Goal: Task Accomplishment & Management: Use online tool/utility

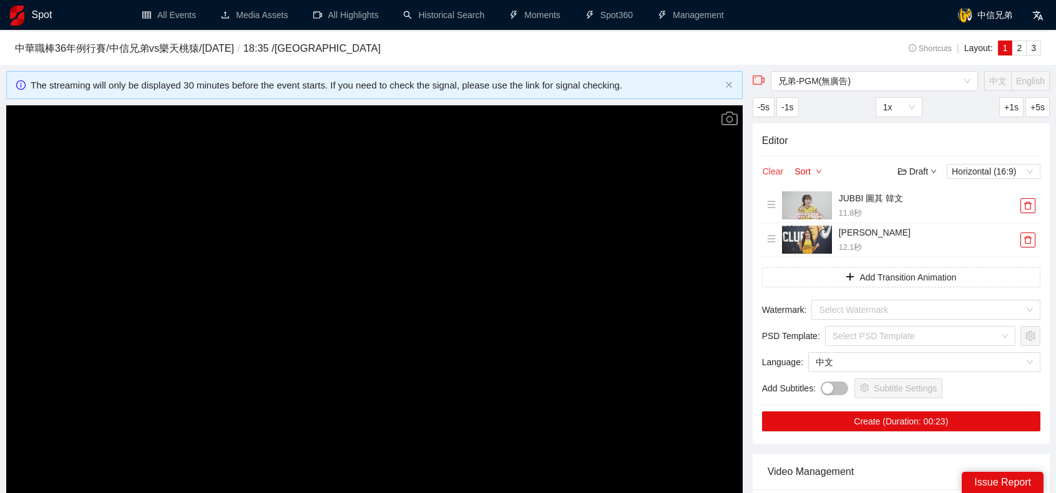
click at [773, 170] on button "Clear" at bounding box center [773, 171] width 22 height 15
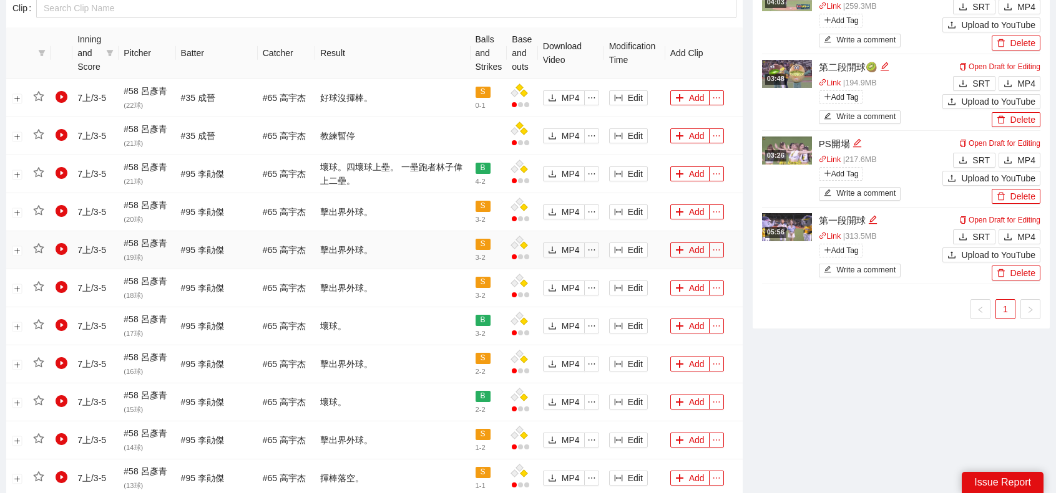
scroll to position [312, 0]
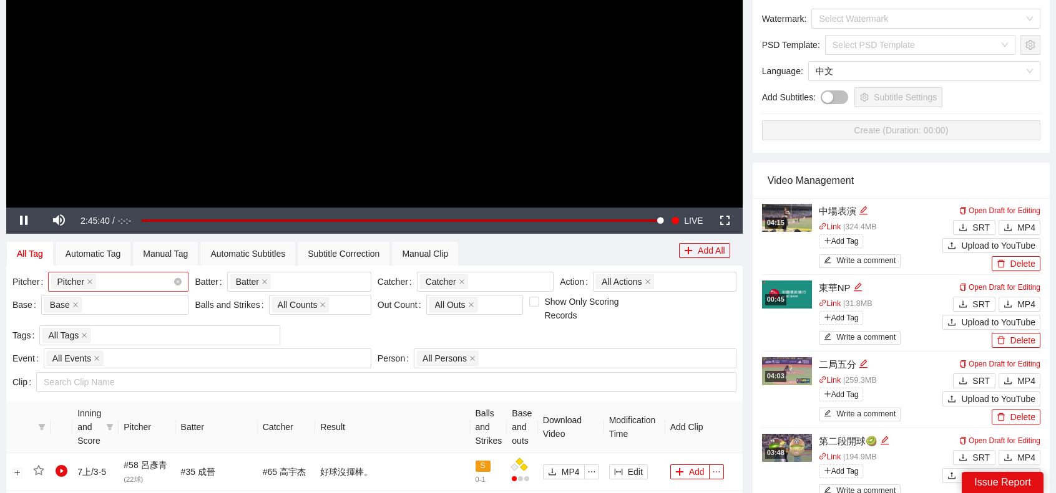
click at [120, 285] on div "Pitcher + 0 ..." at bounding box center [112, 281] width 122 height 17
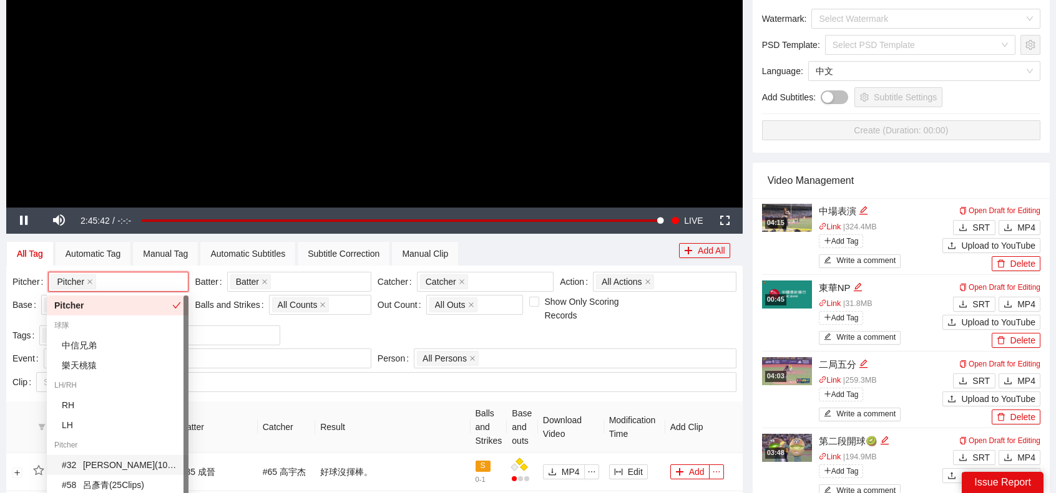
click at [102, 462] on div "# 32 羅戈 ( 102 Clips )" at bounding box center [121, 466] width 119 height 14
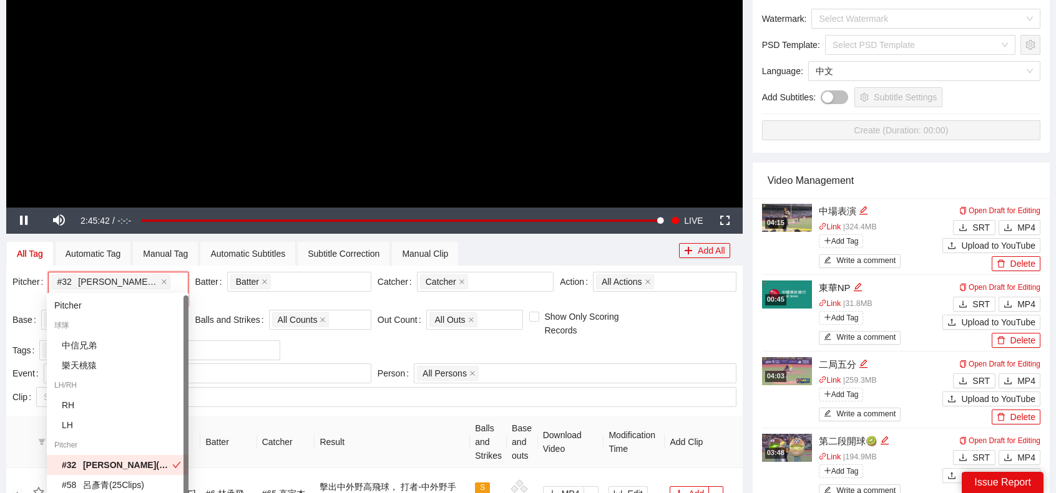
click at [383, 417] on th "Result" at bounding box center [391, 443] width 155 height 52
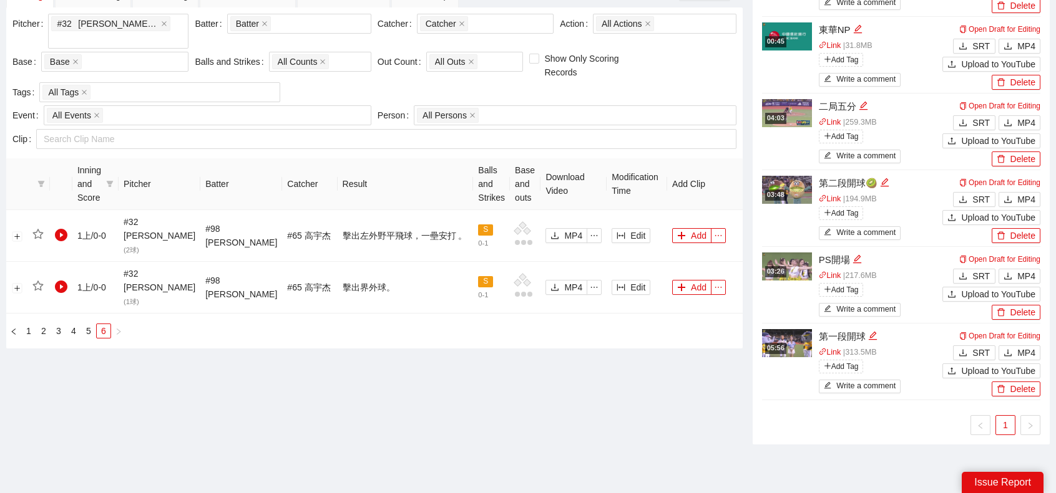
scroll to position [497, 0]
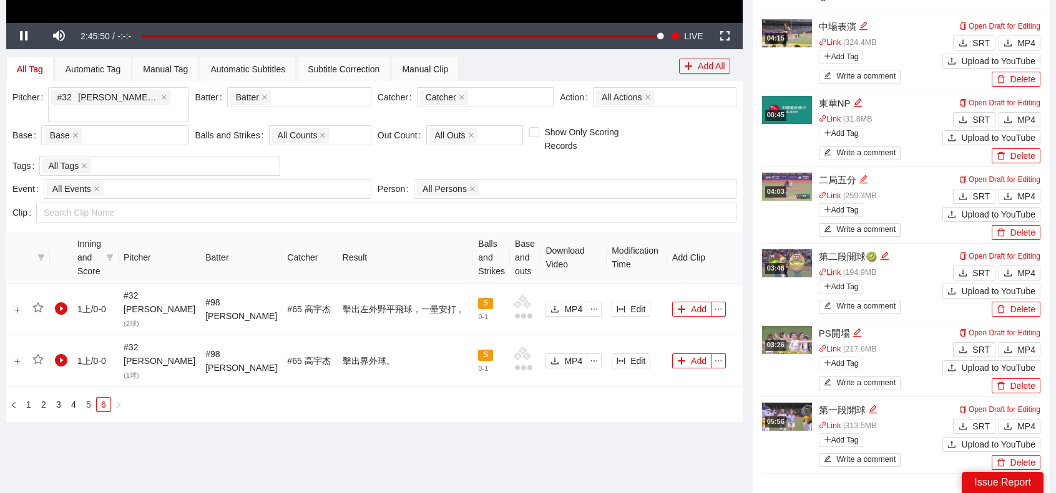
click at [90, 398] on link "5" at bounding box center [89, 405] width 14 height 14
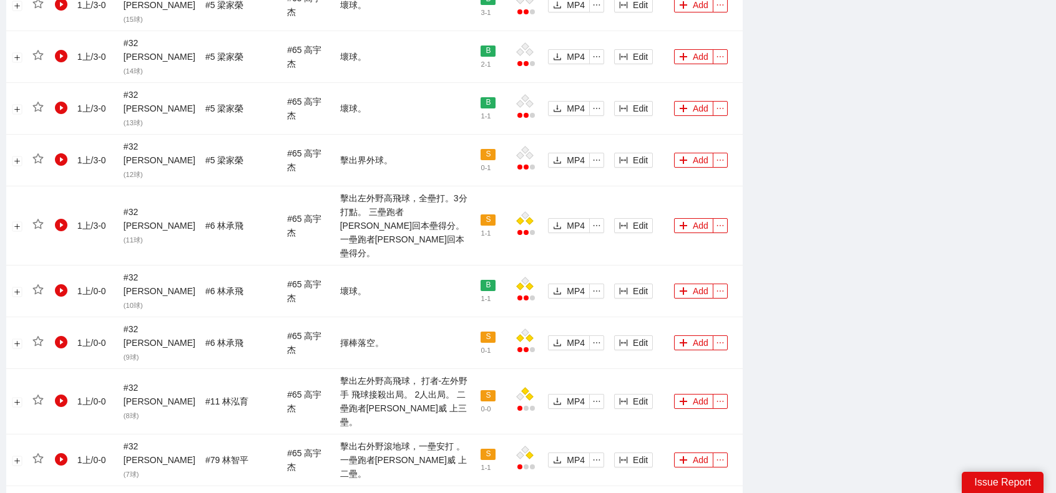
scroll to position [1197, 0]
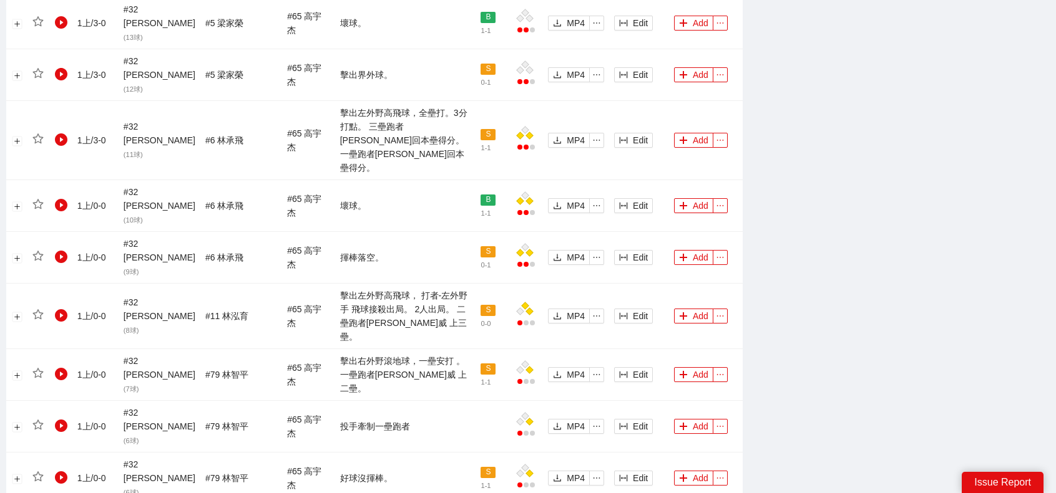
click at [679, 312] on icon "plus" at bounding box center [683, 316] width 9 height 9
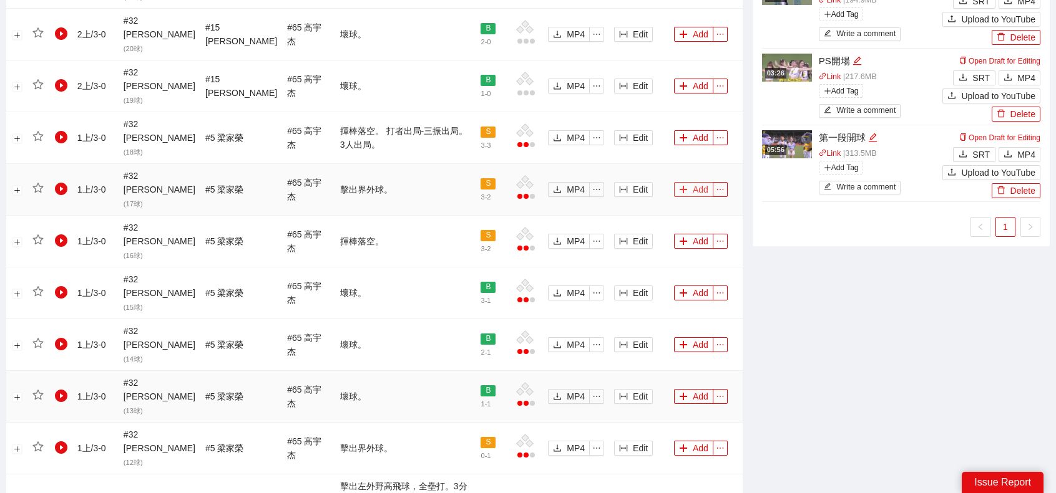
scroll to position [823, 0]
click at [688, 131] on button "Add" at bounding box center [693, 138] width 39 height 15
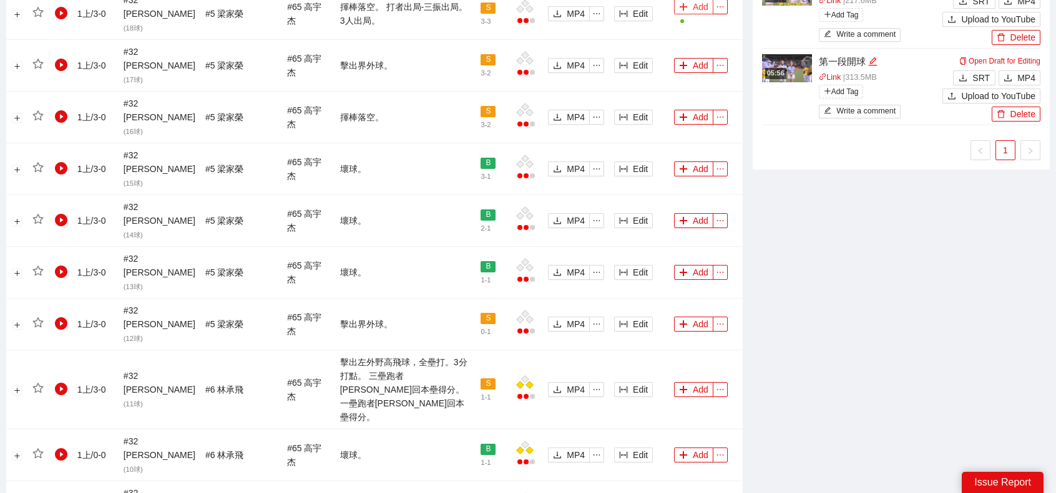
scroll to position [1135, 0]
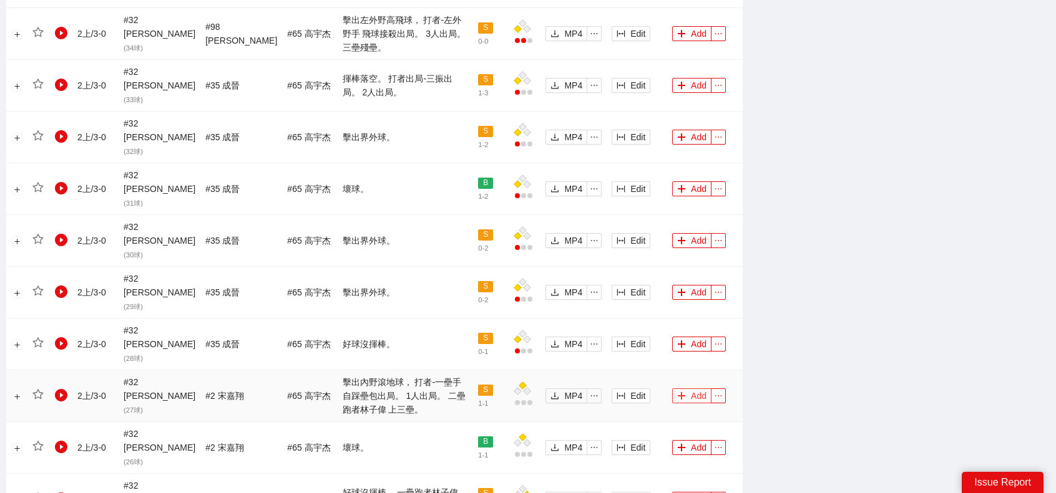
click at [691, 389] on button "Add" at bounding box center [691, 396] width 39 height 15
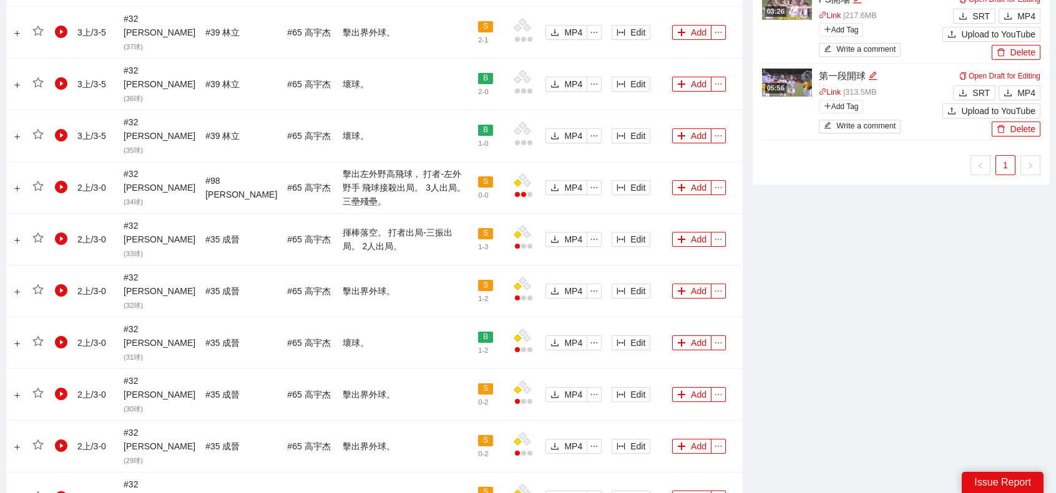
scroll to position [885, 0]
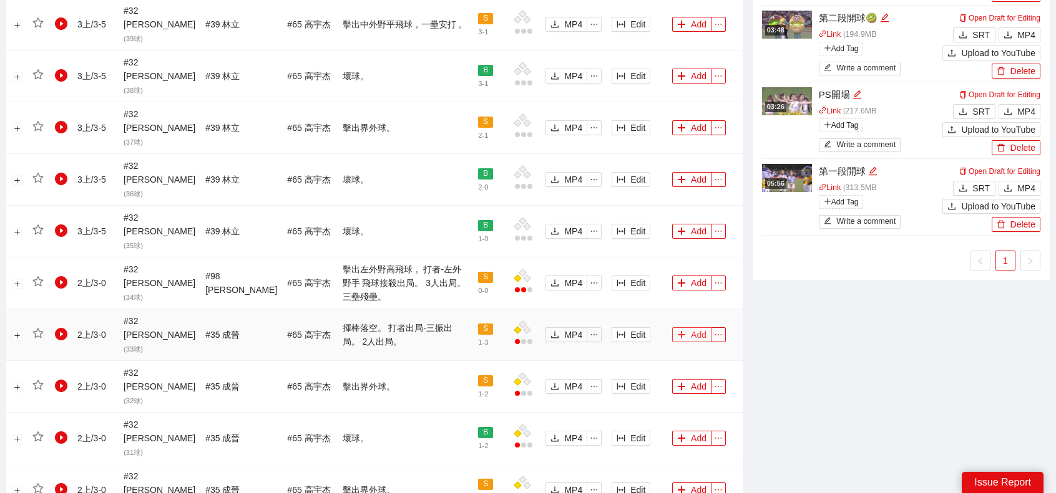
click at [683, 328] on button "Add" at bounding box center [691, 335] width 39 height 15
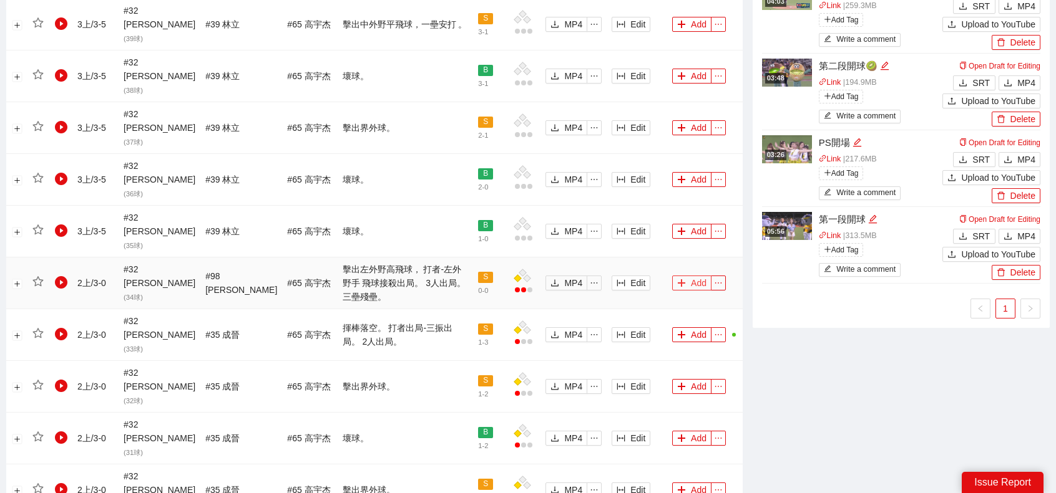
click at [698, 276] on button "Add" at bounding box center [691, 283] width 39 height 15
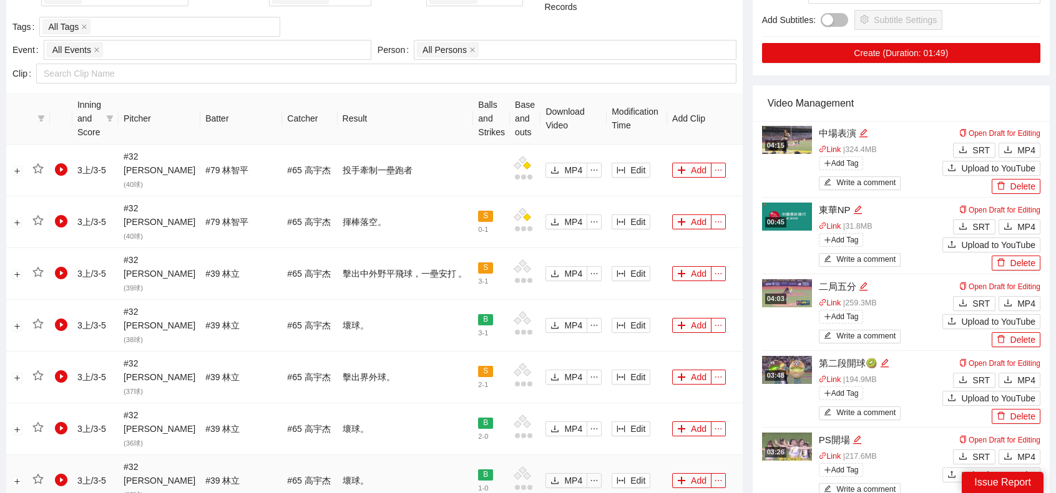
scroll to position [1072, 0]
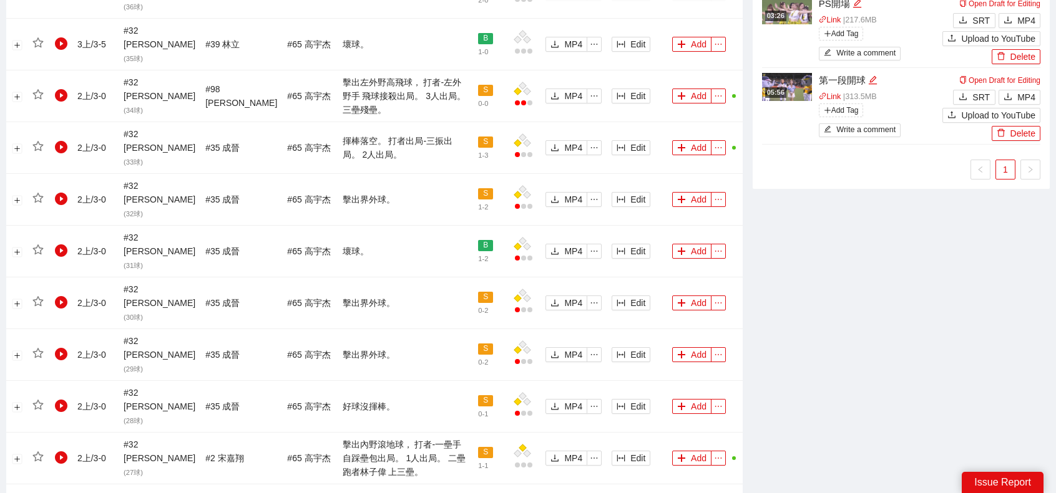
click at [59, 489] on div "Inning and Score Pitcher Batter Catcher Result Balls and Strikes Base and outs …" at bounding box center [374, 217] width 736 height 1122
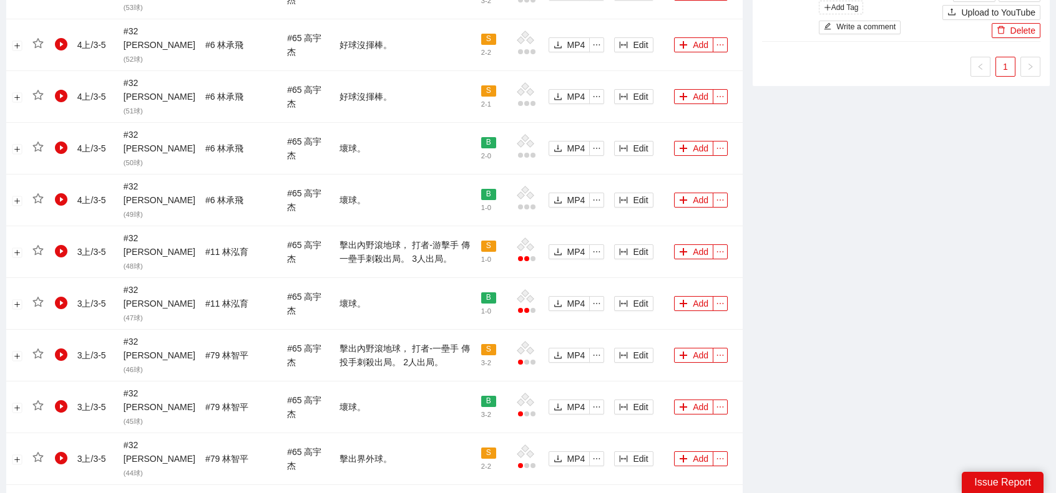
scroll to position [1184, 0]
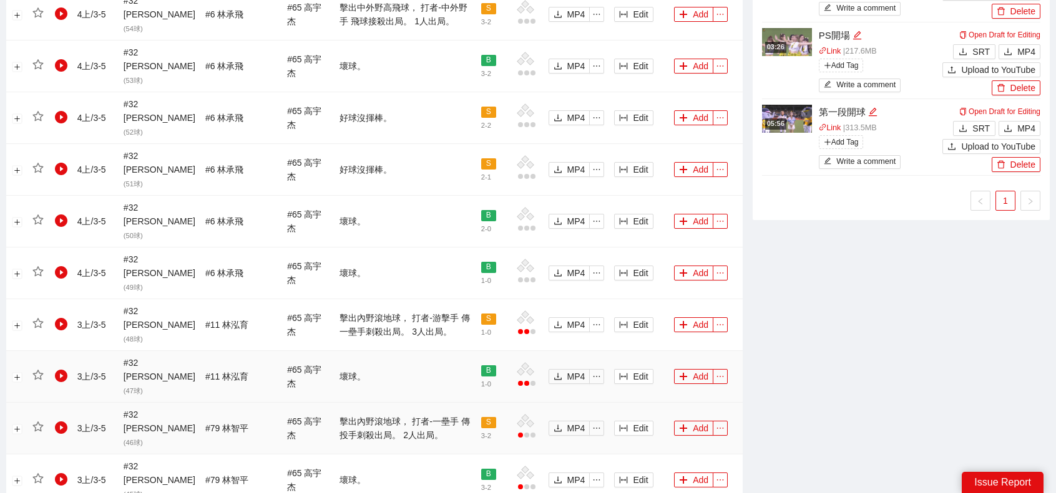
scroll to position [1059, 0]
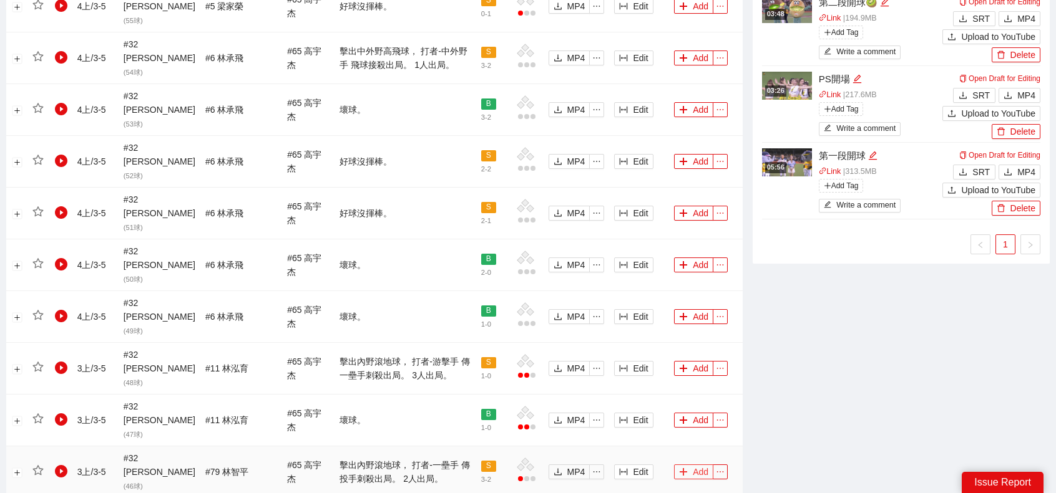
click at [688, 465] on button "Add" at bounding box center [693, 472] width 39 height 15
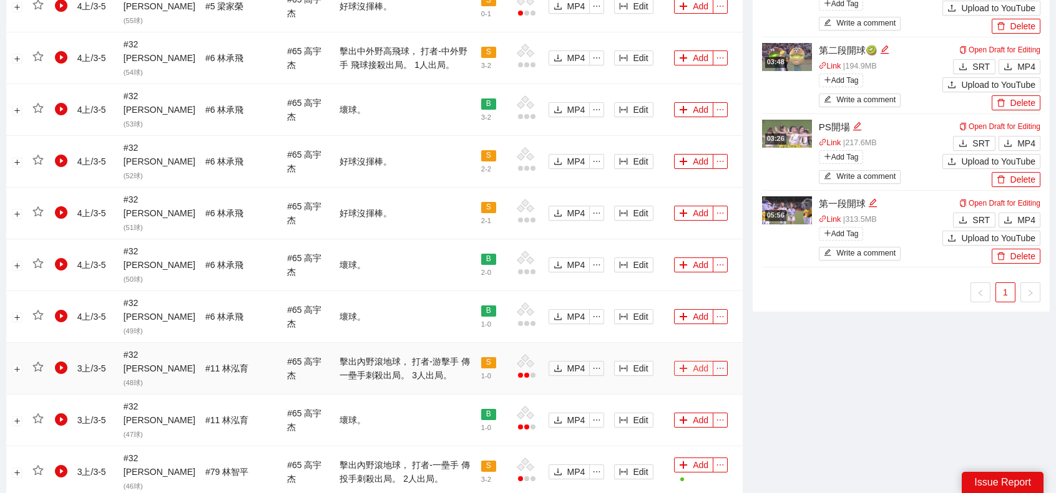
click at [691, 361] on button "Add" at bounding box center [693, 368] width 39 height 15
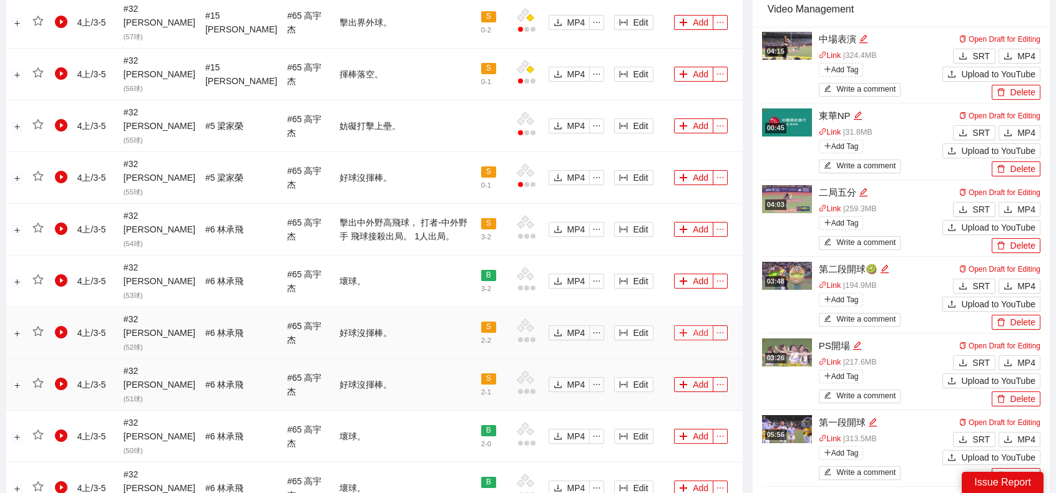
scroll to position [872, 0]
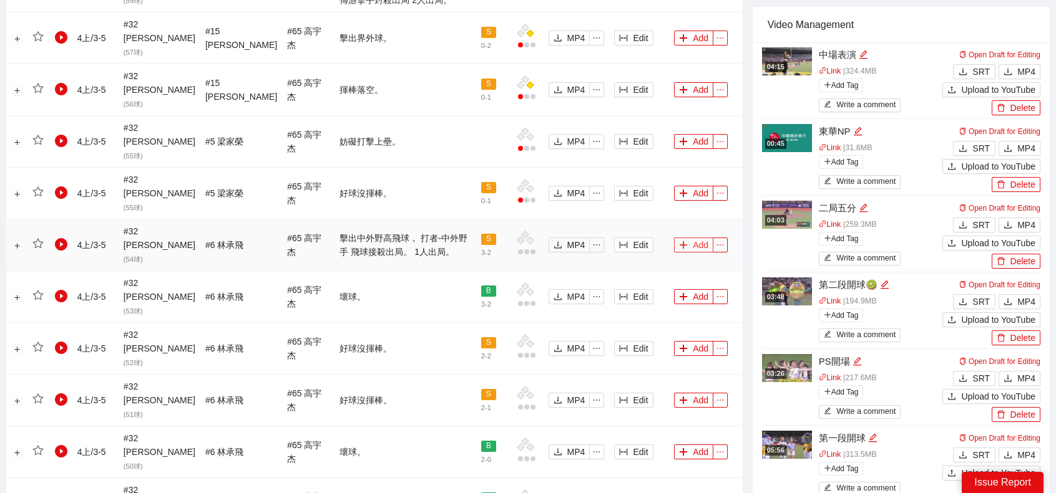
click at [693, 238] on button "Add" at bounding box center [693, 245] width 39 height 15
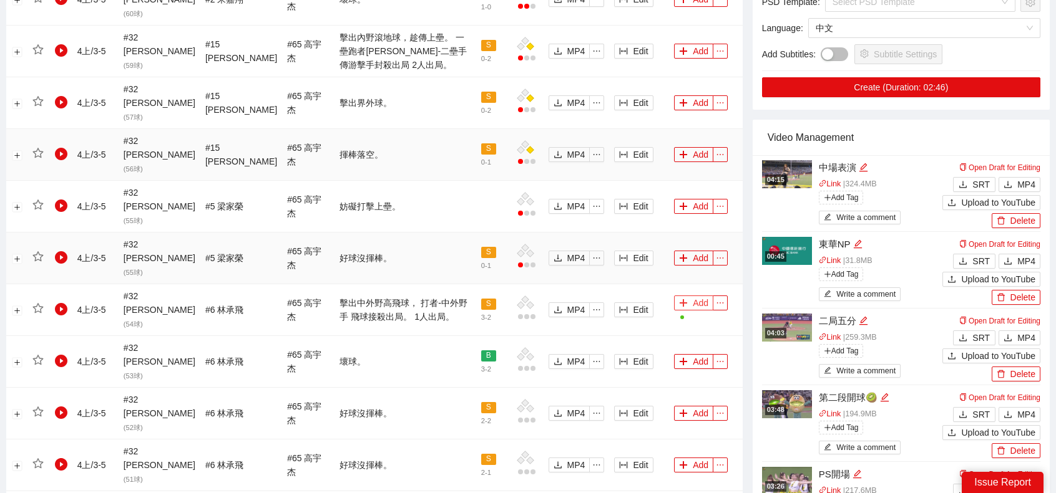
scroll to position [684, 0]
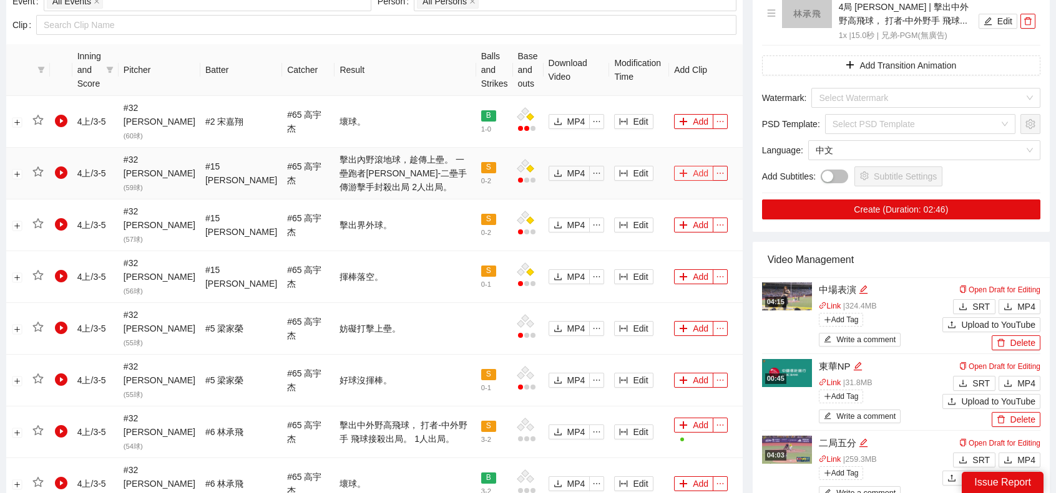
click at [690, 166] on button "Add" at bounding box center [693, 173] width 39 height 15
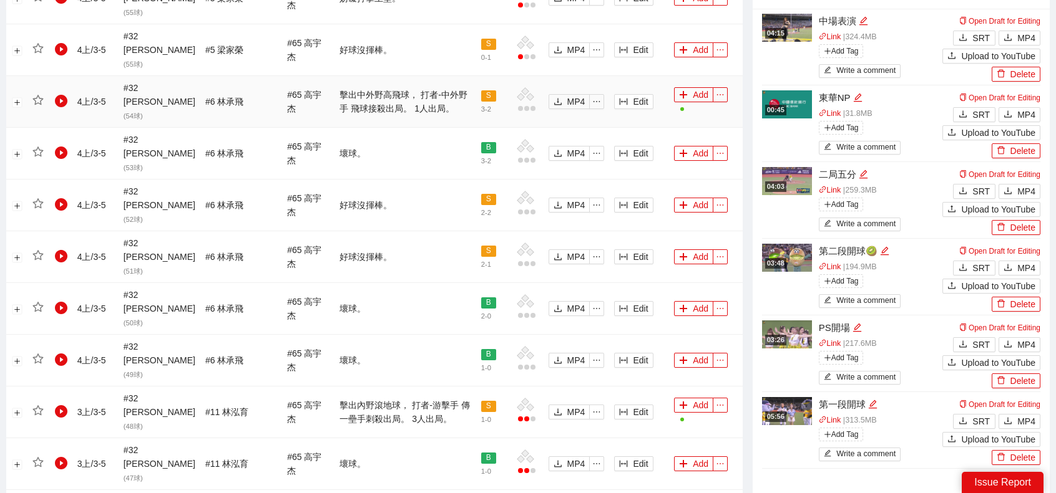
scroll to position [1121, 0]
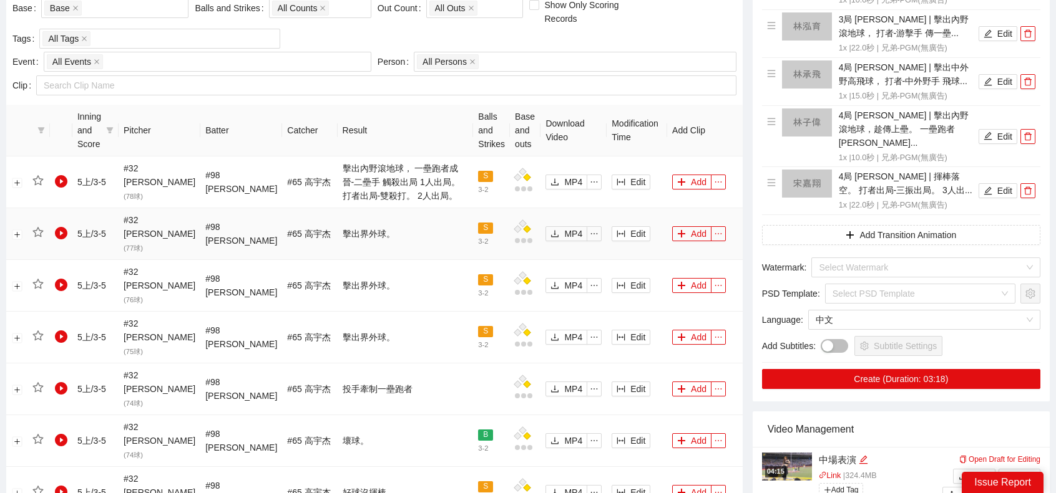
scroll to position [622, 0]
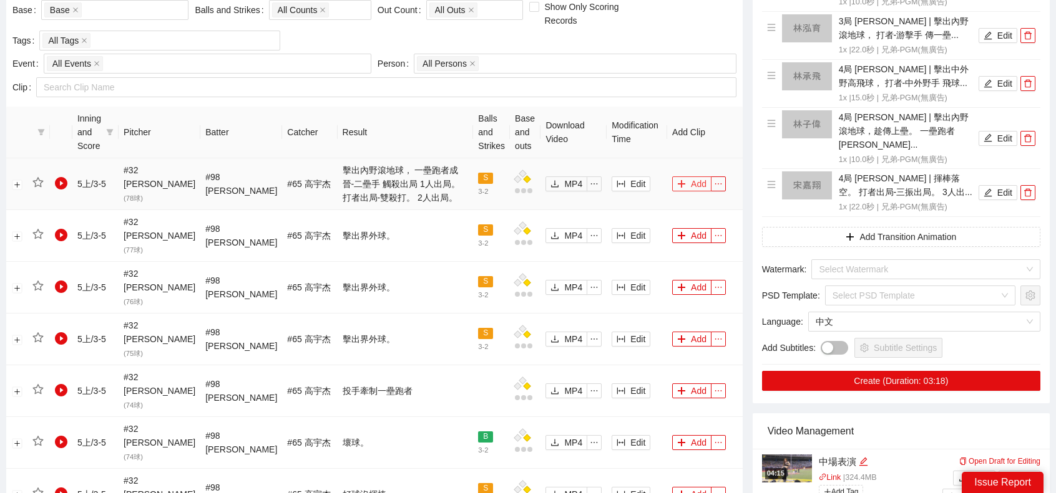
click at [688, 177] on button "Add" at bounding box center [691, 184] width 39 height 15
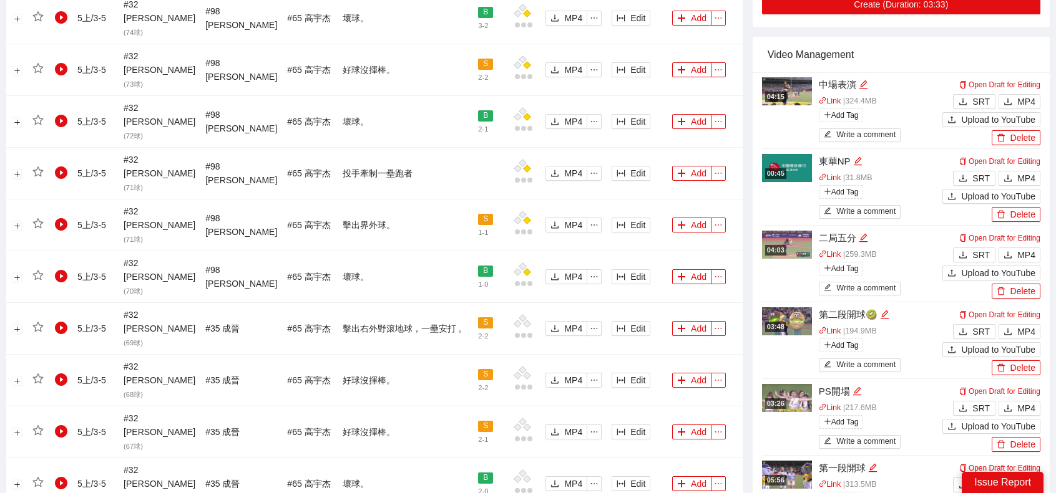
scroll to position [1121, 0]
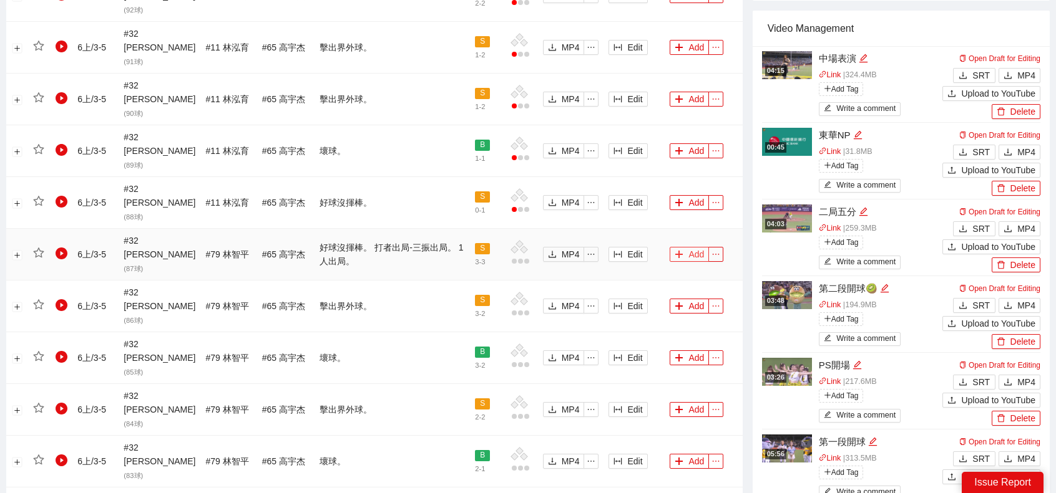
click at [695, 247] on button "Add" at bounding box center [688, 254] width 39 height 15
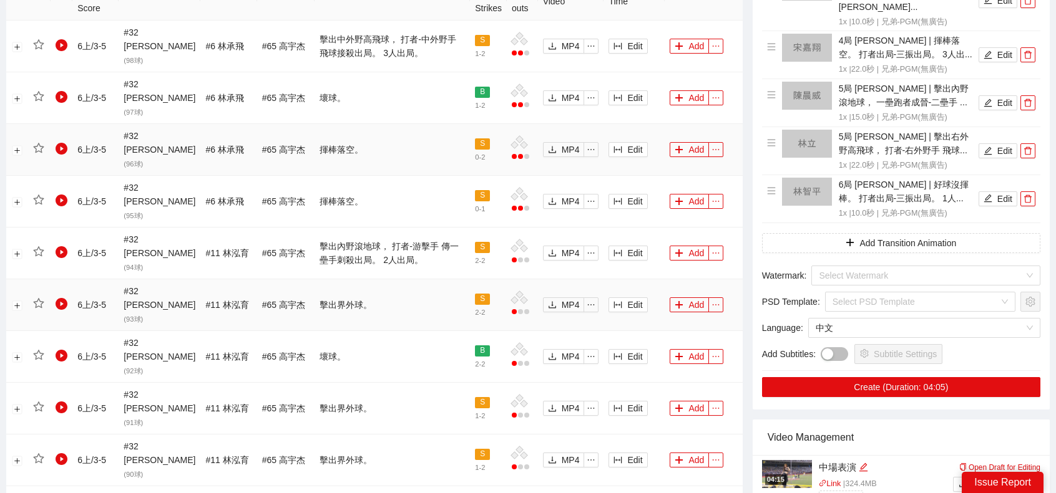
scroll to position [747, 0]
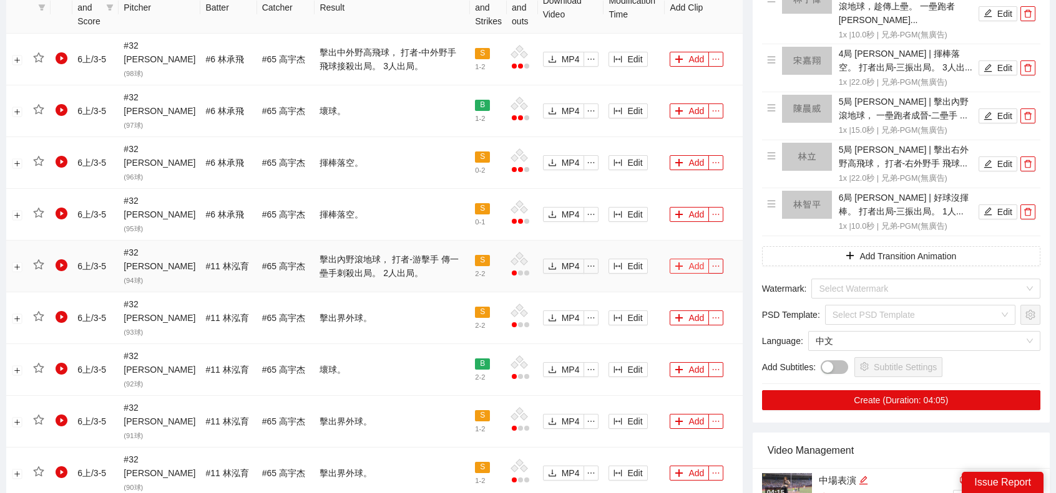
click at [684, 259] on button "Add" at bounding box center [688, 266] width 39 height 15
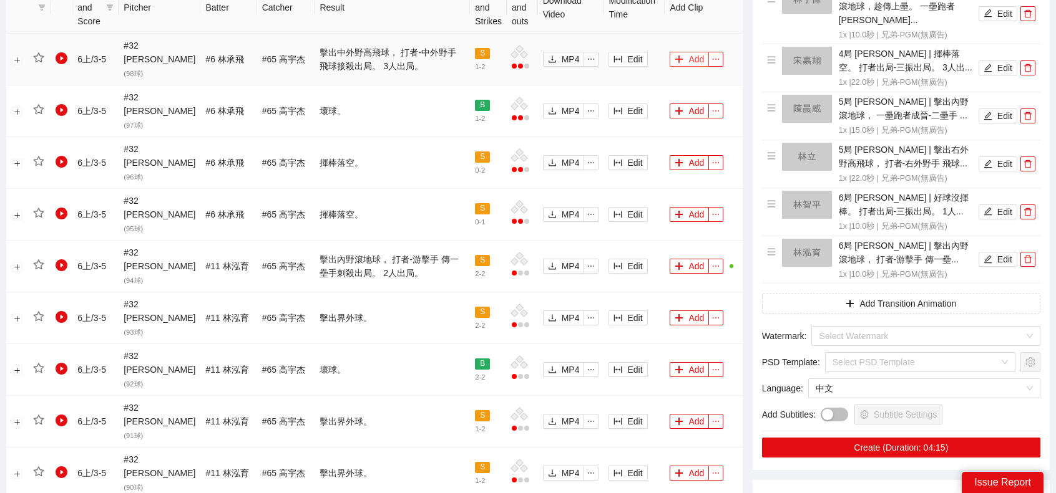
click at [695, 52] on button "Add" at bounding box center [688, 59] width 39 height 15
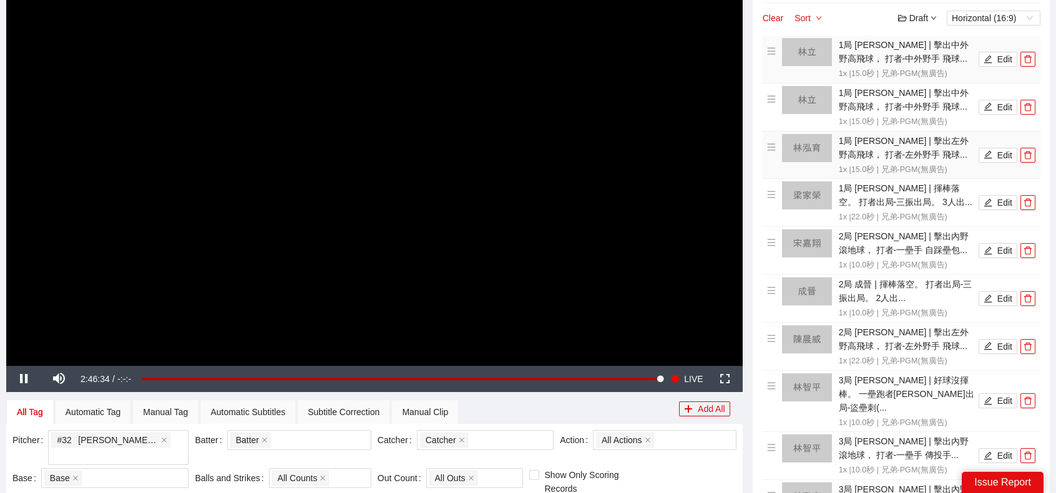
scroll to position [61, 0]
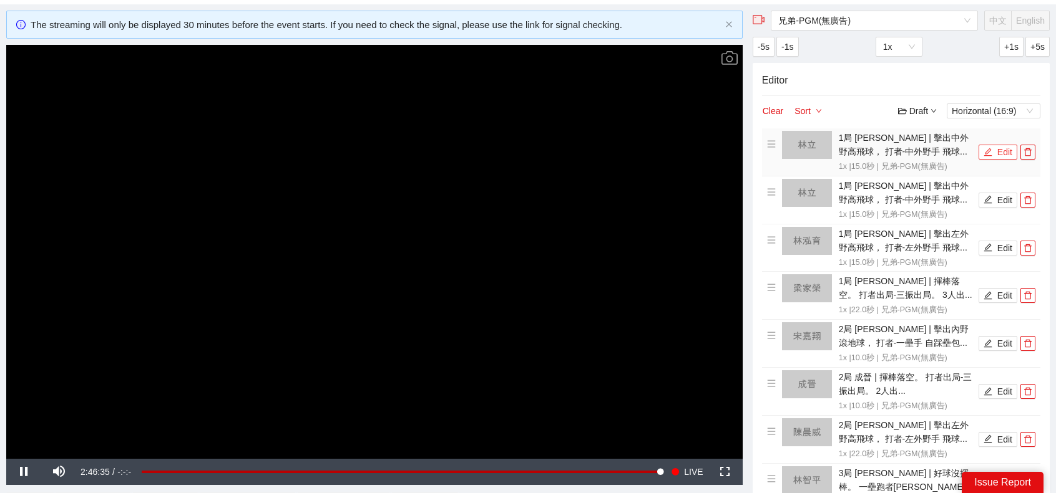
click at [996, 153] on button "Edit" at bounding box center [997, 152] width 39 height 15
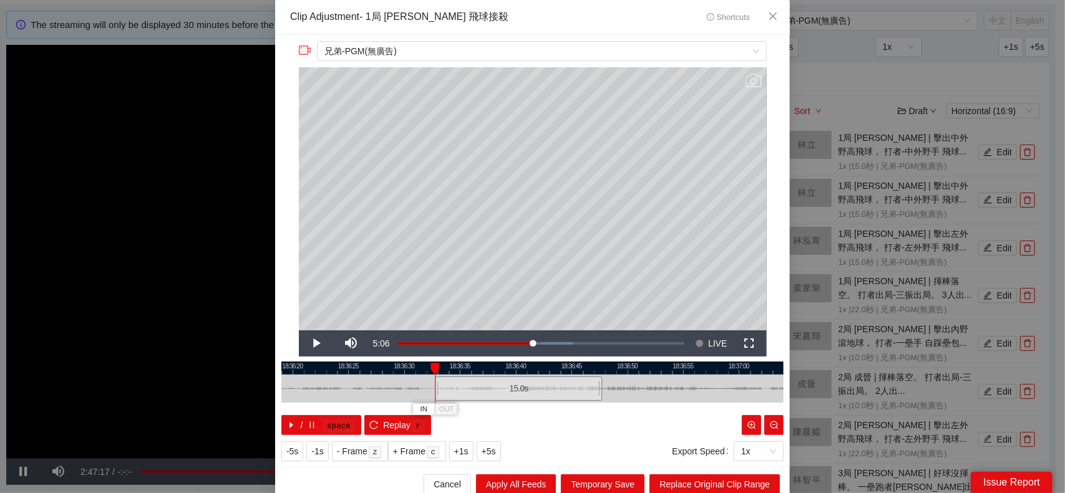
drag, startPoint x: 520, startPoint y: 394, endPoint x: 507, endPoint y: 391, distance: 14.0
click at [507, 391] on div "15.0 s" at bounding box center [518, 389] width 167 height 24
drag, startPoint x: 573, startPoint y: 390, endPoint x: 580, endPoint y: 385, distance: 8.5
click at [581, 385] on div at bounding box center [584, 389] width 7 height 28
click at [711, 484] on span "Replace Original Clip Range" at bounding box center [714, 485] width 110 height 14
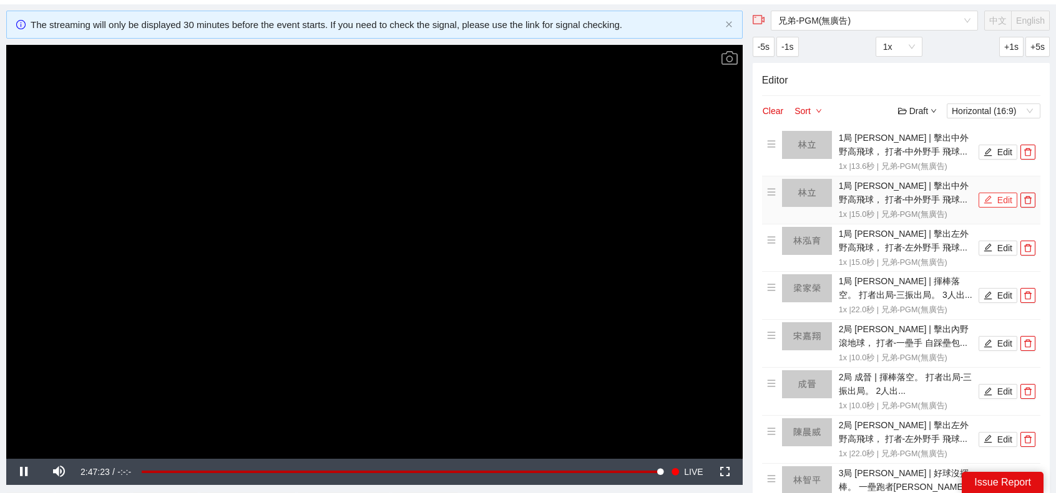
click at [992, 200] on icon "edit" at bounding box center [987, 199] width 9 height 9
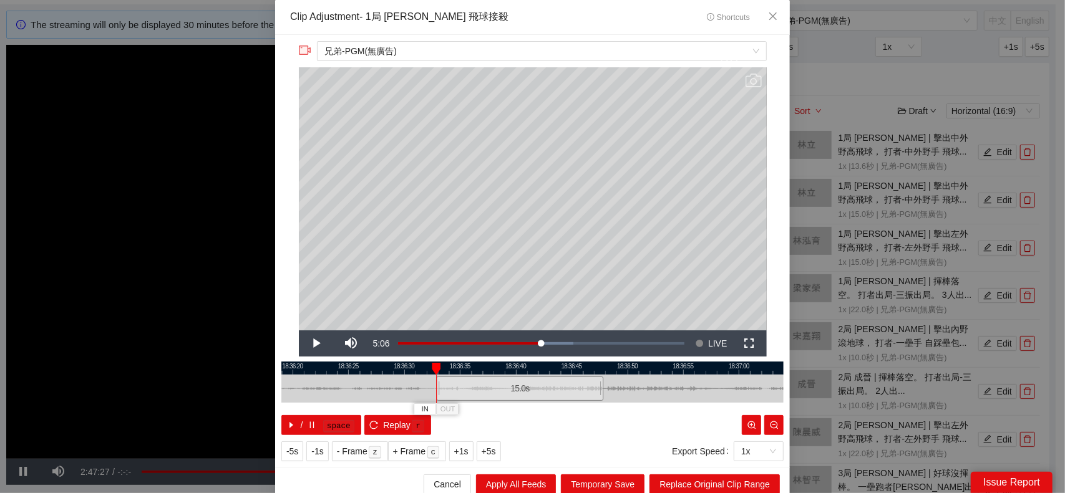
drag, startPoint x: 492, startPoint y: 391, endPoint x: 478, endPoint y: 391, distance: 13.7
click at [478, 391] on div "15.0 s" at bounding box center [519, 389] width 167 height 24
click at [595, 382] on div at bounding box center [598, 389] width 7 height 28
click at [769, 11] on span "Close" at bounding box center [773, 17] width 34 height 34
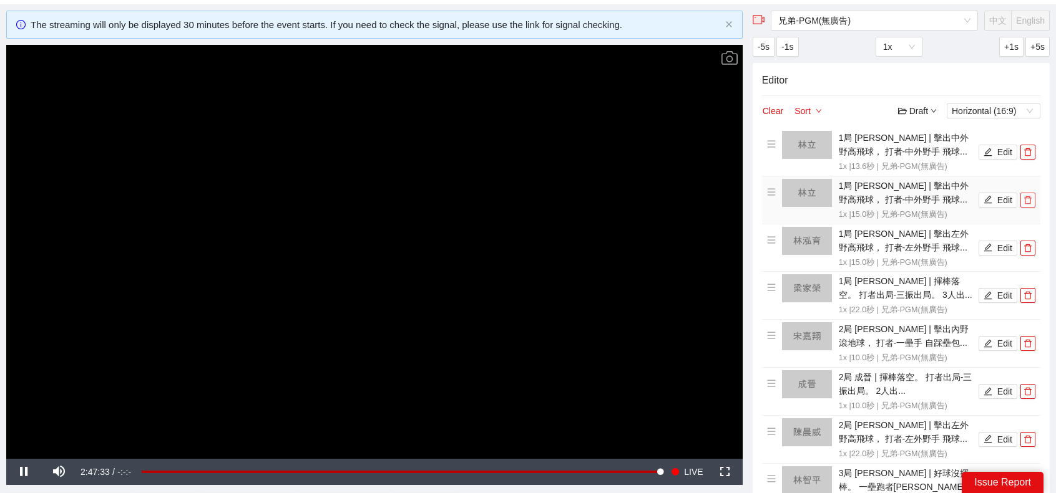
click at [1029, 196] on icon "delete" at bounding box center [1027, 200] width 7 height 8
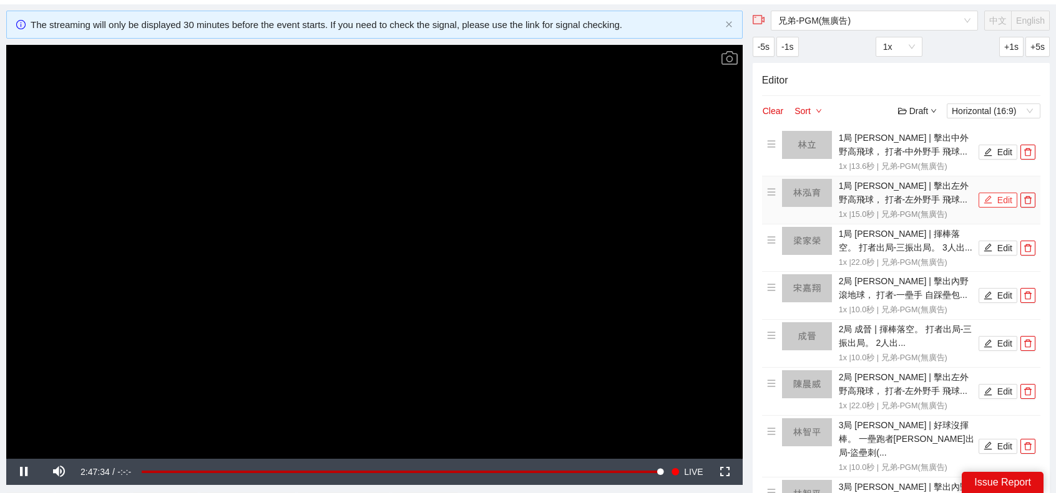
click at [999, 195] on button "Edit" at bounding box center [997, 200] width 39 height 15
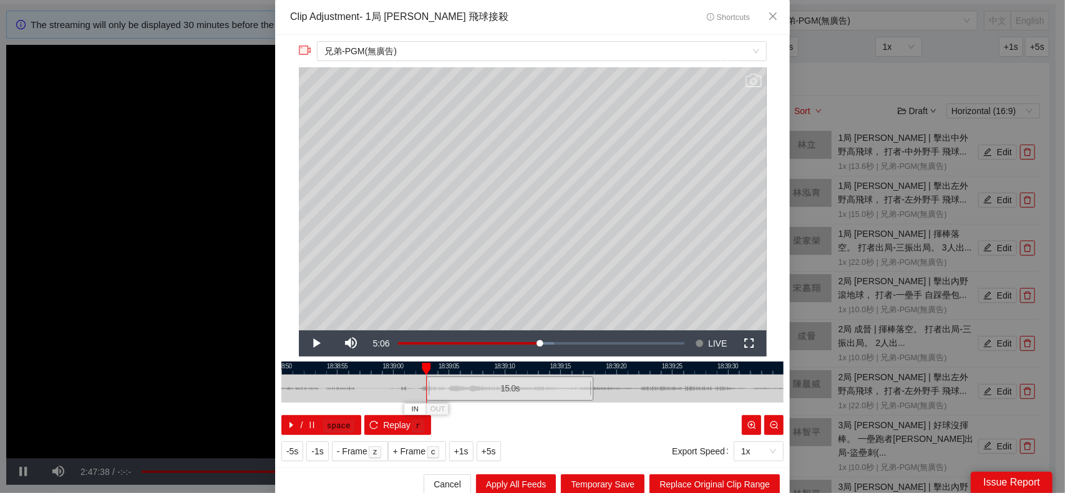
drag, startPoint x: 529, startPoint y: 387, endPoint x: 506, endPoint y: 389, distance: 23.2
click at [506, 389] on div "15.0 s" at bounding box center [509, 389] width 167 height 24
drag, startPoint x: 573, startPoint y: 383, endPoint x: 613, endPoint y: 390, distance: 39.9
click at [616, 390] on div at bounding box center [619, 389] width 7 height 28
click at [745, 478] on span "Replace Original Clip Range" at bounding box center [714, 485] width 110 height 14
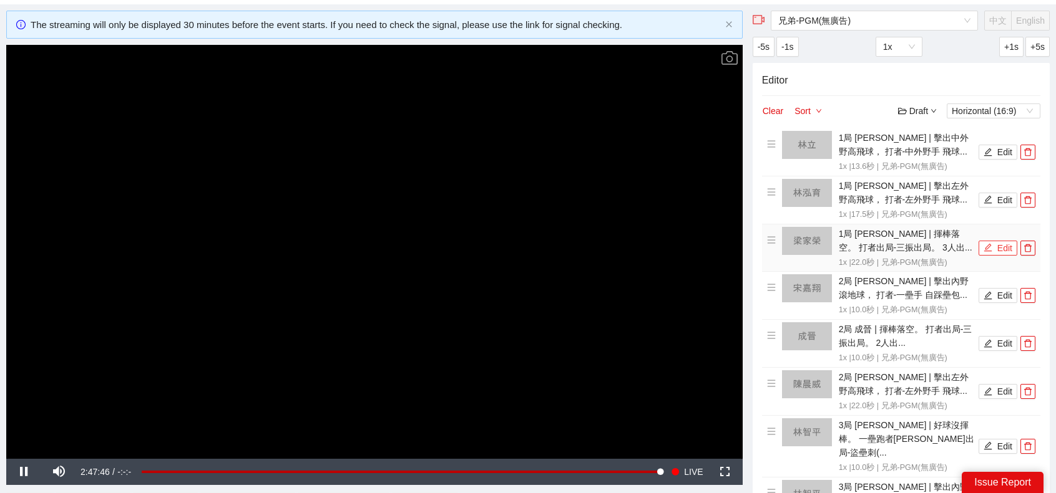
click at [999, 248] on button "Edit" at bounding box center [997, 248] width 39 height 15
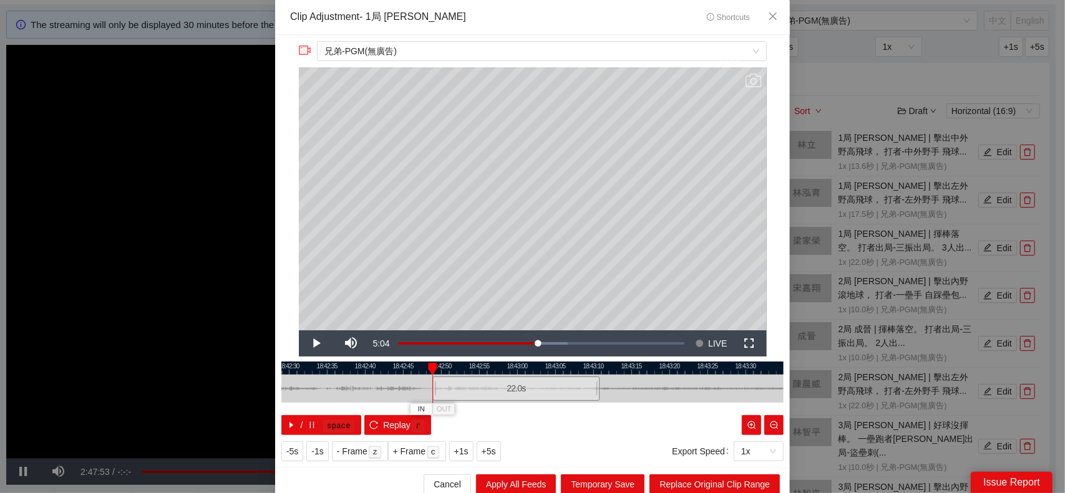
drag, startPoint x: 519, startPoint y: 386, endPoint x: 503, endPoint y: 389, distance: 16.5
click at [503, 389] on div "22.0 s" at bounding box center [515, 389] width 167 height 24
drag, startPoint x: 595, startPoint y: 384, endPoint x: 496, endPoint y: 377, distance: 99.4
click at [496, 377] on div "18:42:25 18:42:30 18:42:35 18:42:40 18:42:45 18:42:50 18:42:55 18:43:00 18:43:0…" at bounding box center [532, 399] width 502 height 74
click at [691, 481] on span "Replace Original Clip Range" at bounding box center [714, 485] width 110 height 14
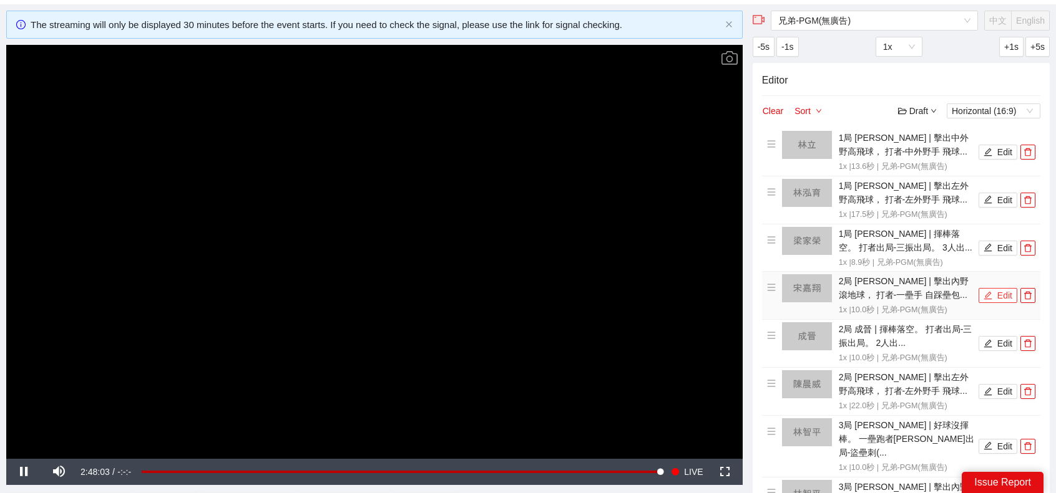
click at [1001, 293] on button "Edit" at bounding box center [997, 295] width 39 height 15
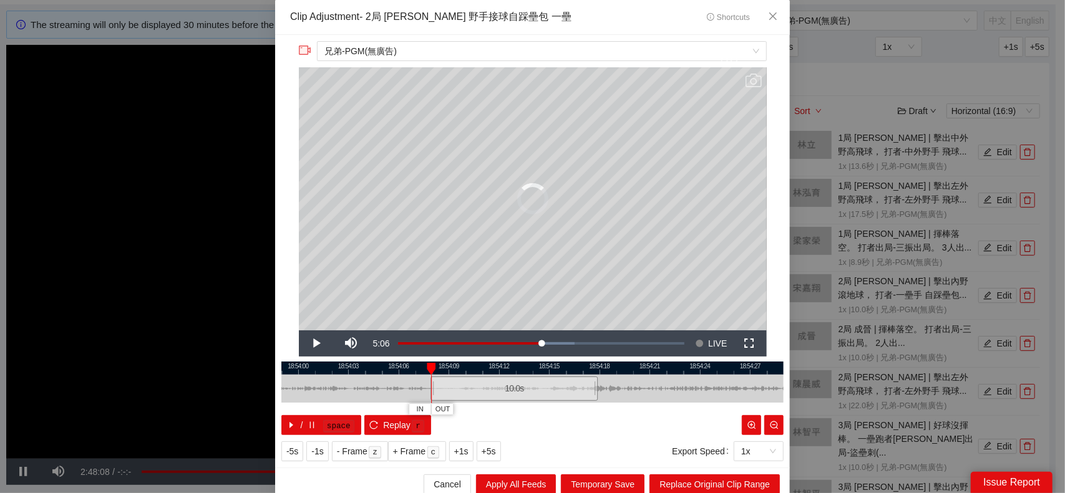
drag, startPoint x: 501, startPoint y: 386, endPoint x: 485, endPoint y: 384, distance: 16.4
click at [485, 384] on div "10.0 s" at bounding box center [513, 389] width 167 height 24
drag, startPoint x: 589, startPoint y: 389, endPoint x: 578, endPoint y: 386, distance: 10.9
click at [582, 386] on div at bounding box center [585, 389] width 7 height 28
click at [741, 490] on span "Replace Original Clip Range" at bounding box center [714, 485] width 110 height 14
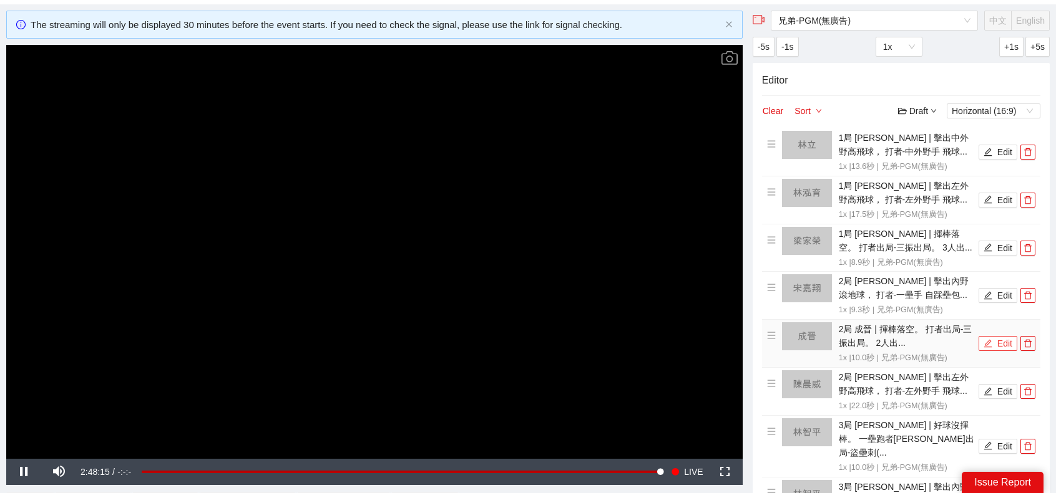
click at [996, 339] on button "Edit" at bounding box center [997, 343] width 39 height 15
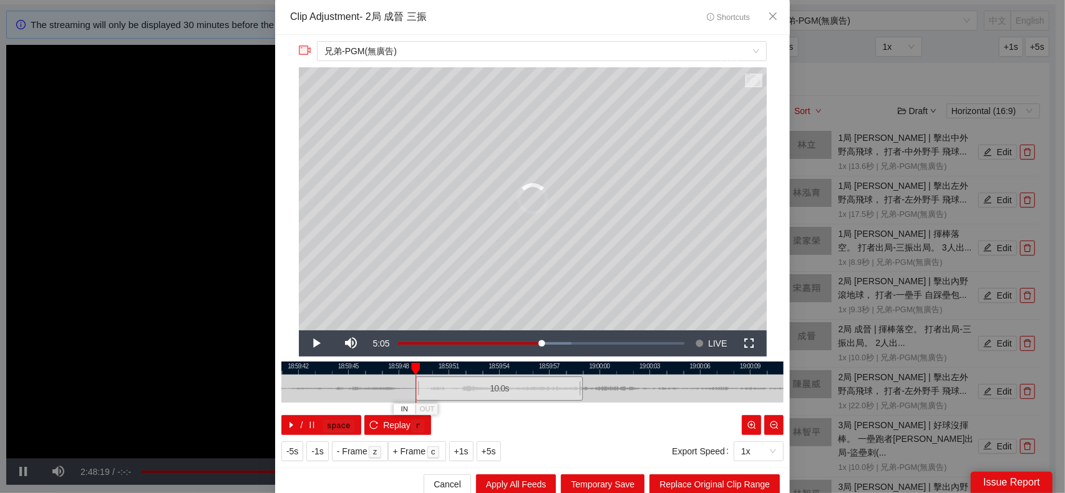
drag, startPoint x: 526, startPoint y: 389, endPoint x: 493, endPoint y: 385, distance: 32.7
click at [493, 385] on div "10.0 s" at bounding box center [499, 389] width 167 height 24
drag, startPoint x: 575, startPoint y: 385, endPoint x: 781, endPoint y: 377, distance: 206.0
click at [781, 377] on div "**********" at bounding box center [532, 251] width 515 height 433
click at [722, 480] on span "Replace Original Clip Range" at bounding box center [714, 485] width 110 height 14
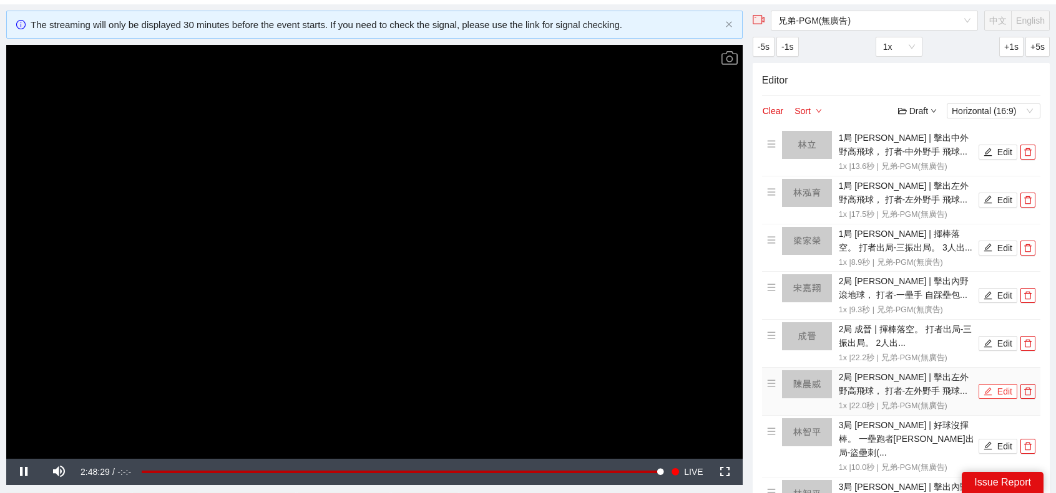
click at [998, 389] on button "Edit" at bounding box center [997, 391] width 39 height 15
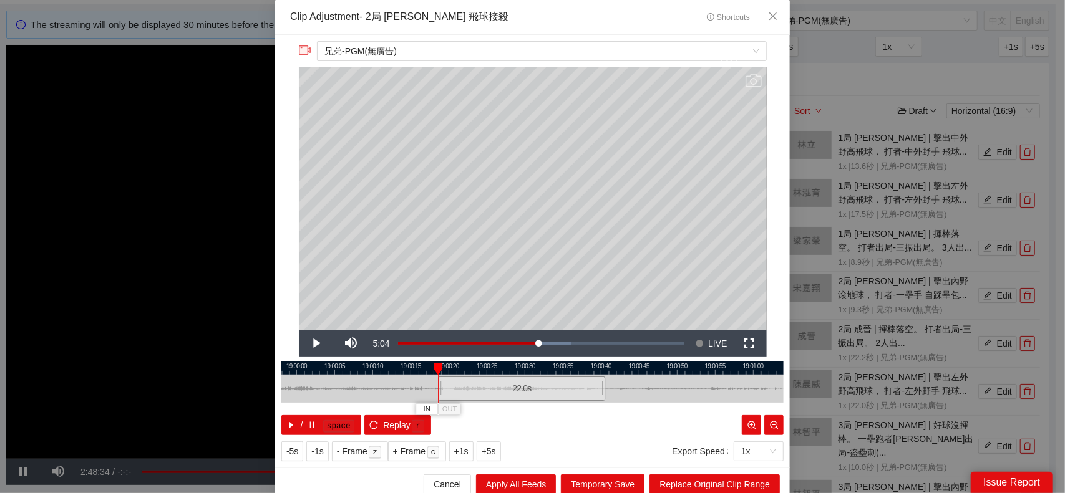
drag, startPoint x: 500, startPoint y: 395, endPoint x: 489, endPoint y: 394, distance: 10.6
click at [489, 394] on div "22.0 s" at bounding box center [521, 389] width 167 height 24
drag, startPoint x: 598, startPoint y: 386, endPoint x: 549, endPoint y: 389, distance: 49.4
click at [551, 389] on div at bounding box center [554, 389] width 7 height 28
click at [693, 478] on span "Replace Original Clip Range" at bounding box center [714, 485] width 110 height 14
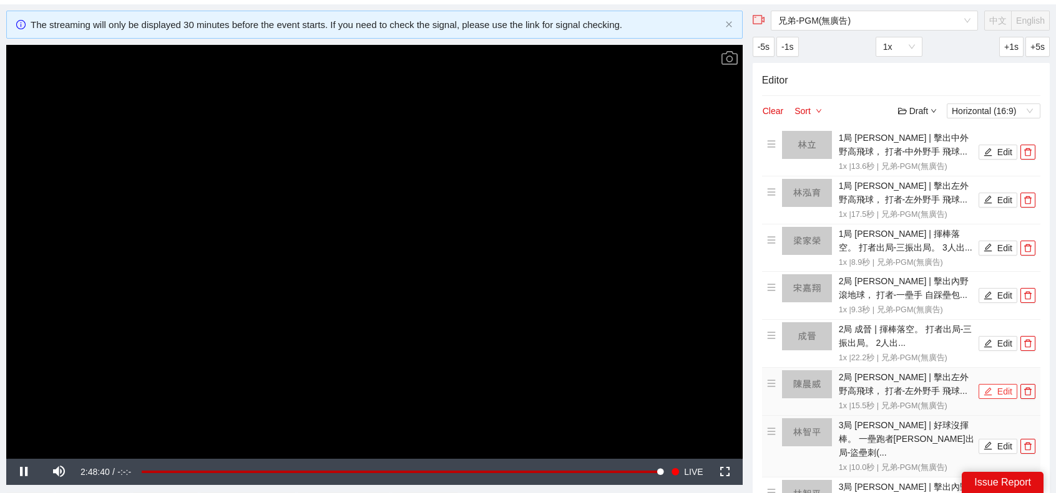
scroll to position [123, 0]
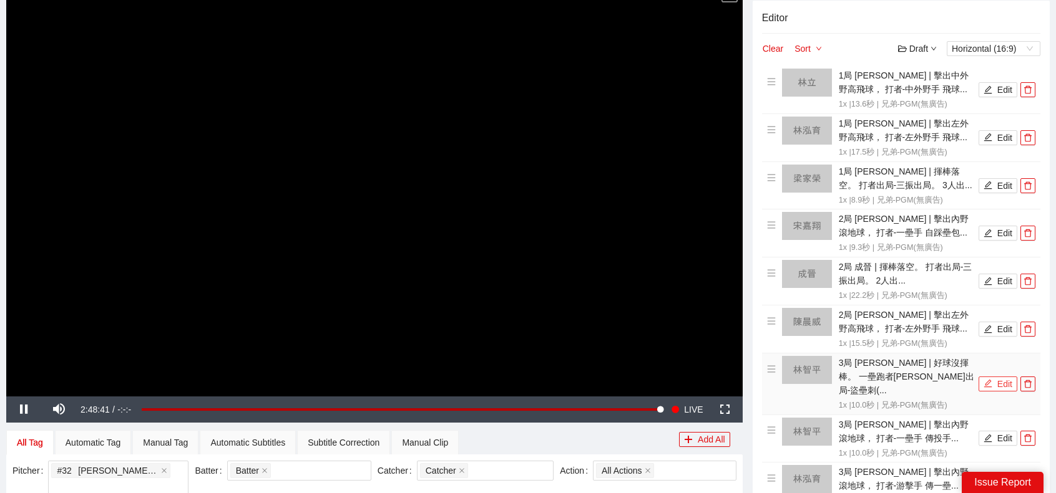
click at [1000, 377] on button "Edit" at bounding box center [997, 384] width 39 height 15
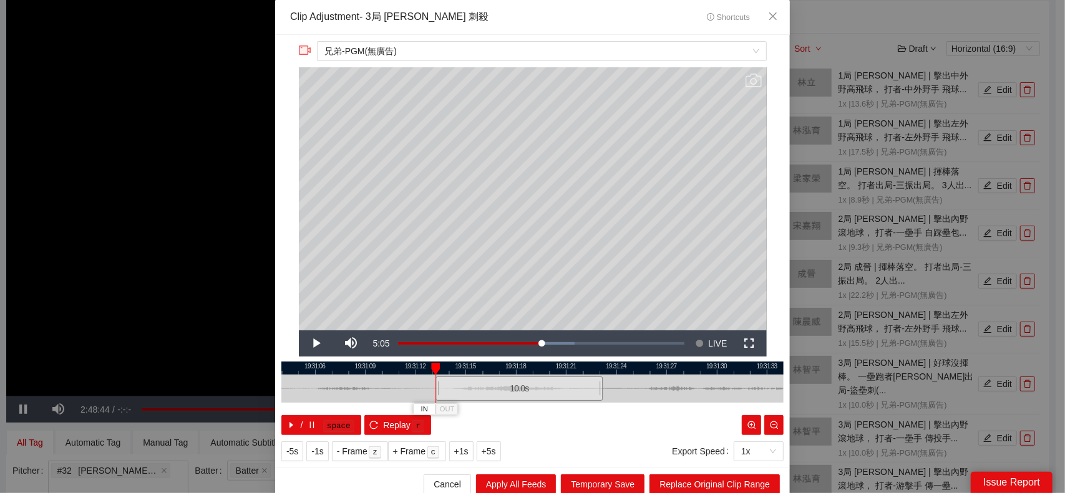
drag, startPoint x: 532, startPoint y: 391, endPoint x: 515, endPoint y: 390, distance: 16.9
click at [518, 390] on div "10.0 s" at bounding box center [518, 389] width 167 height 24
click at [581, 408] on span "OUT" at bounding box center [580, 409] width 15 height 11
drag, startPoint x: 570, startPoint y: 388, endPoint x: 624, endPoint y: 401, distance: 55.2
click at [624, 401] on div at bounding box center [625, 389] width 7 height 28
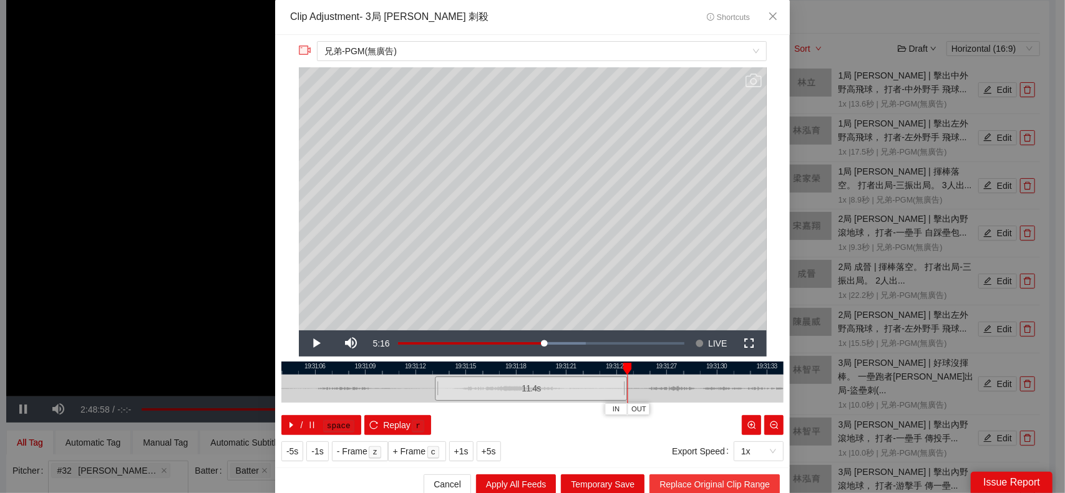
click at [724, 482] on span "Replace Original Clip Range" at bounding box center [714, 485] width 110 height 14
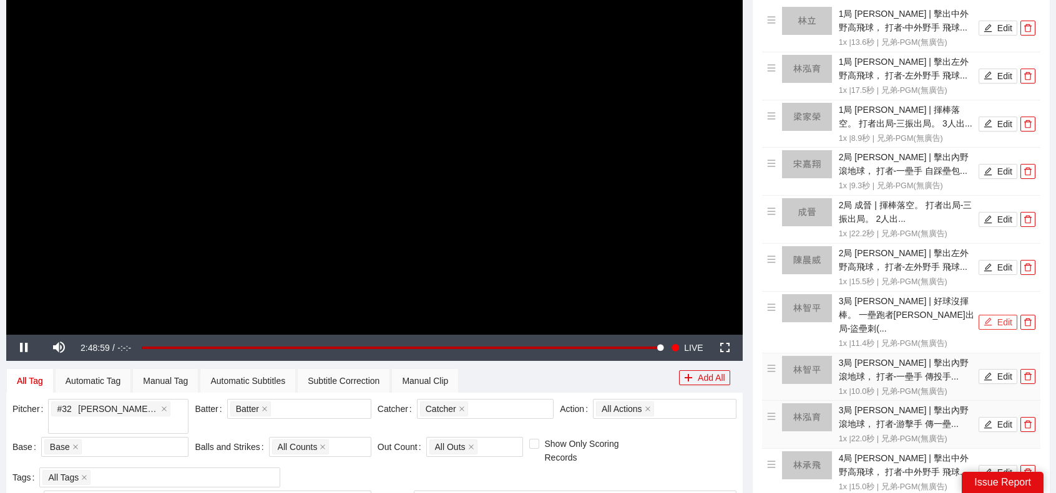
scroll to position [185, 0]
click at [994, 369] on button "Edit" at bounding box center [997, 376] width 39 height 15
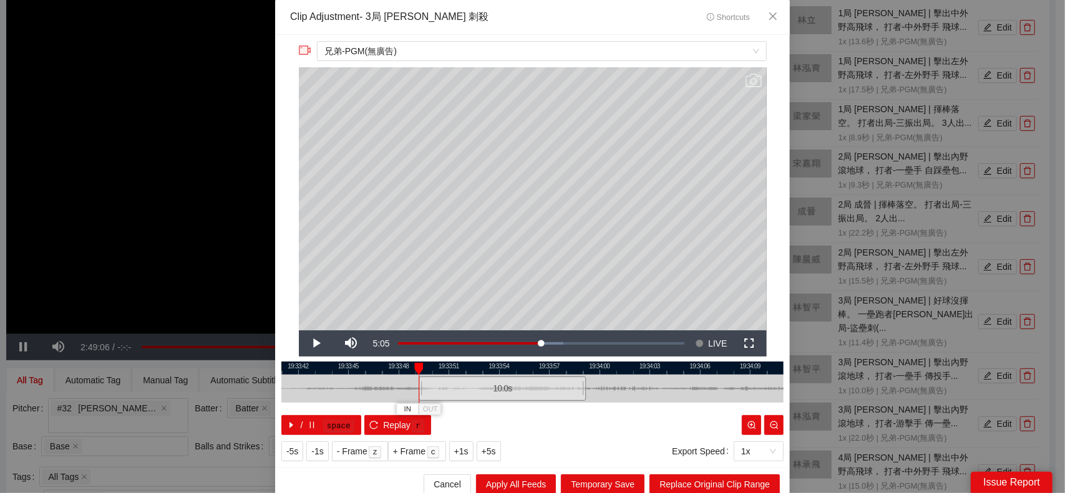
drag, startPoint x: 527, startPoint y: 387, endPoint x: 497, endPoint y: 385, distance: 30.1
click at [497, 385] on div "10.0 s" at bounding box center [502, 389] width 167 height 24
drag, startPoint x: 578, startPoint y: 392, endPoint x: 613, endPoint y: 382, distance: 35.7
click at [615, 382] on div at bounding box center [618, 389] width 7 height 28
click at [739, 480] on span "Replace Original Clip Range" at bounding box center [714, 485] width 110 height 14
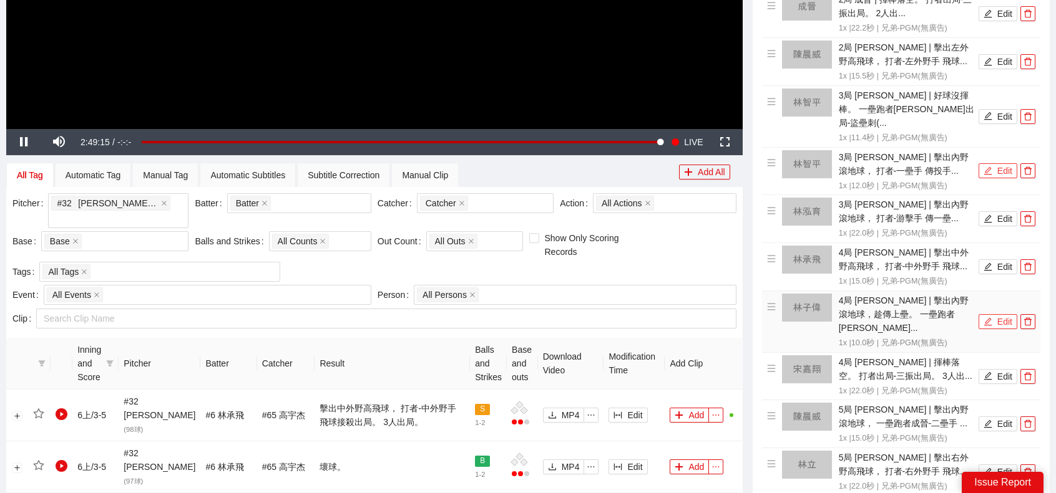
scroll to position [435, 0]
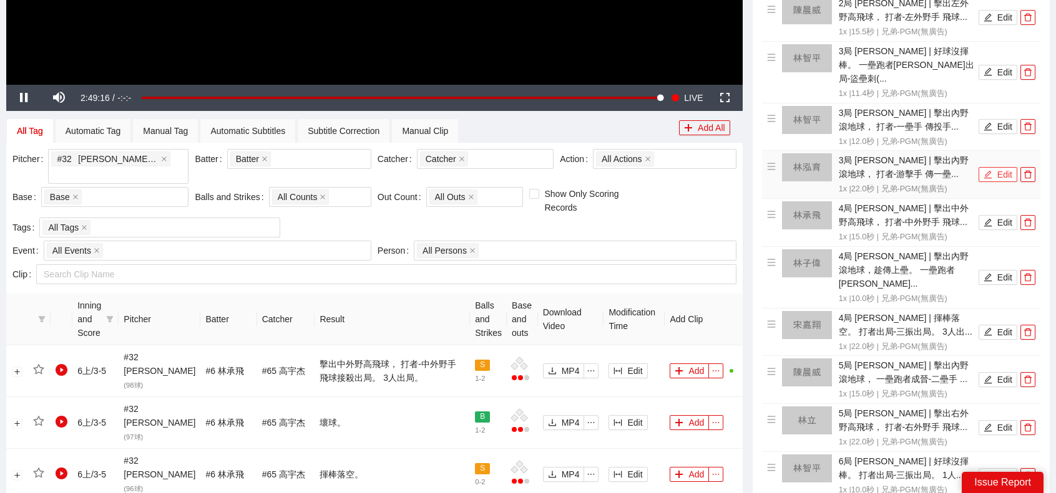
click at [997, 167] on button "Edit" at bounding box center [997, 174] width 39 height 15
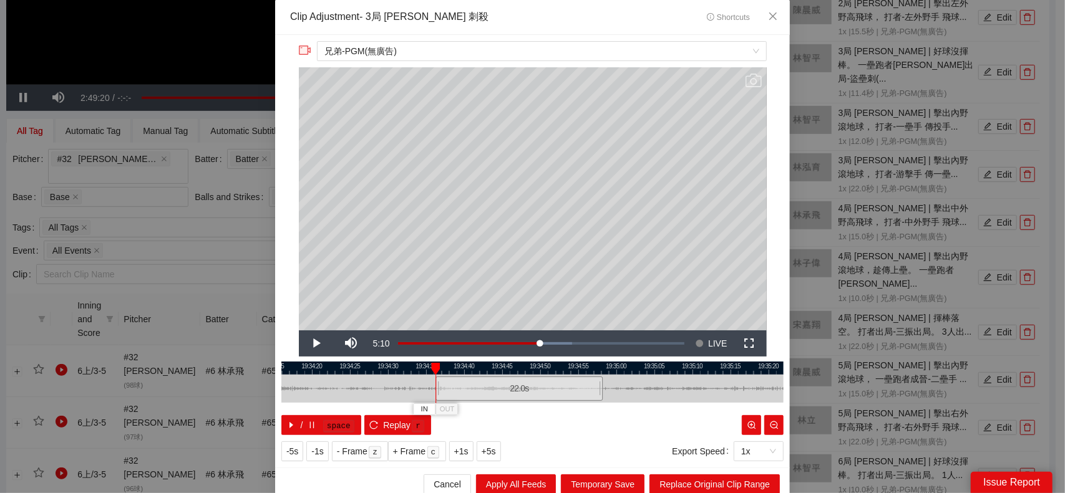
drag, startPoint x: 529, startPoint y: 394, endPoint x: 516, endPoint y: 394, distance: 13.1
click at [516, 394] on div "22.0 s" at bounding box center [518, 389] width 167 height 24
drag, startPoint x: 599, startPoint y: 386, endPoint x: 582, endPoint y: 385, distance: 16.9
click at [582, 385] on div at bounding box center [583, 389] width 7 height 28
click at [749, 485] on span "Replace Original Clip Range" at bounding box center [714, 485] width 110 height 14
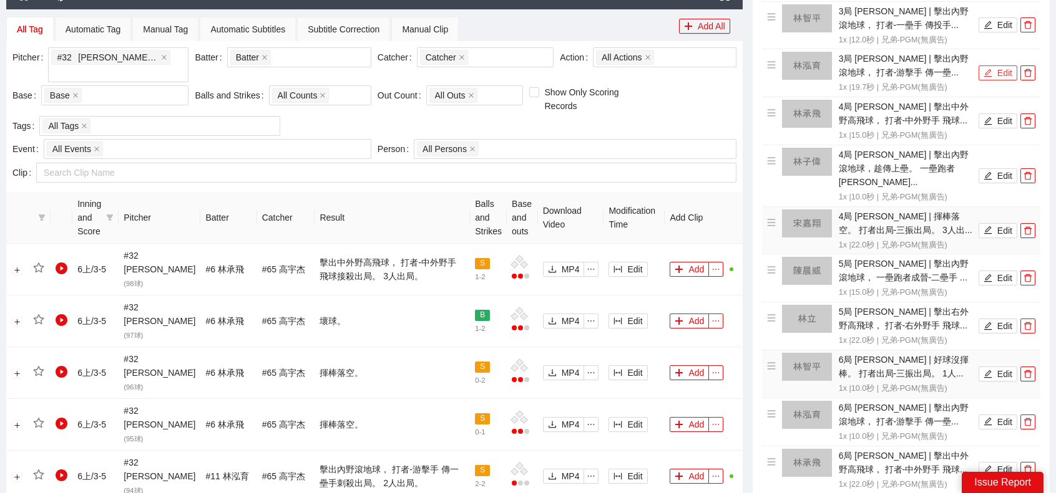
scroll to position [560, 0]
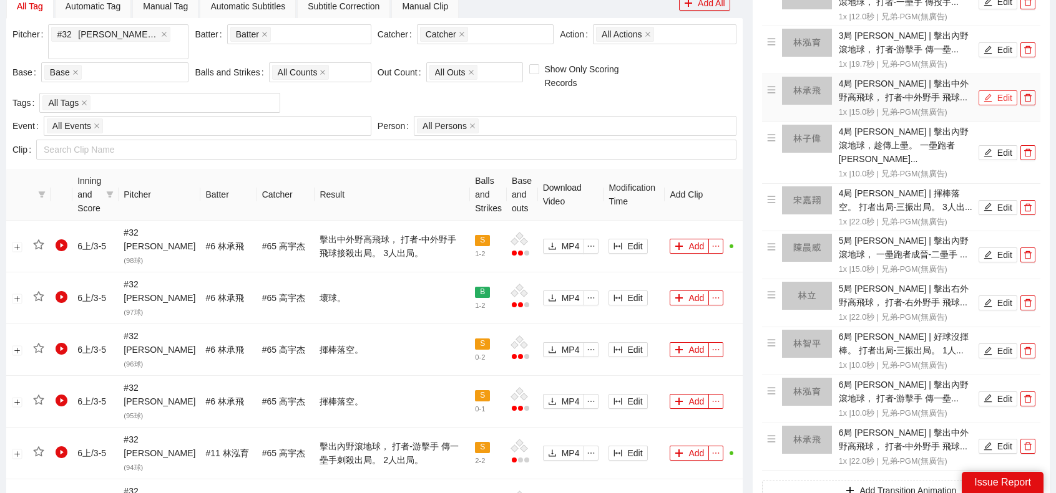
click at [1000, 90] on button "Edit" at bounding box center [997, 97] width 39 height 15
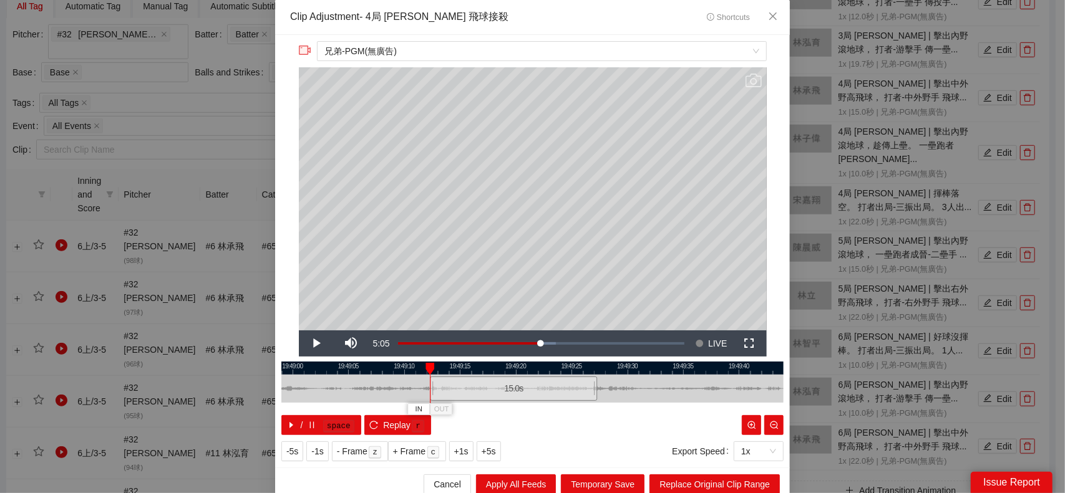
drag, startPoint x: 527, startPoint y: 382, endPoint x: 510, endPoint y: 382, distance: 16.2
click at [510, 382] on div "15.0 s" at bounding box center [513, 389] width 167 height 24
drag, startPoint x: 591, startPoint y: 383, endPoint x: 549, endPoint y: 383, distance: 42.4
click at [549, 383] on div at bounding box center [551, 389] width 7 height 28
click at [749, 486] on span "Replace Original Clip Range" at bounding box center [714, 485] width 110 height 14
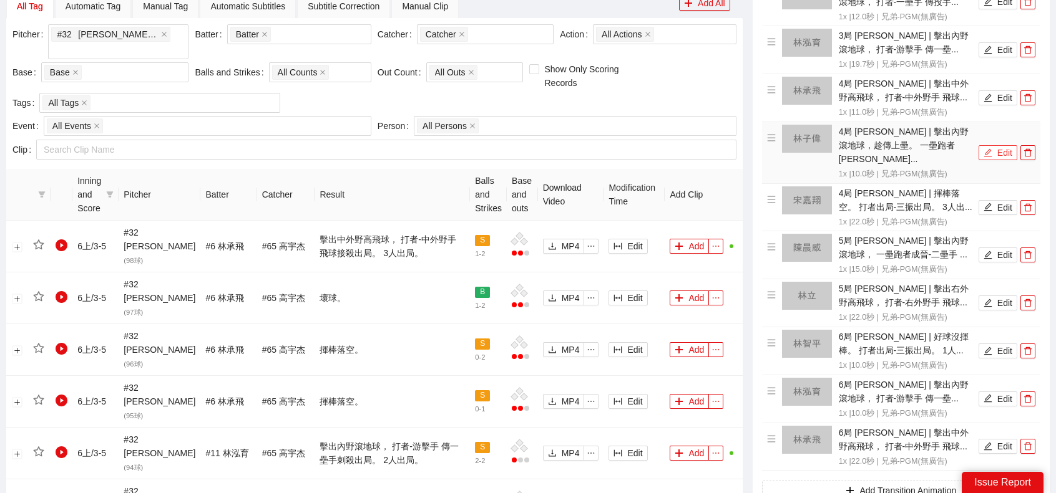
click at [996, 145] on button "Edit" at bounding box center [997, 152] width 39 height 15
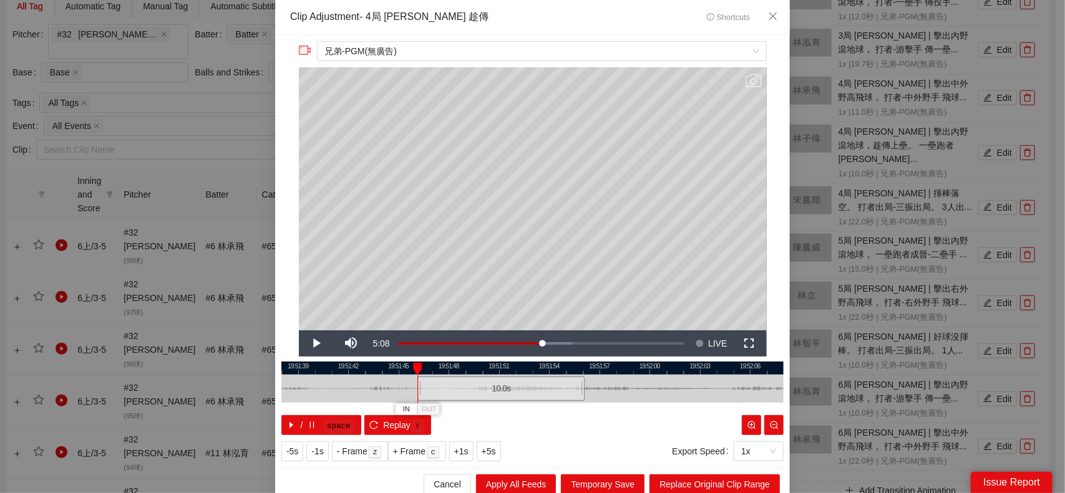
drag, startPoint x: 519, startPoint y: 393, endPoint x: 491, endPoint y: 389, distance: 28.4
click at [491, 389] on div "10.0 s" at bounding box center [500, 389] width 167 height 24
drag, startPoint x: 576, startPoint y: 389, endPoint x: 593, endPoint y: 392, distance: 17.6
click at [597, 392] on div at bounding box center [600, 389] width 7 height 28
click at [715, 479] on span "Replace Original Clip Range" at bounding box center [714, 485] width 110 height 14
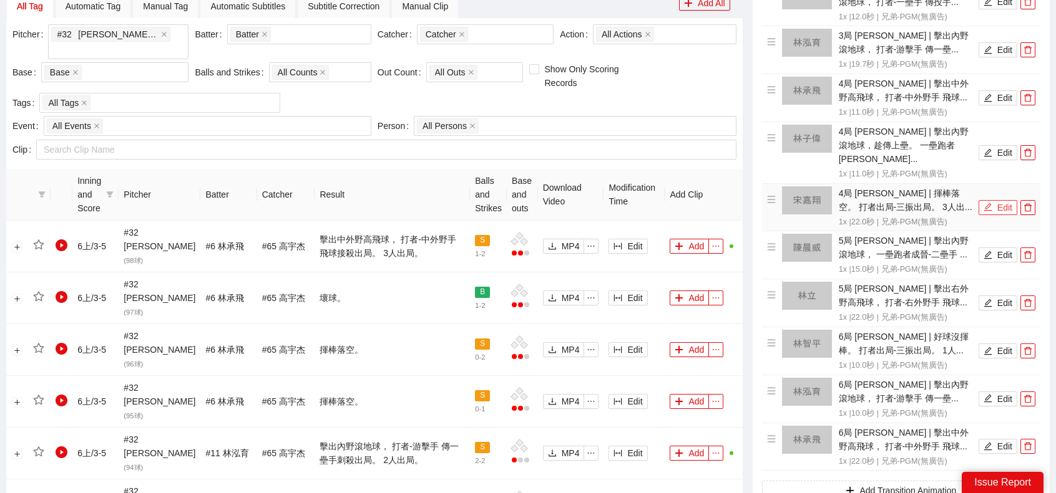
click at [988, 200] on button "Edit" at bounding box center [997, 207] width 39 height 15
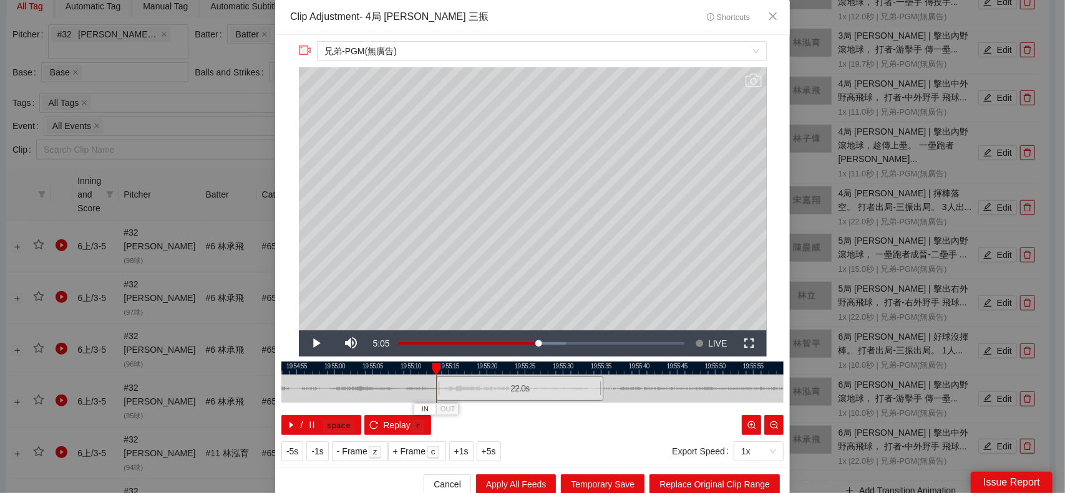
drag, startPoint x: 543, startPoint y: 389, endPoint x: 530, endPoint y: 389, distance: 12.5
click at [530, 389] on div "22.0 s" at bounding box center [519, 389] width 167 height 24
drag, startPoint x: 458, startPoint y: 391, endPoint x: 492, endPoint y: 393, distance: 33.7
click at [492, 393] on div at bounding box center [493, 389] width 7 height 28
click at [370, 422] on icon "reload" at bounding box center [374, 425] width 8 height 8
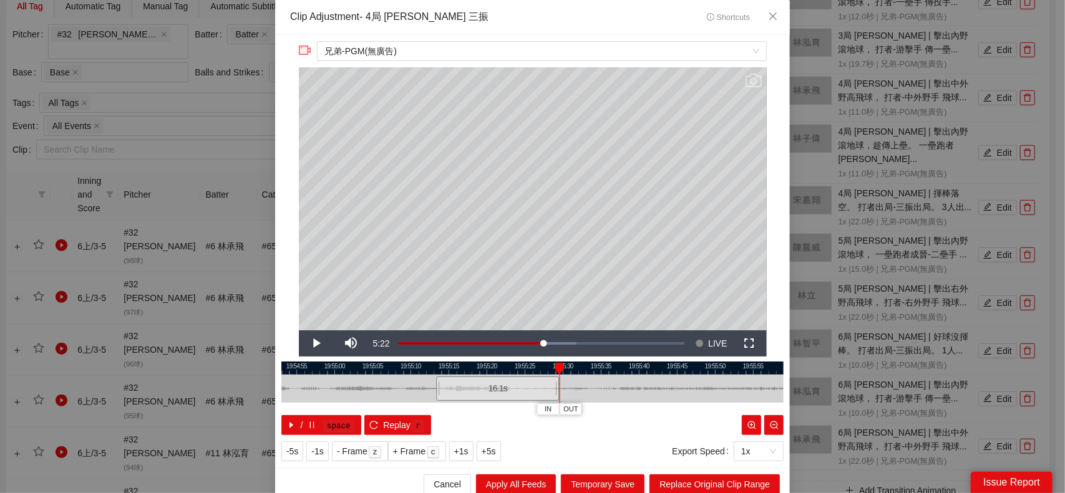
drag, startPoint x: 488, startPoint y: 387, endPoint x: 552, endPoint y: 393, distance: 63.9
click at [554, 393] on div at bounding box center [557, 389] width 7 height 28
click at [746, 479] on span "Replace Original Clip Range" at bounding box center [714, 485] width 110 height 14
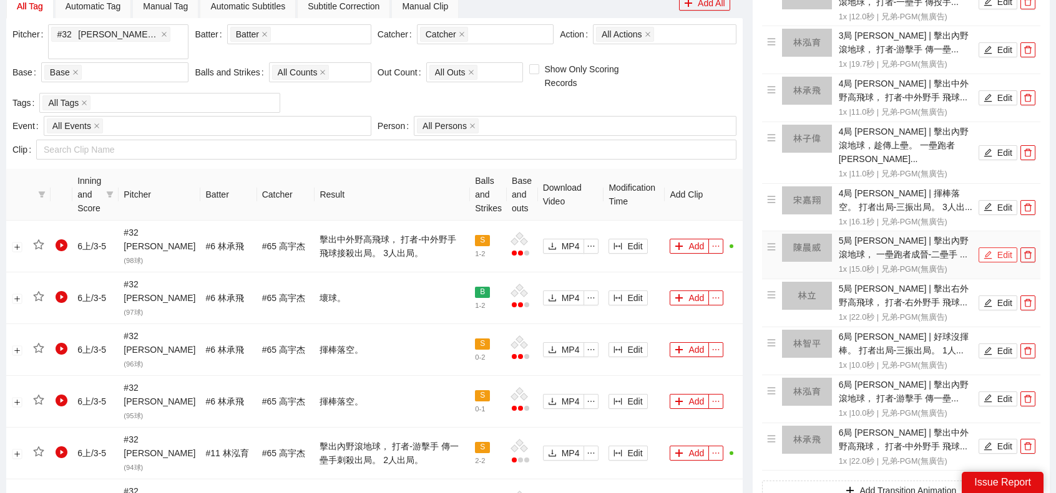
click at [1001, 248] on button "Edit" at bounding box center [997, 255] width 39 height 15
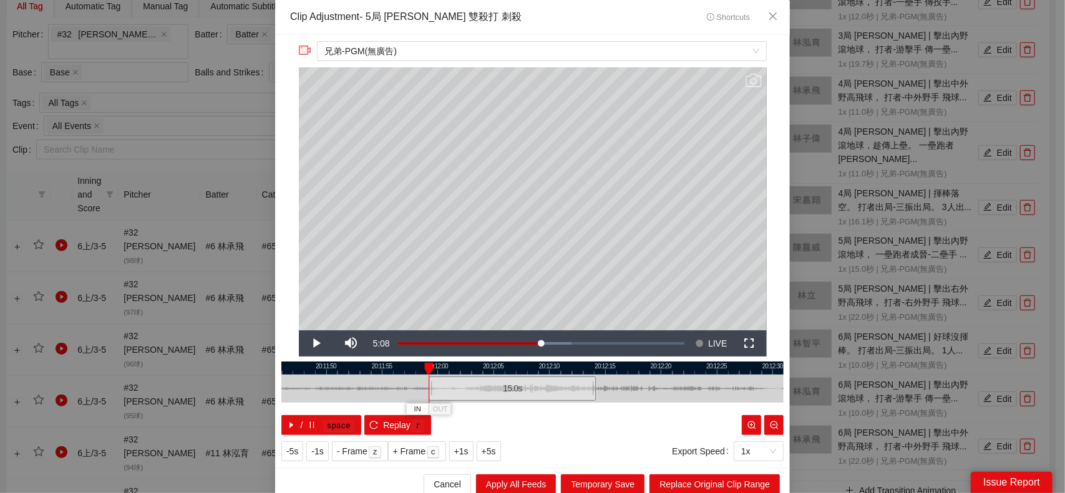
drag, startPoint x: 545, startPoint y: 395, endPoint x: 528, endPoint y: 394, distance: 17.5
click at [528, 394] on div "15.0 s" at bounding box center [512, 389] width 167 height 24
drag, startPoint x: 593, startPoint y: 392, endPoint x: 810, endPoint y: 392, distance: 217.1
click at [810, 392] on div "**********" at bounding box center [532, 246] width 1065 height 493
click at [734, 481] on span "Replace Original Clip Range" at bounding box center [714, 485] width 110 height 14
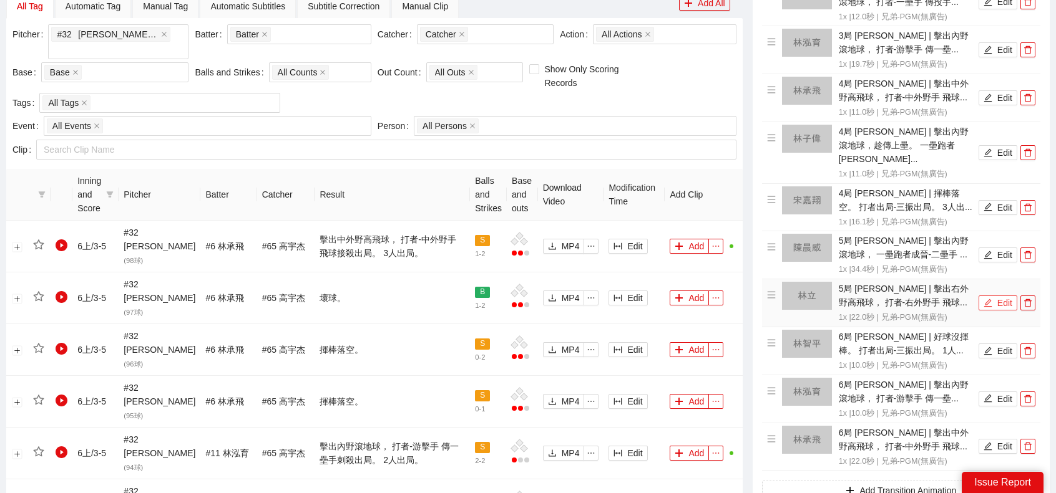
click at [995, 296] on button "Edit" at bounding box center [997, 303] width 39 height 15
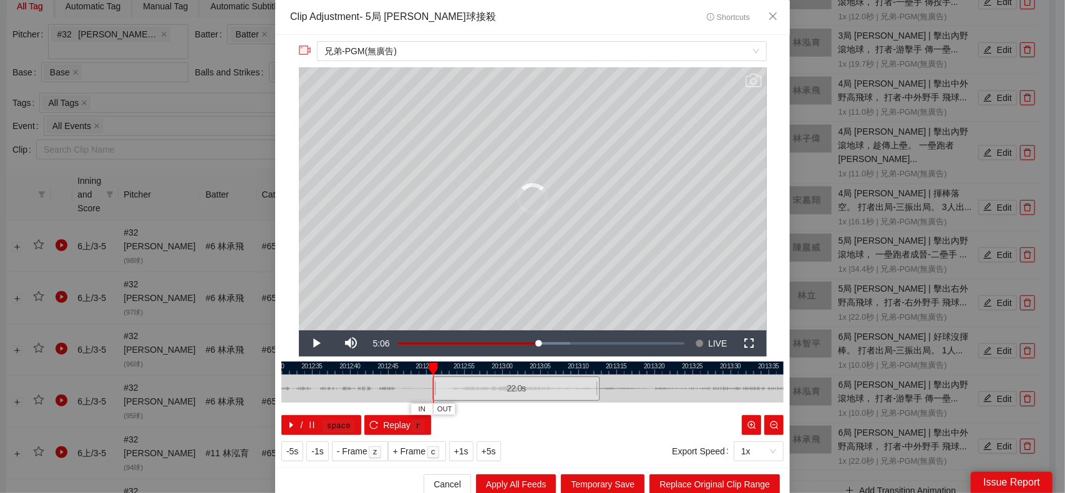
click at [522, 394] on div "22.0 s" at bounding box center [515, 389] width 167 height 24
drag, startPoint x: 594, startPoint y: 392, endPoint x: 543, endPoint y: 390, distance: 50.6
click at [544, 390] on div at bounding box center [547, 389] width 7 height 28
click at [731, 482] on span "Replace Original Clip Range" at bounding box center [714, 485] width 110 height 14
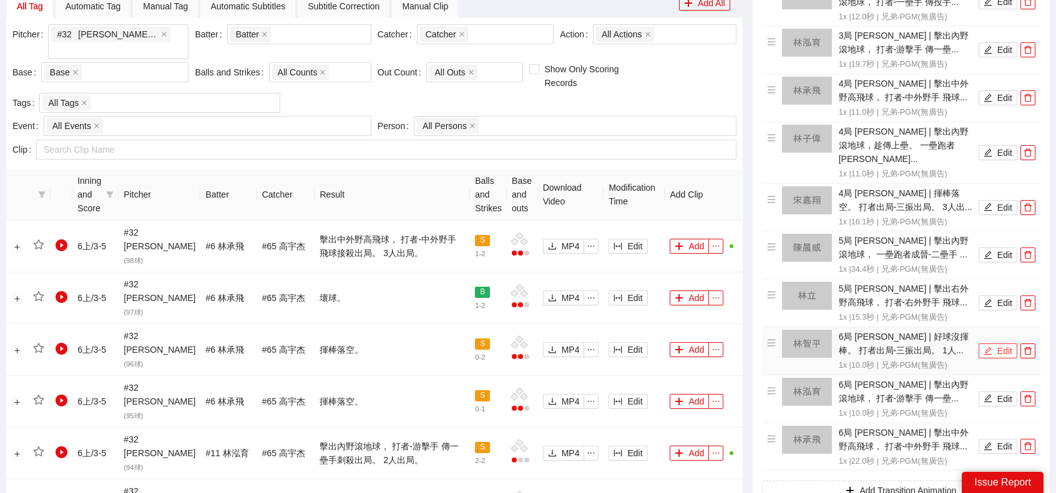
click at [1008, 344] on button "Edit" at bounding box center [997, 351] width 39 height 15
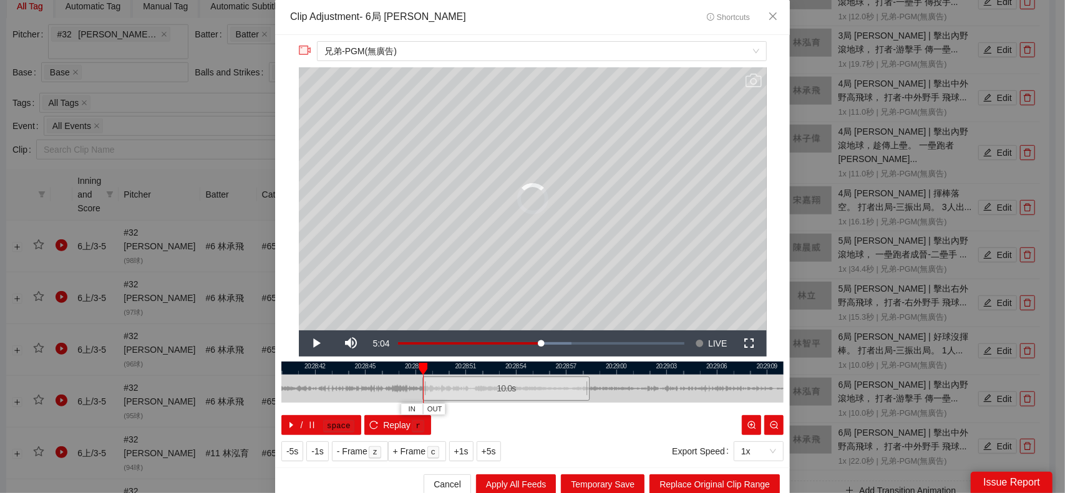
drag, startPoint x: 542, startPoint y: 387, endPoint x: 515, endPoint y: 387, distance: 26.8
click at [515, 387] on div "10.0 s" at bounding box center [505, 389] width 167 height 24
drag, startPoint x: 583, startPoint y: 386, endPoint x: 787, endPoint y: 386, distance: 204.0
click at [787, 386] on div "**********" at bounding box center [532, 246] width 1065 height 493
click at [734, 482] on span "Replace Original Clip Range" at bounding box center [714, 485] width 110 height 14
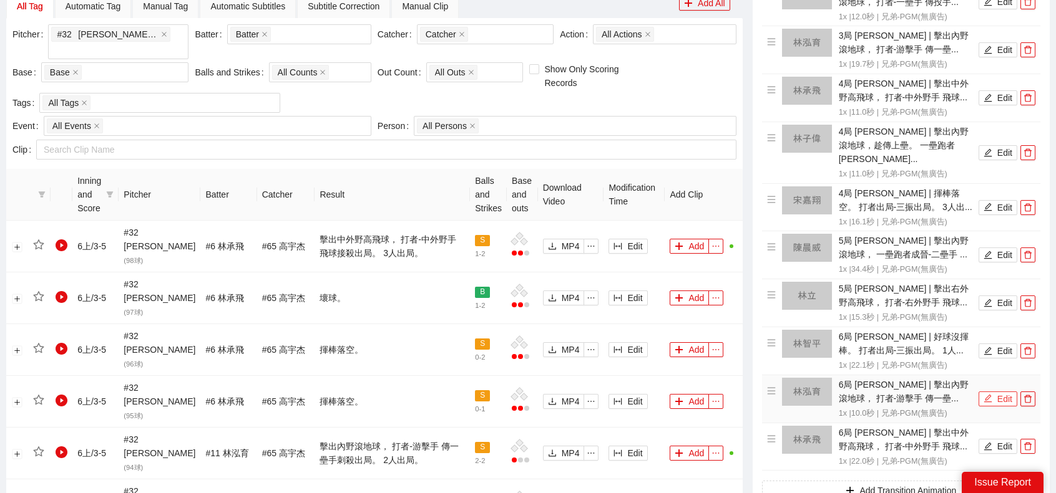
click at [1000, 392] on button "Edit" at bounding box center [997, 399] width 39 height 15
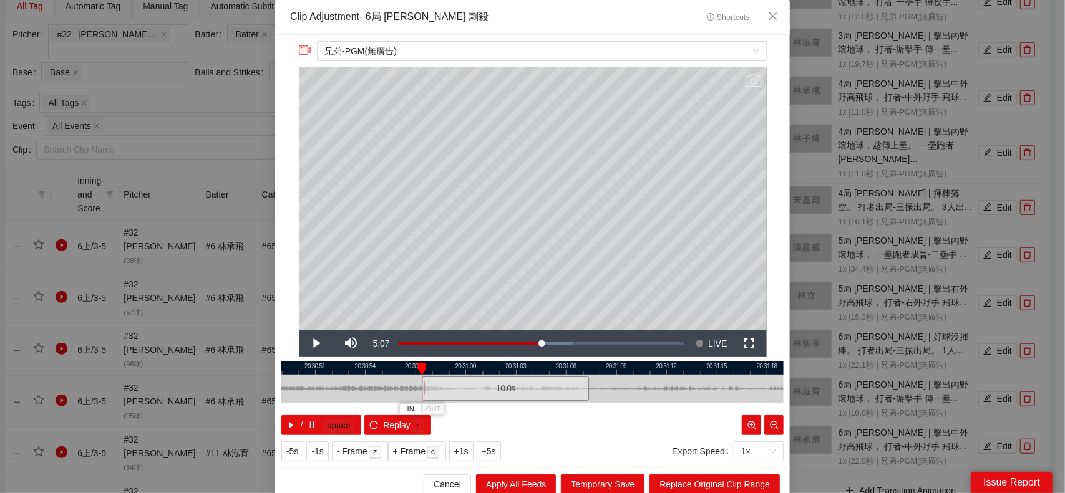
drag, startPoint x: 563, startPoint y: 391, endPoint x: 536, endPoint y: 389, distance: 26.9
click at [536, 389] on div "10.0 s" at bounding box center [505, 389] width 167 height 24
drag, startPoint x: 581, startPoint y: 386, endPoint x: 634, endPoint y: 389, distance: 52.5
click at [636, 389] on div at bounding box center [639, 389] width 7 height 28
click at [716, 485] on span "Replace Original Clip Range" at bounding box center [714, 485] width 110 height 14
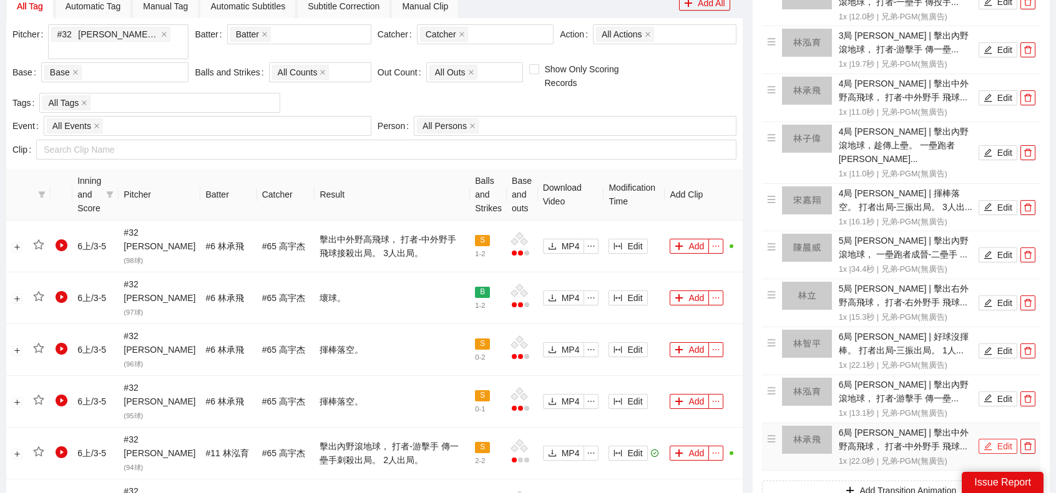
click at [992, 442] on icon "edit" at bounding box center [987, 446] width 9 height 9
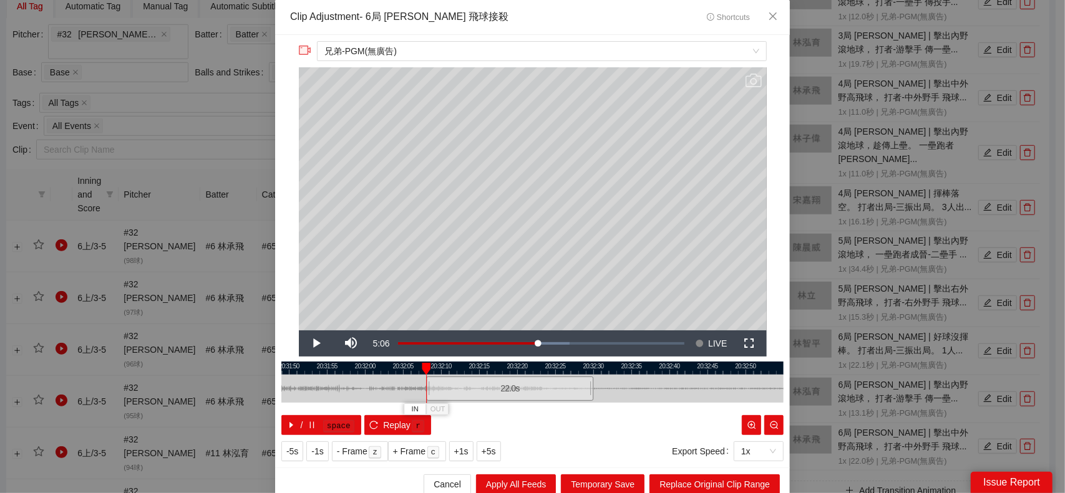
drag, startPoint x: 555, startPoint y: 387, endPoint x: 533, endPoint y: 386, distance: 22.5
click at [533, 386] on div "22.0 s" at bounding box center [509, 389] width 167 height 24
drag, startPoint x: 589, startPoint y: 384, endPoint x: 606, endPoint y: 387, distance: 17.7
click at [606, 387] on div "20:31:45 20:31:50 20:31:55 20:32:00 20:32:05 20:32:10 20:32:15 20:32:20 20:32:2…" at bounding box center [532, 399] width 502 height 74
click at [747, 487] on span "Replace Original Clip Range" at bounding box center [714, 485] width 110 height 14
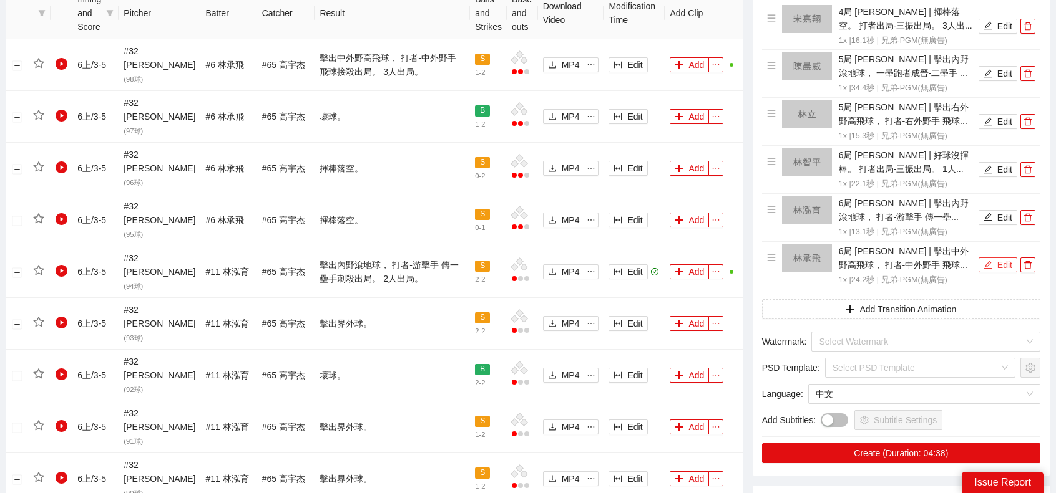
scroll to position [747, 0]
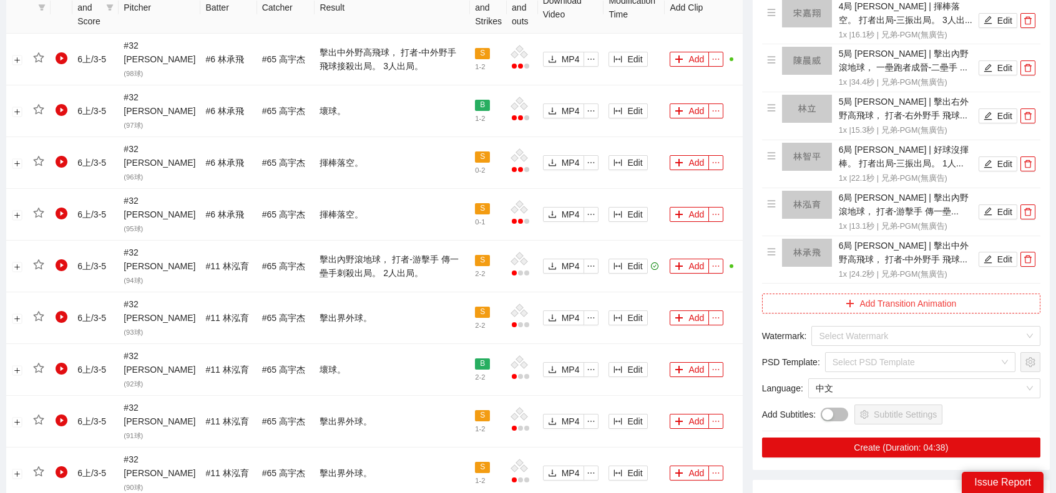
click at [915, 294] on button "Add Transition Animation" at bounding box center [901, 304] width 278 height 20
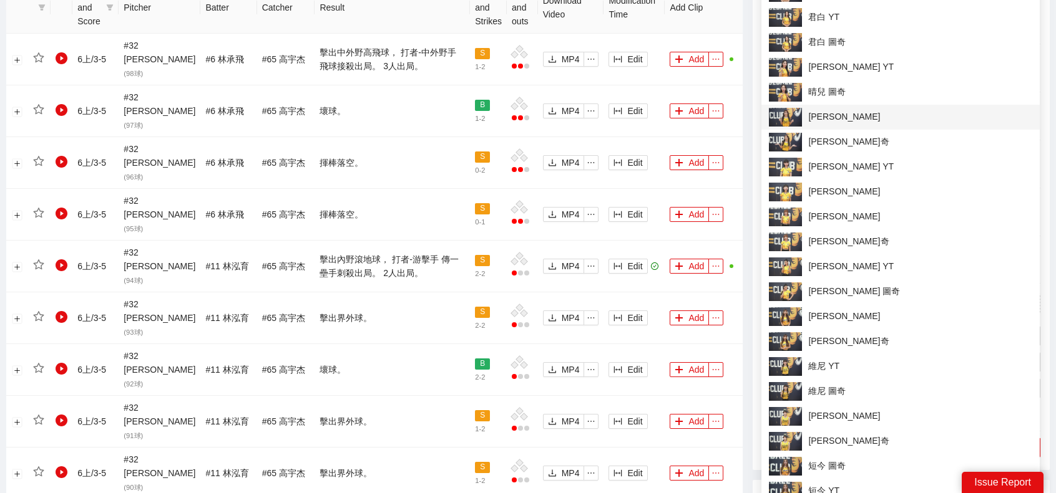
click at [846, 115] on span "夏蕾 YT" at bounding box center [900, 117] width 263 height 19
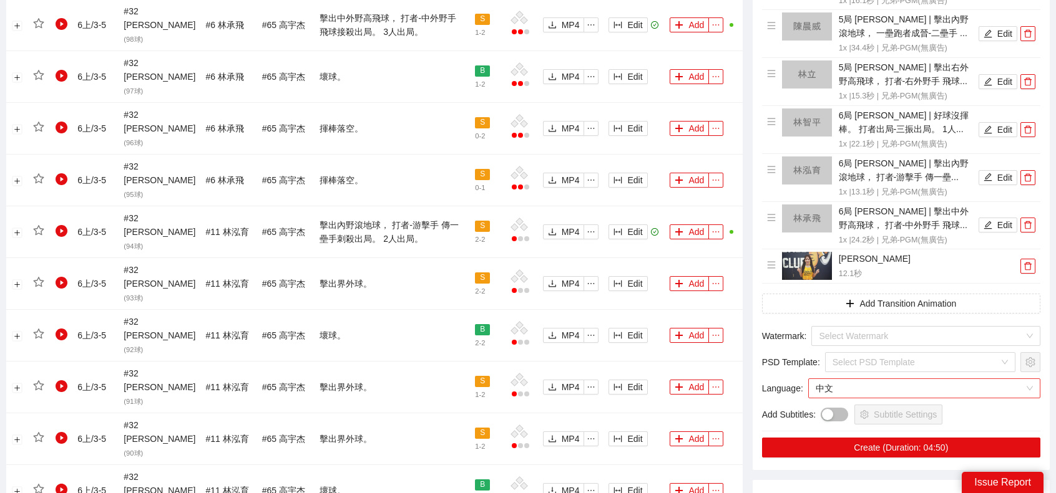
scroll to position [809, 0]
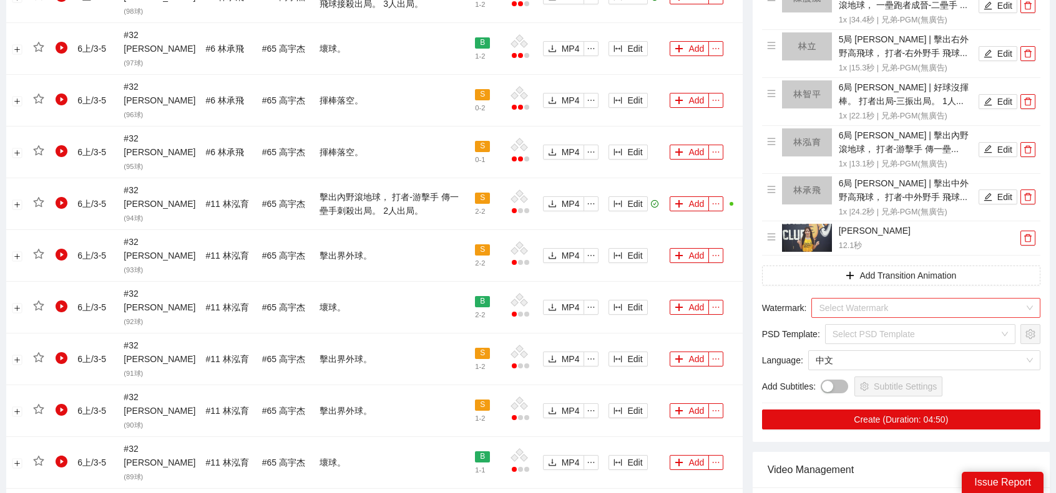
click at [890, 299] on input "search" at bounding box center [921, 308] width 205 height 19
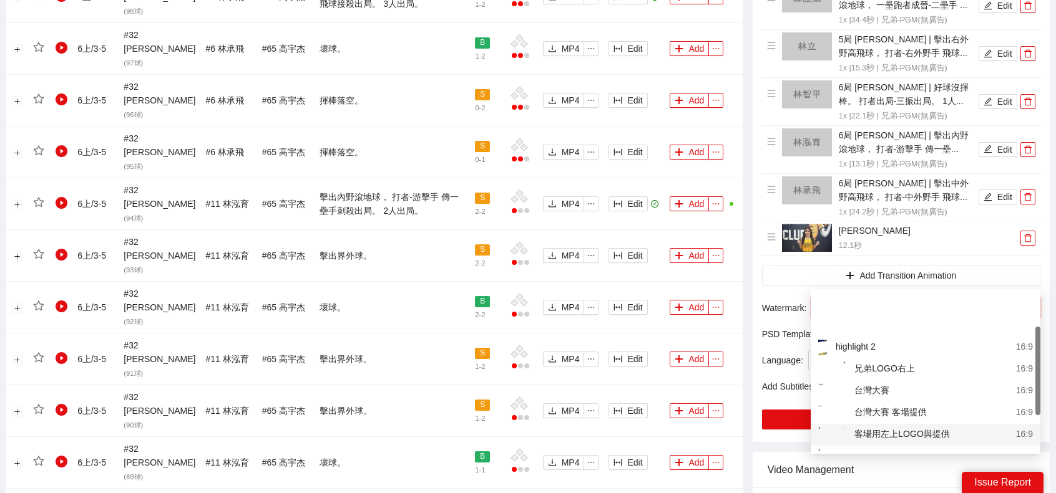
scroll to position [62, 0]
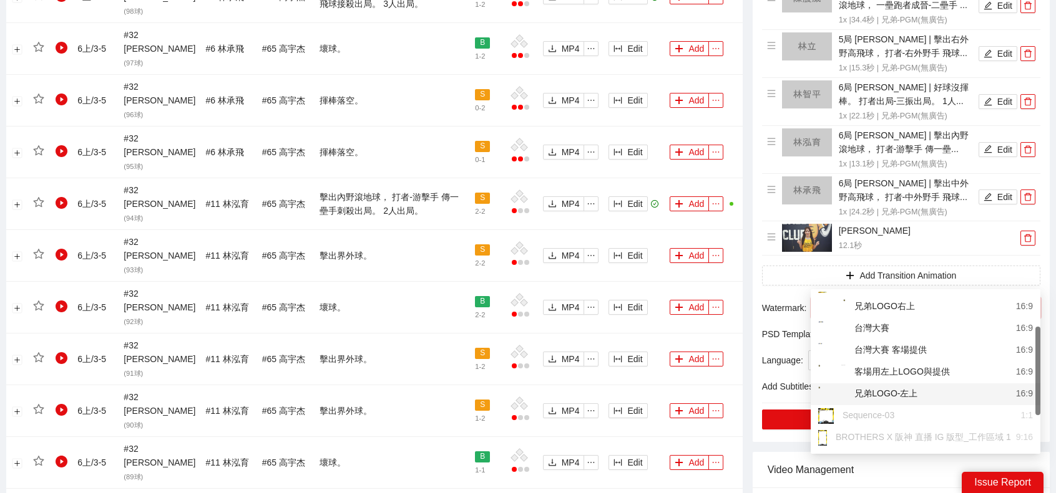
click at [873, 392] on div "兄弟LOGO-左上" at bounding box center [867, 395] width 99 height 16
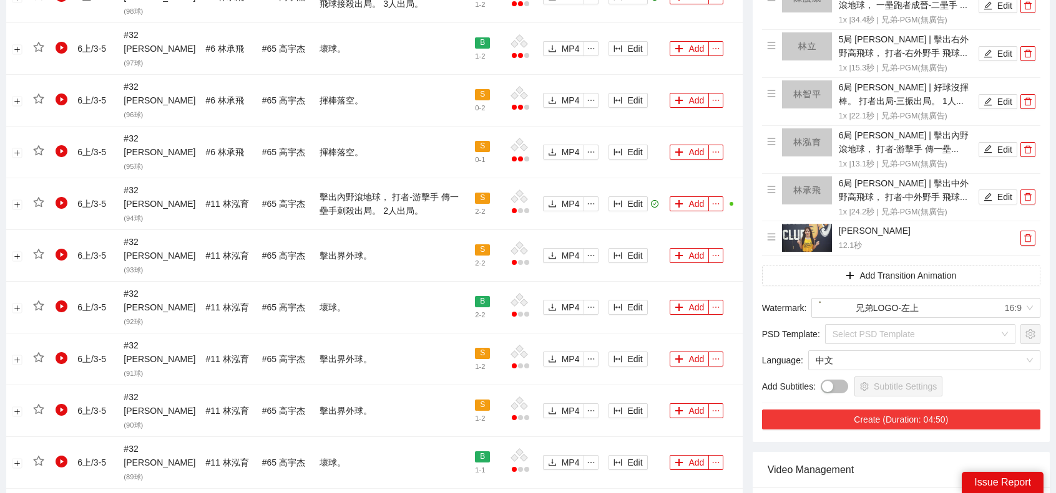
click at [865, 410] on button "Create (Duration: 04:50)" at bounding box center [901, 420] width 278 height 20
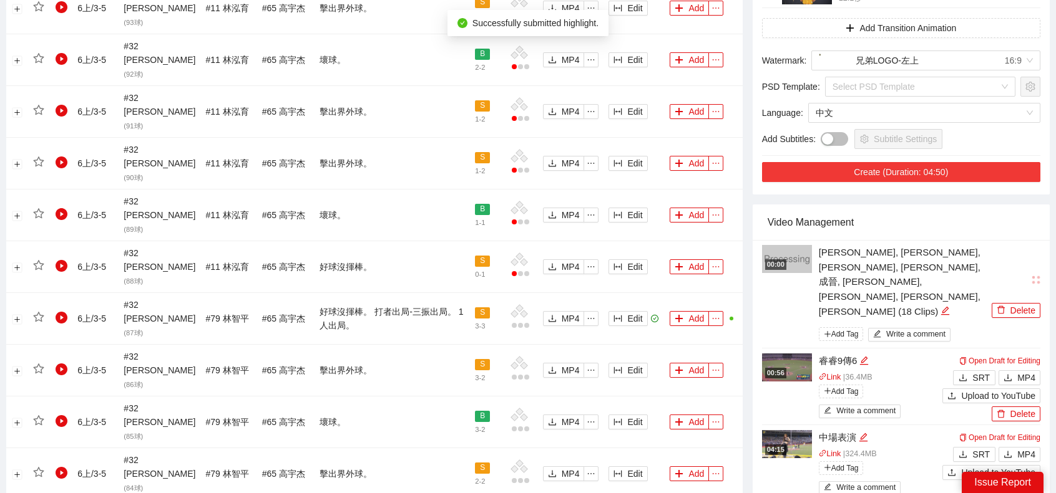
scroll to position [1059, 0]
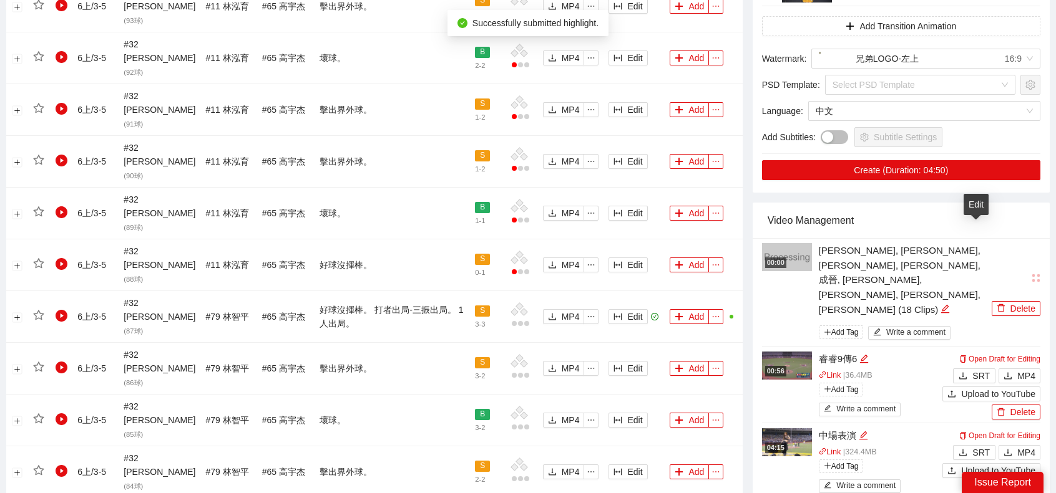
click at [973, 243] on div "林立, 林泓育, 梁家榮, 宋嘉翔, 成晉, 陳晨威, 林智平, 林承飛, 林子偉 (18 Clips)" at bounding box center [904, 280] width 170 height 74
click at [950, 304] on icon "edit" at bounding box center [944, 308] width 9 height 9
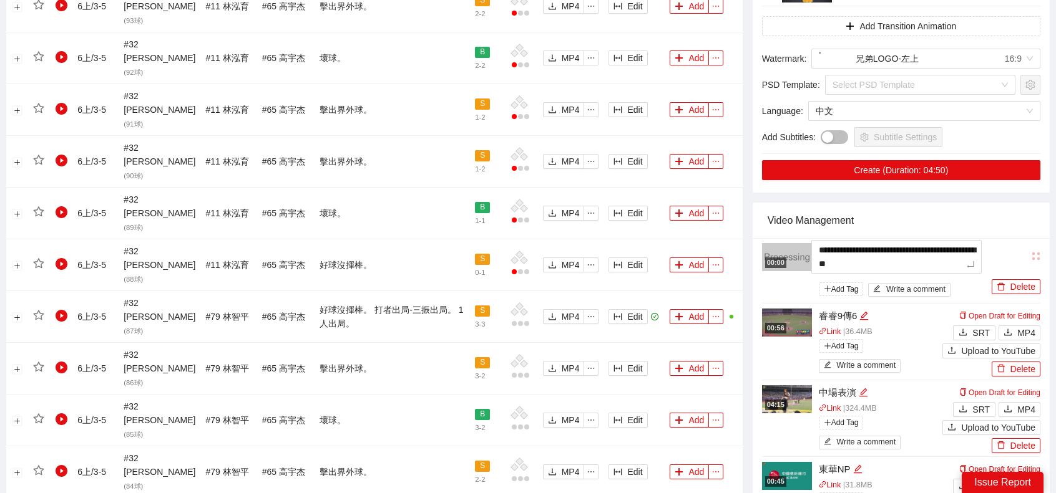
type textarea "*"
type textarea "**"
type textarea "***"
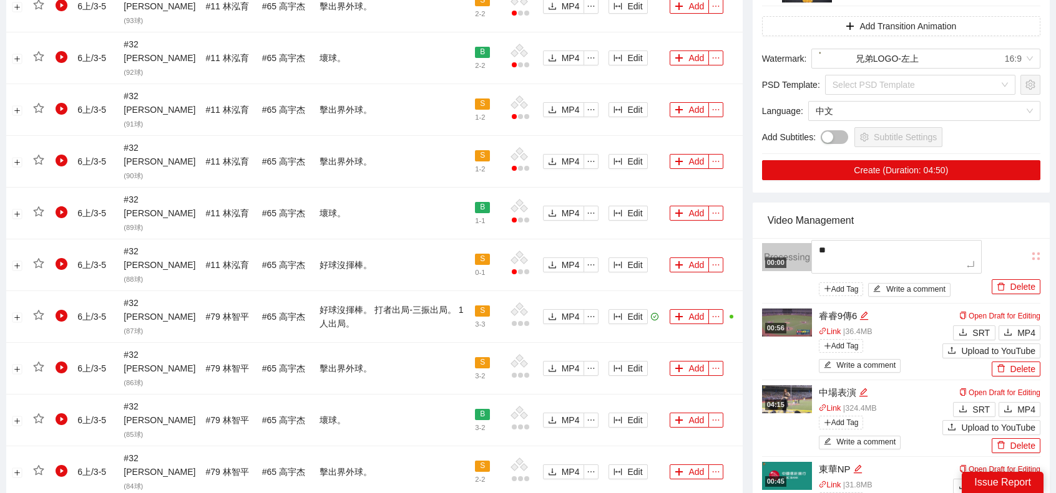
type textarea "***"
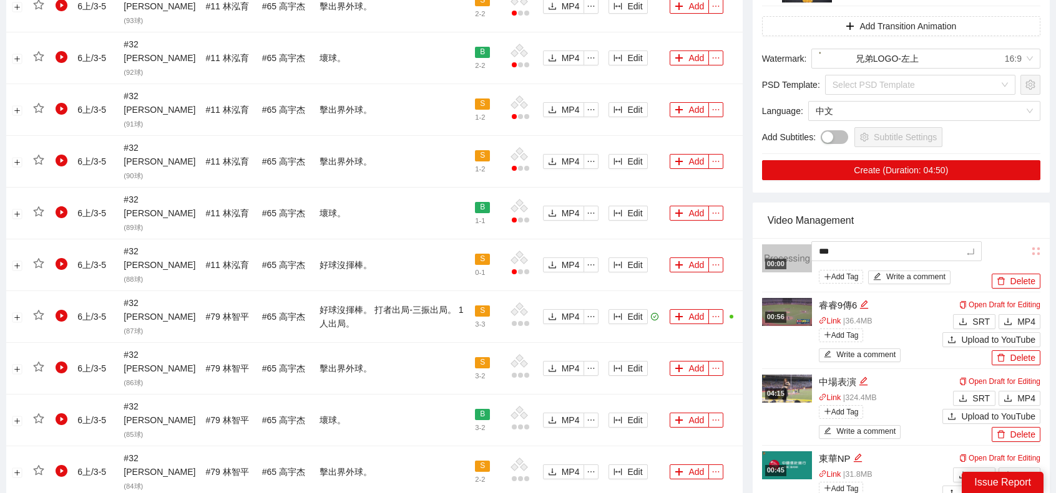
type textarea "*"
type textarea "**"
type textarea "***"
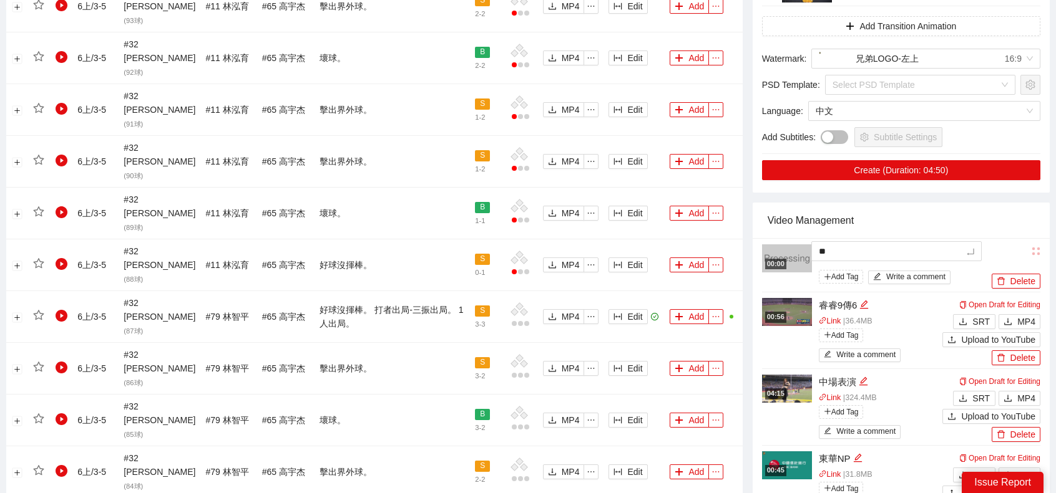
type textarea "***"
type textarea "****"
type textarea "**"
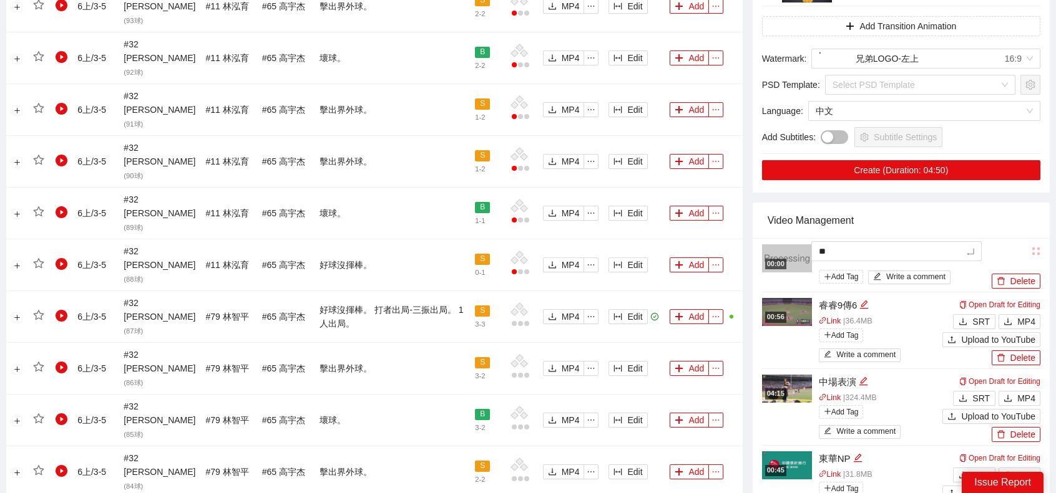
click at [954, 203] on div "Video Management" at bounding box center [900, 221] width 267 height 36
click at [787, 298] on img at bounding box center [787, 312] width 50 height 28
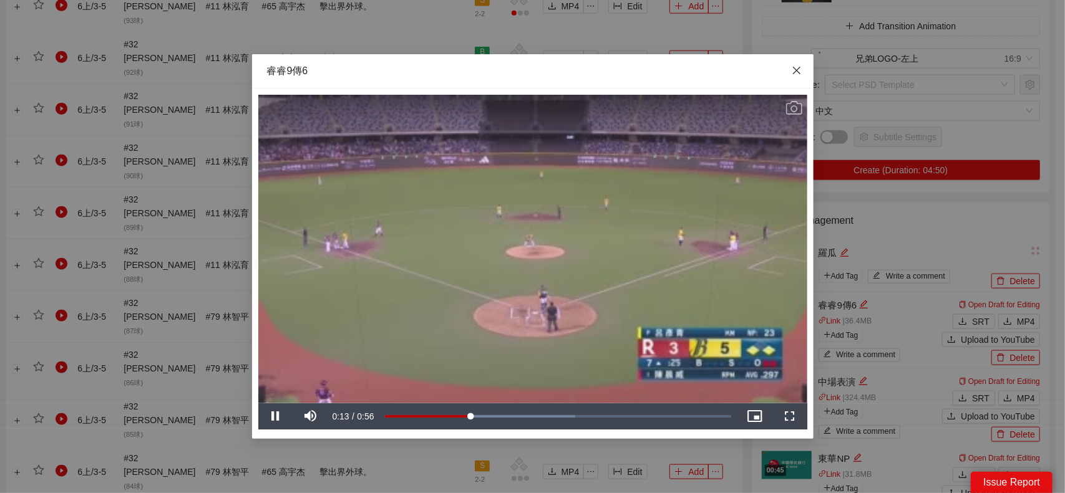
click at [795, 75] on icon "close" at bounding box center [797, 71] width 10 height 10
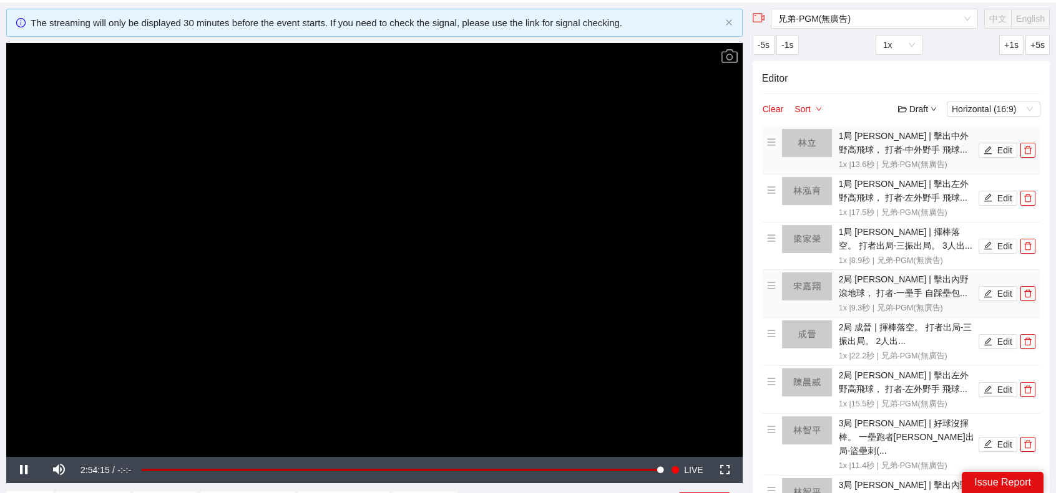
scroll to position [61, 0]
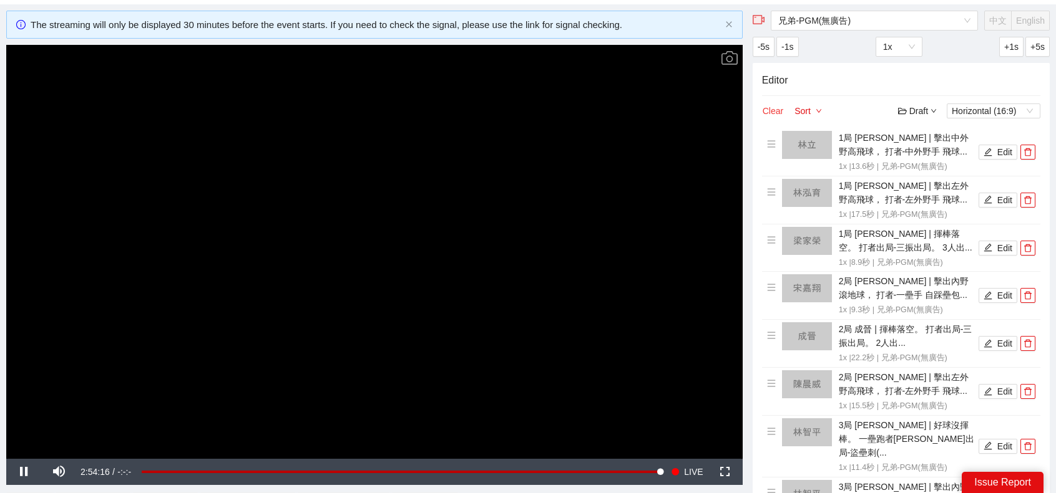
click at [775, 107] on button "Clear" at bounding box center [773, 111] width 22 height 15
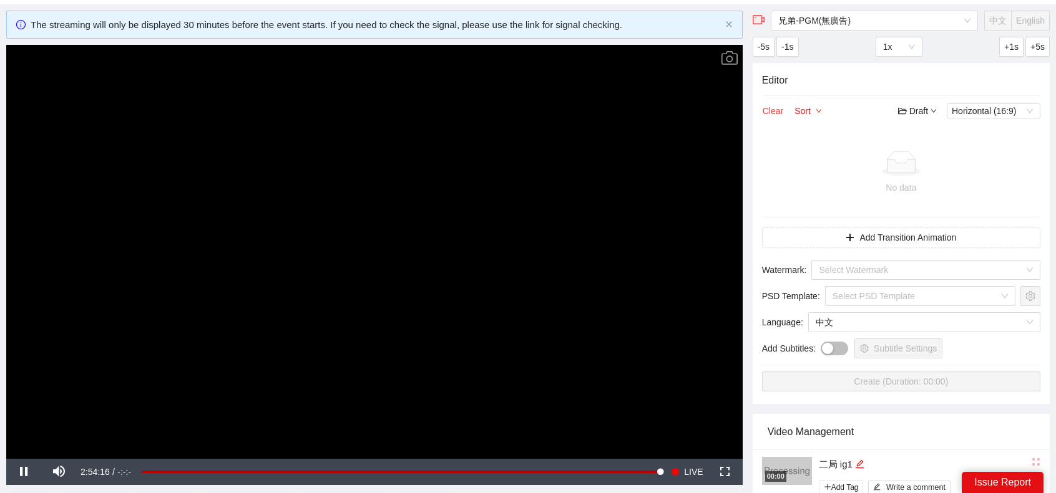
scroll to position [372, 0]
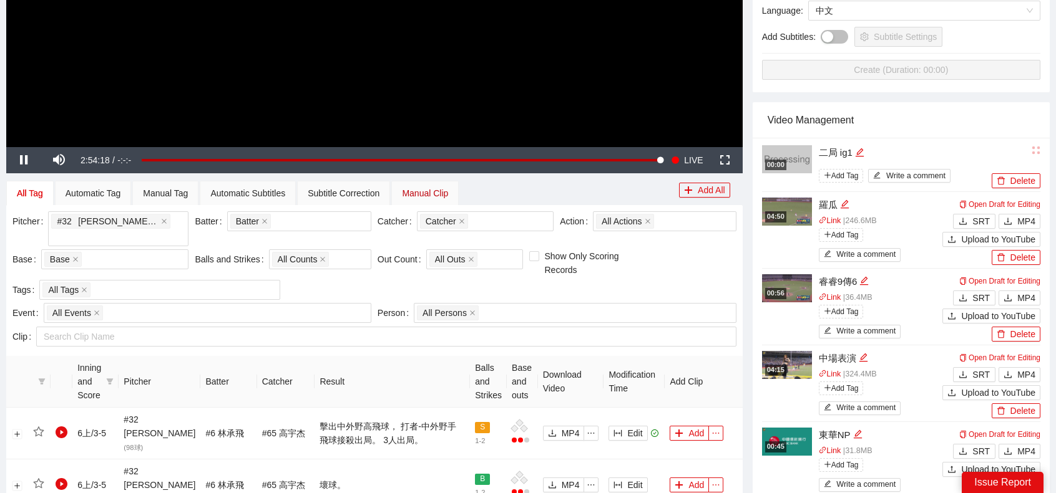
click at [442, 193] on div "Manual Clip" at bounding box center [425, 194] width 46 height 14
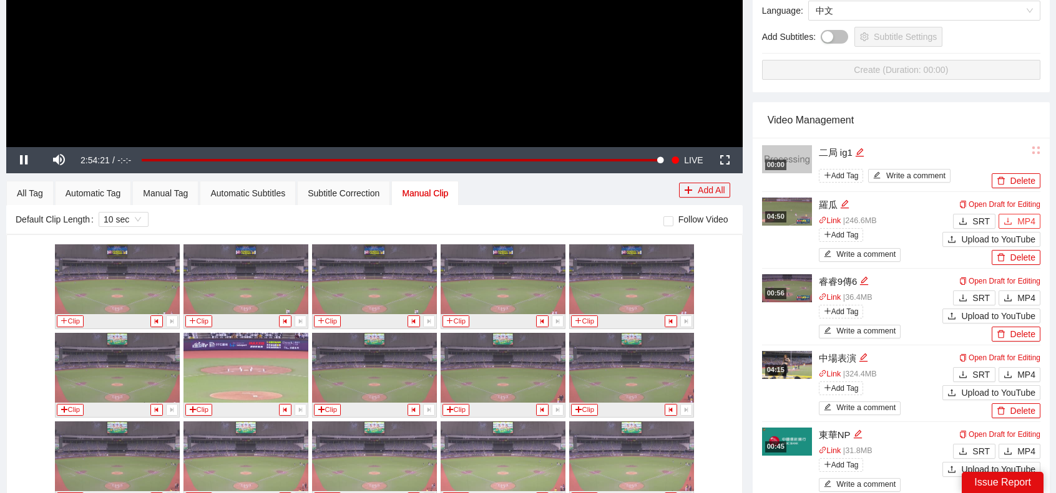
click at [1031, 221] on span "MP4" at bounding box center [1026, 222] width 18 height 14
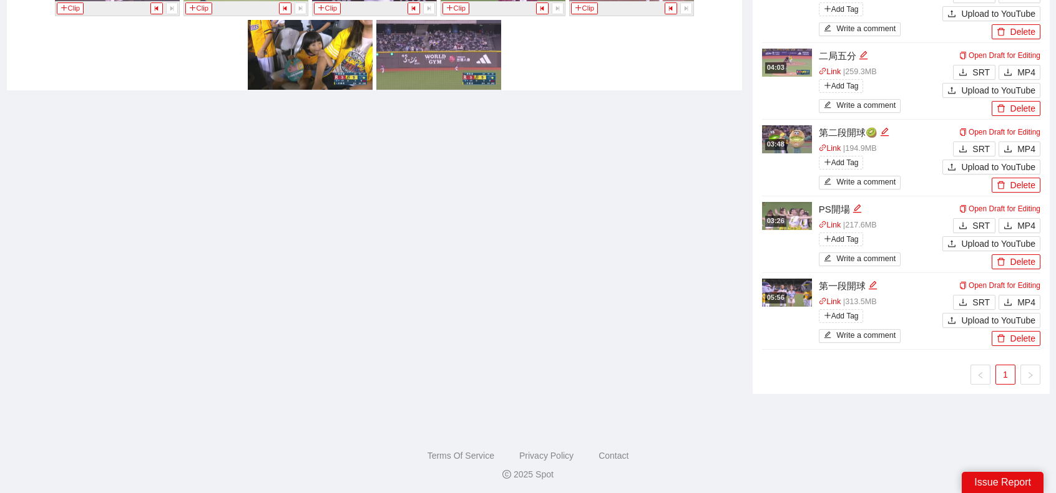
scroll to position [579, 0]
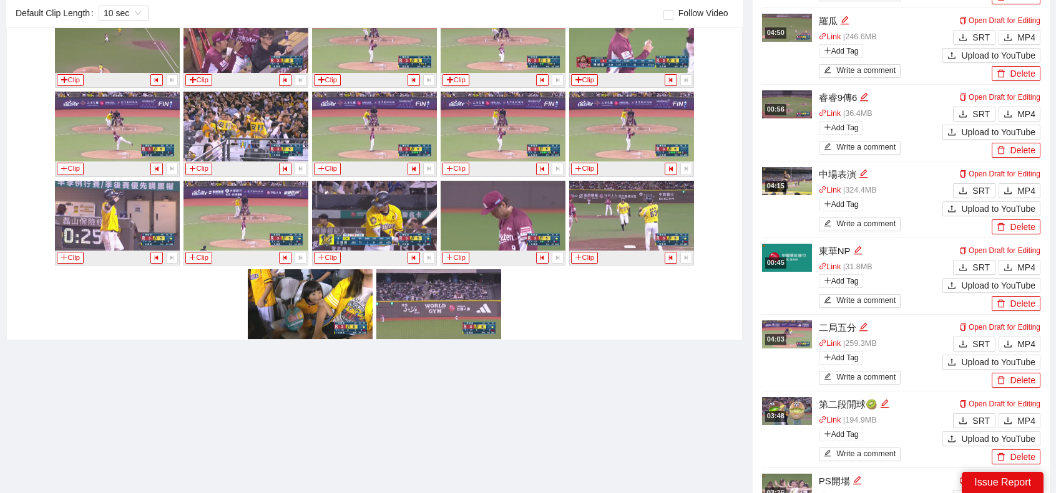
click at [395, 341] on button "Clip" at bounding box center [391, 347] width 27 height 12
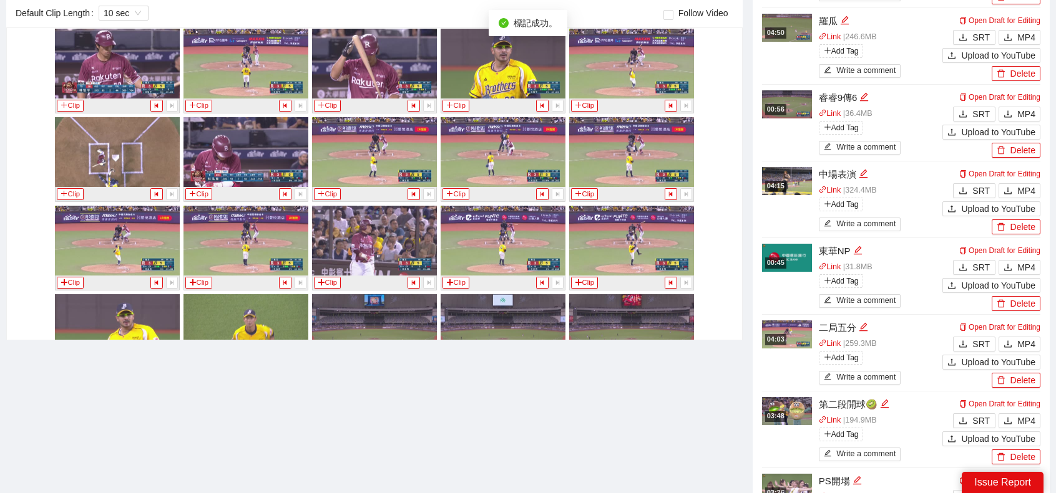
scroll to position [0, 0]
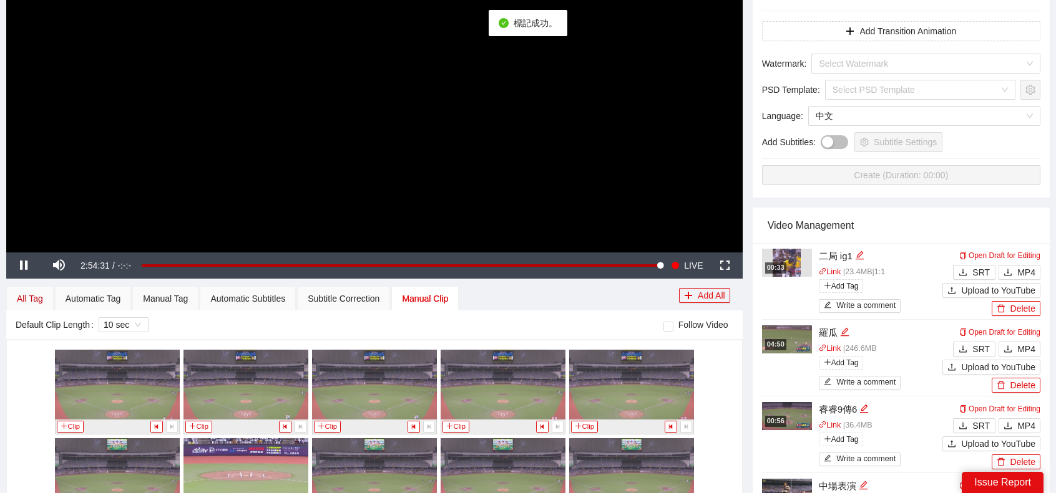
click at [37, 298] on div "All Tag" at bounding box center [30, 299] width 26 height 14
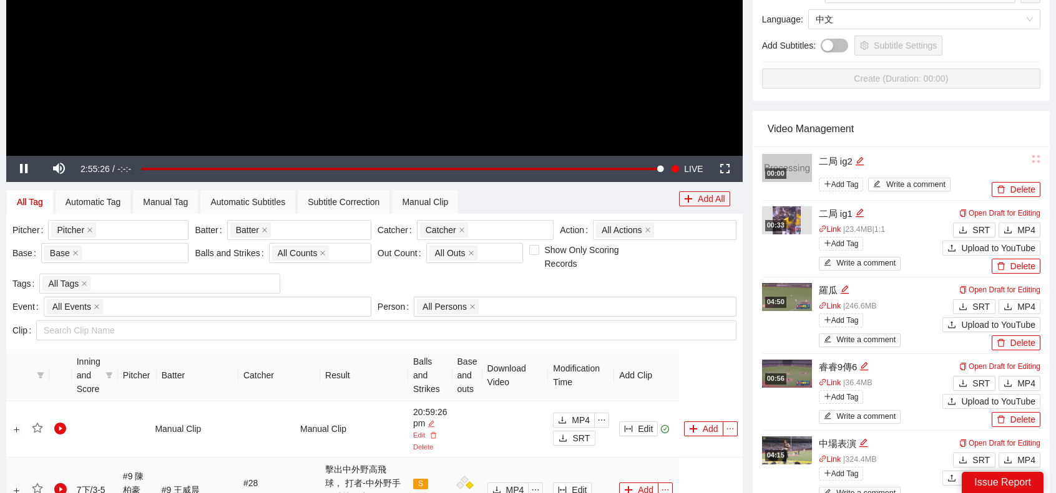
scroll to position [517, 0]
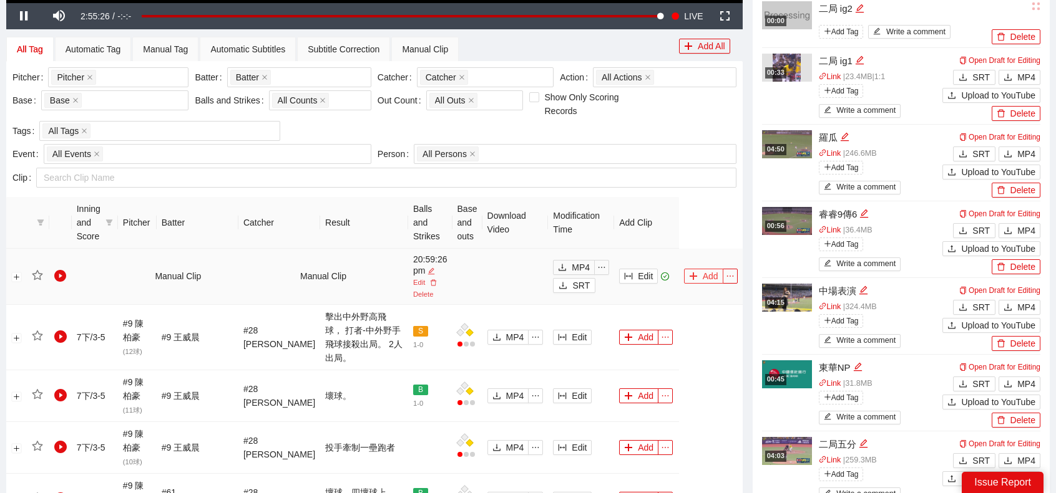
click at [699, 275] on button "Add" at bounding box center [703, 276] width 39 height 15
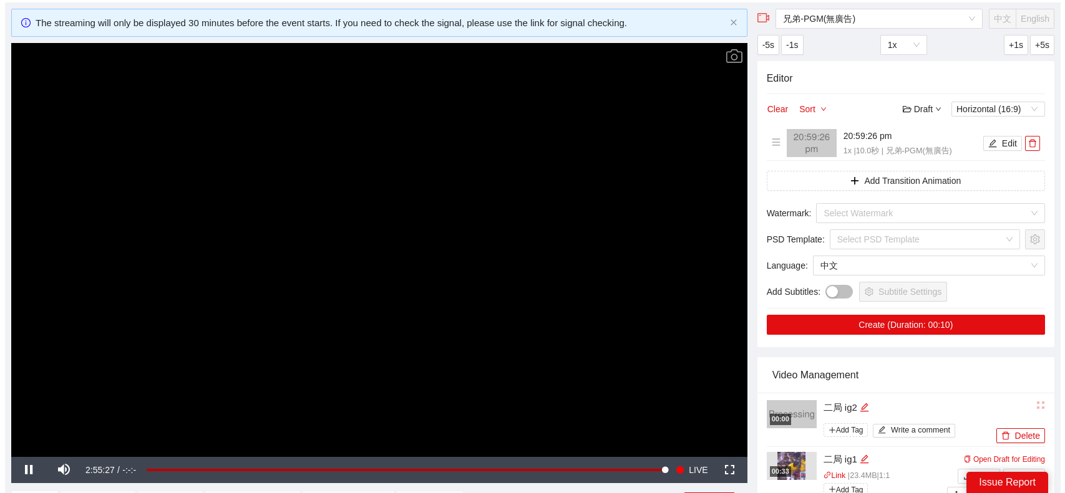
scroll to position [0, 0]
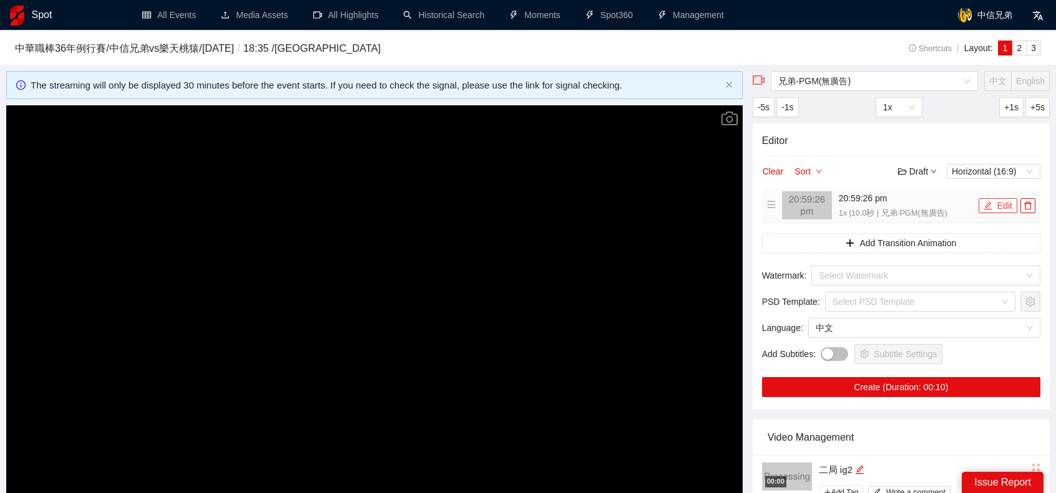
click at [990, 209] on icon "edit" at bounding box center [988, 206] width 8 height 8
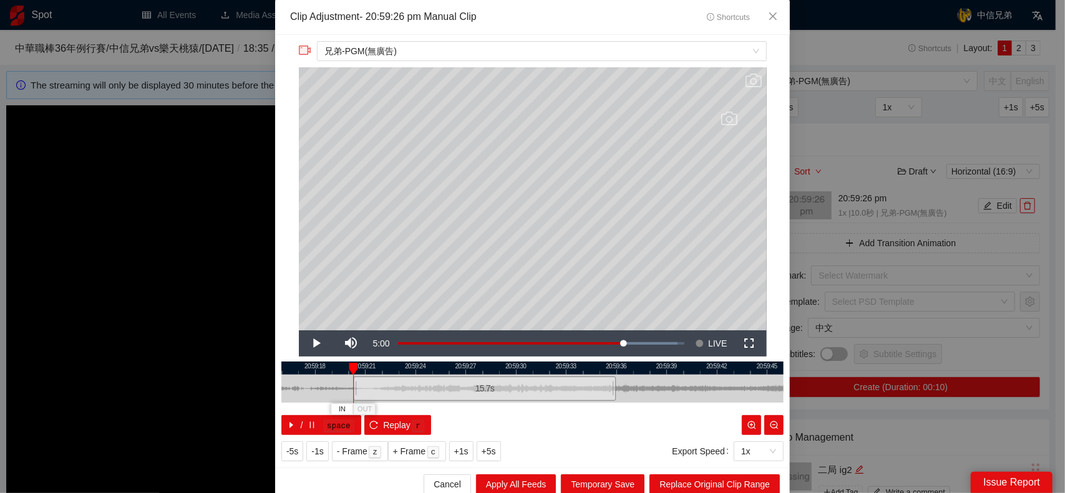
drag, startPoint x: 443, startPoint y: 390, endPoint x: 348, endPoint y: 380, distance: 96.0
click at [351, 380] on div at bounding box center [354, 389] width 7 height 28
click at [349, 381] on div at bounding box center [352, 389] width 7 height 28
drag, startPoint x: 670, startPoint y: 386, endPoint x: 605, endPoint y: 391, distance: 65.0
click at [605, 391] on div at bounding box center [469, 389] width 502 height 28
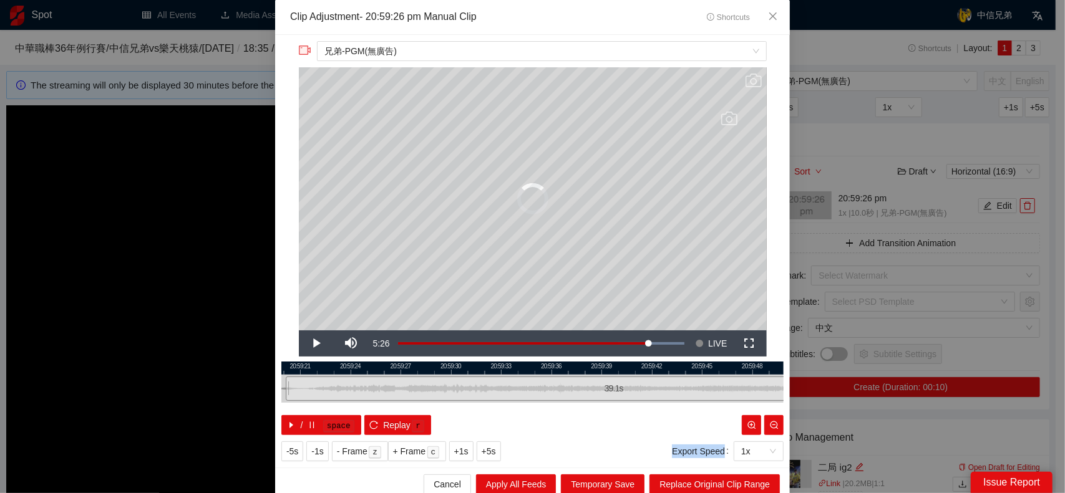
drag, startPoint x: 542, startPoint y: 387, endPoint x: 965, endPoint y: 365, distance: 423.6
click at [958, 367] on div "**********" at bounding box center [532, 246] width 1065 height 493
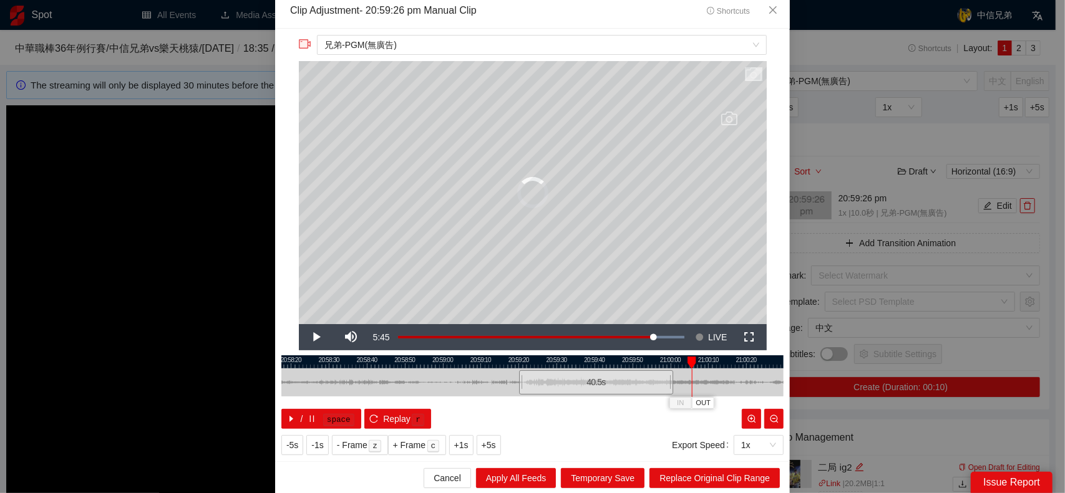
drag, startPoint x: 668, startPoint y: 374, endPoint x: 686, endPoint y: 374, distance: 18.7
click at [691, 374] on div at bounding box center [691, 383] width 1 height 28
drag, startPoint x: 666, startPoint y: 381, endPoint x: 711, endPoint y: 378, distance: 45.0
click at [712, 378] on div at bounding box center [715, 383] width 7 height 28
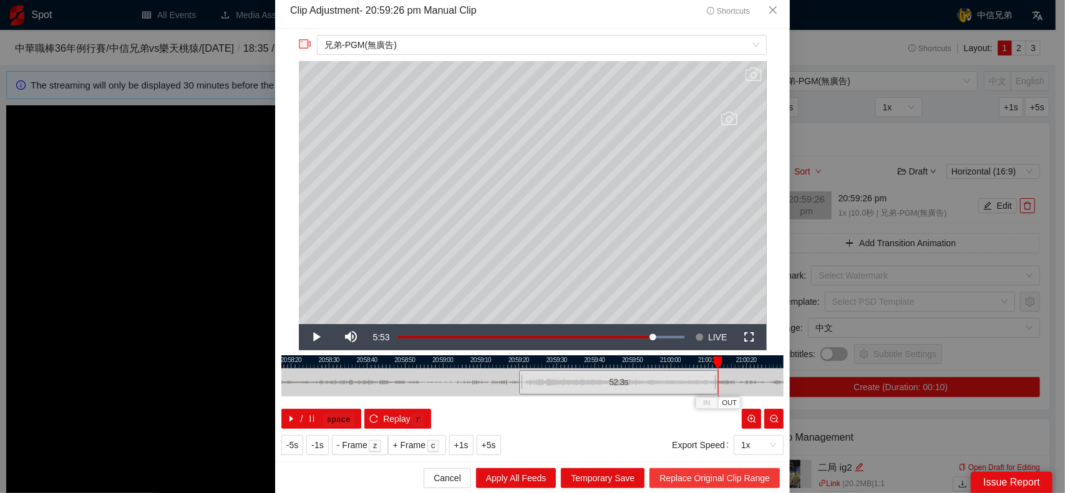
click at [707, 480] on span "Replace Original Clip Range" at bounding box center [714, 479] width 110 height 14
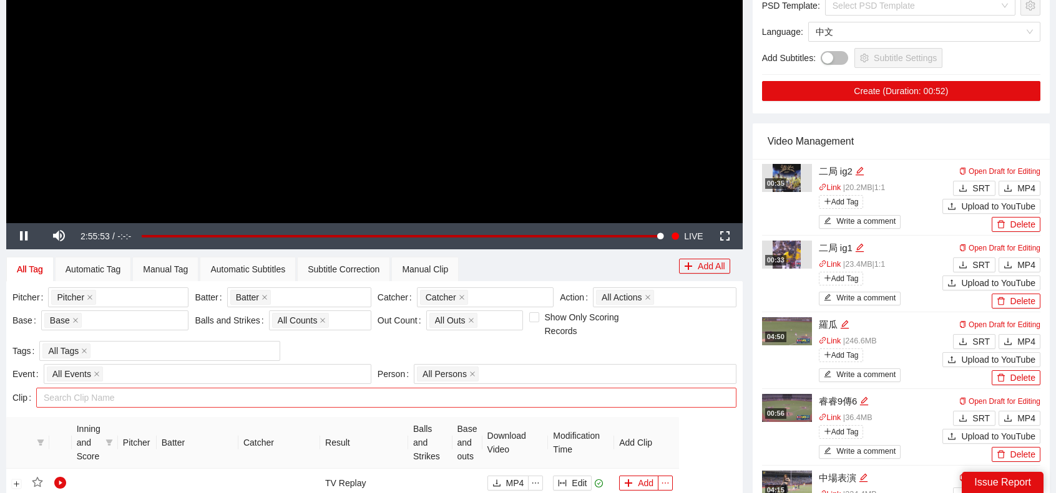
scroll to position [374, 0]
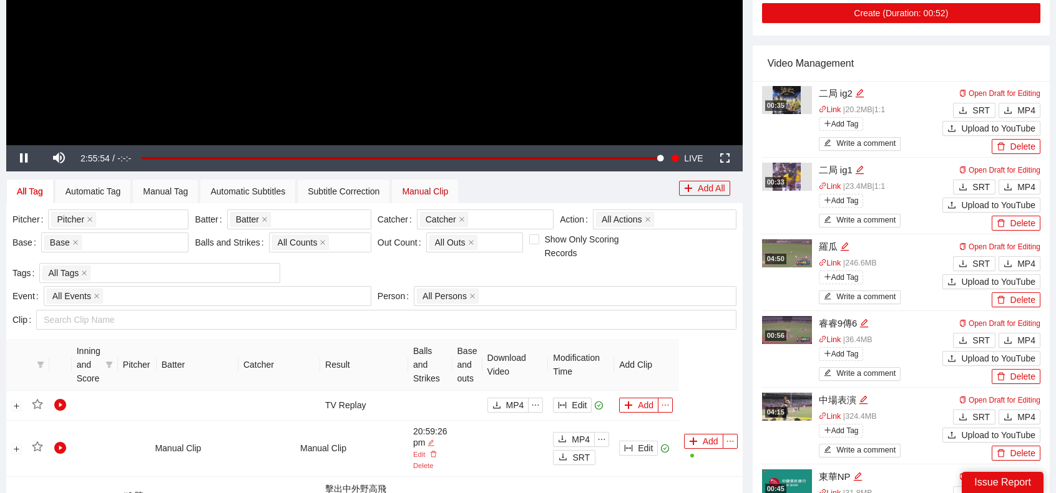
click at [428, 197] on div "Manual Clip" at bounding box center [425, 192] width 46 height 14
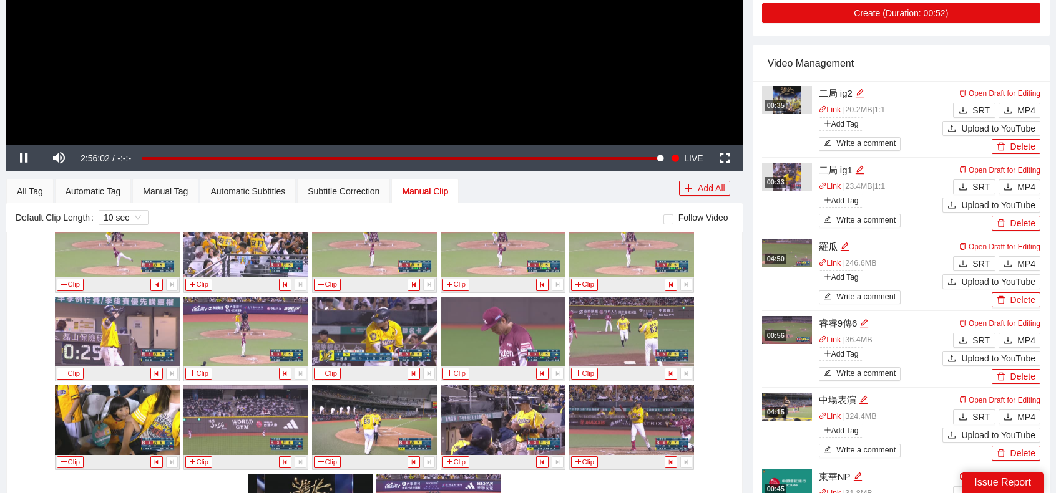
scroll to position [499, 0]
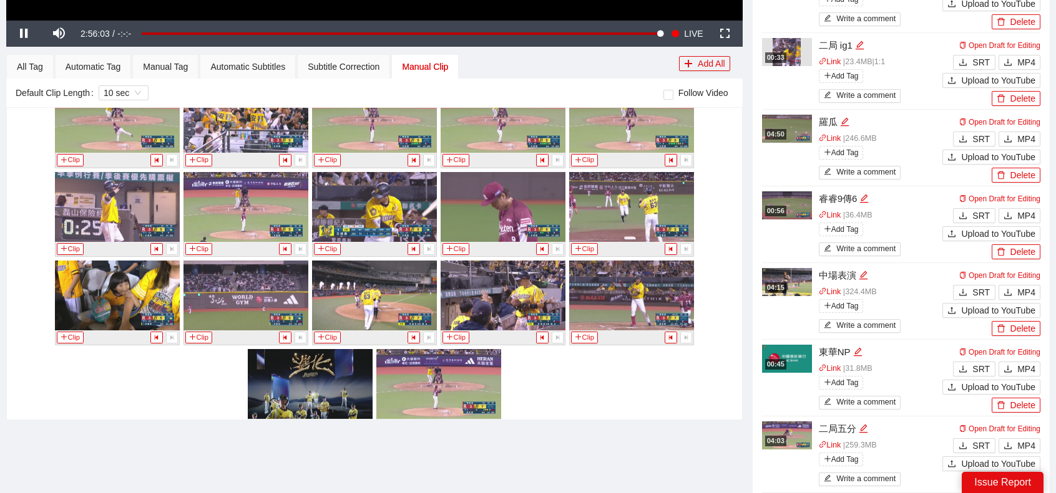
click at [255, 420] on button "Clip" at bounding box center [263, 426] width 27 height 12
click at [35, 67] on div "All Tag" at bounding box center [30, 67] width 26 height 14
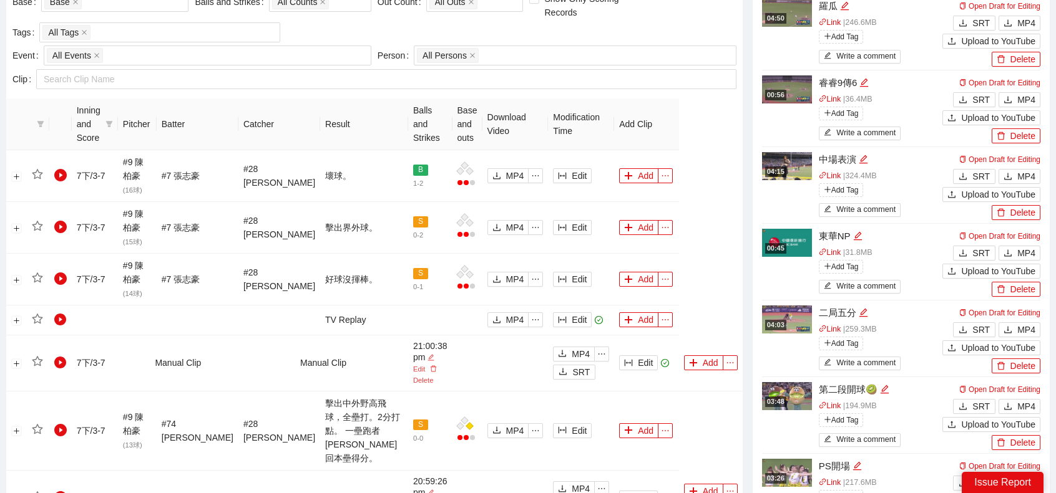
scroll to position [624, 0]
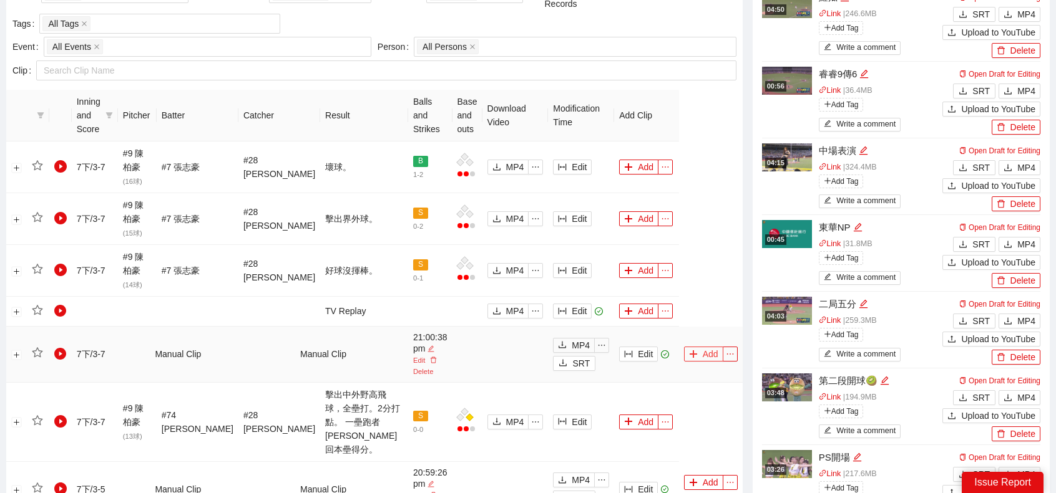
click at [700, 347] on button "Add" at bounding box center [703, 354] width 39 height 15
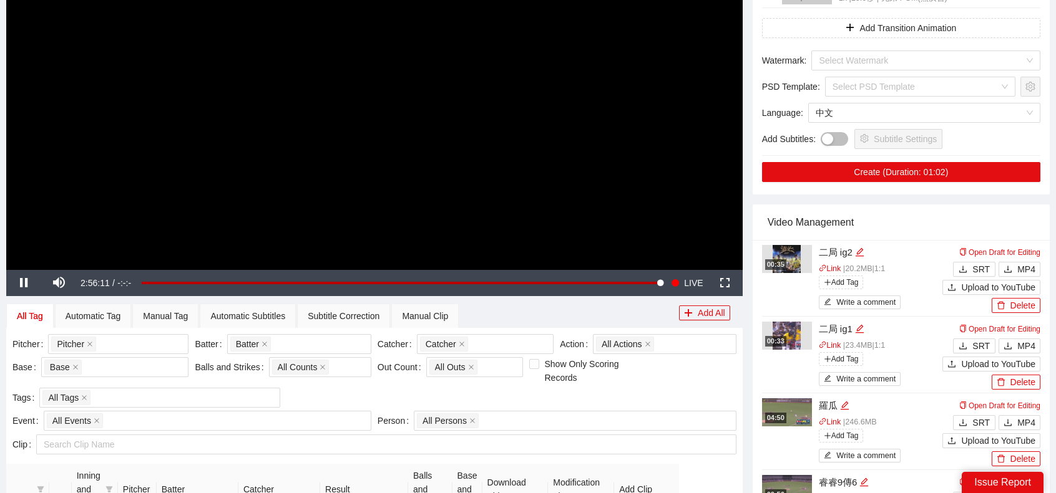
scroll to position [0, 0]
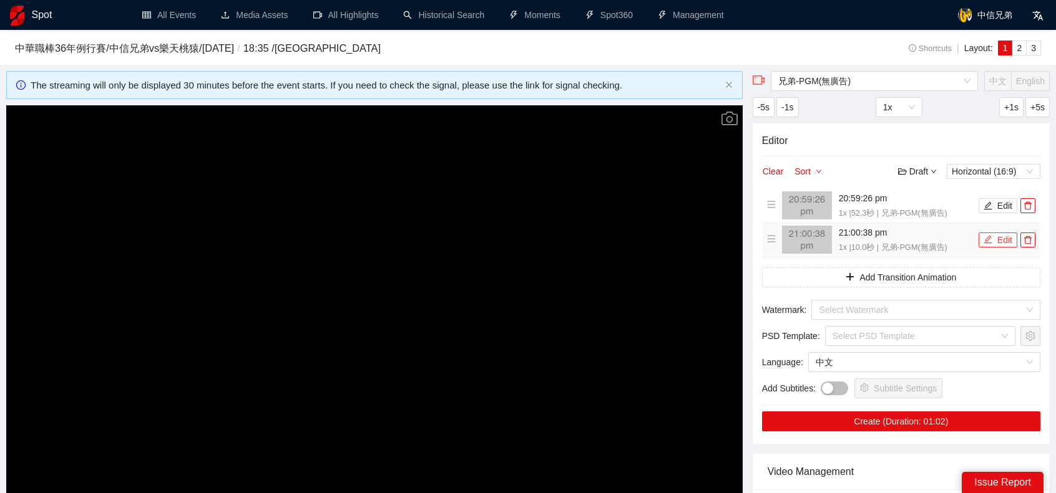
click at [1004, 244] on button "Edit" at bounding box center [997, 240] width 39 height 15
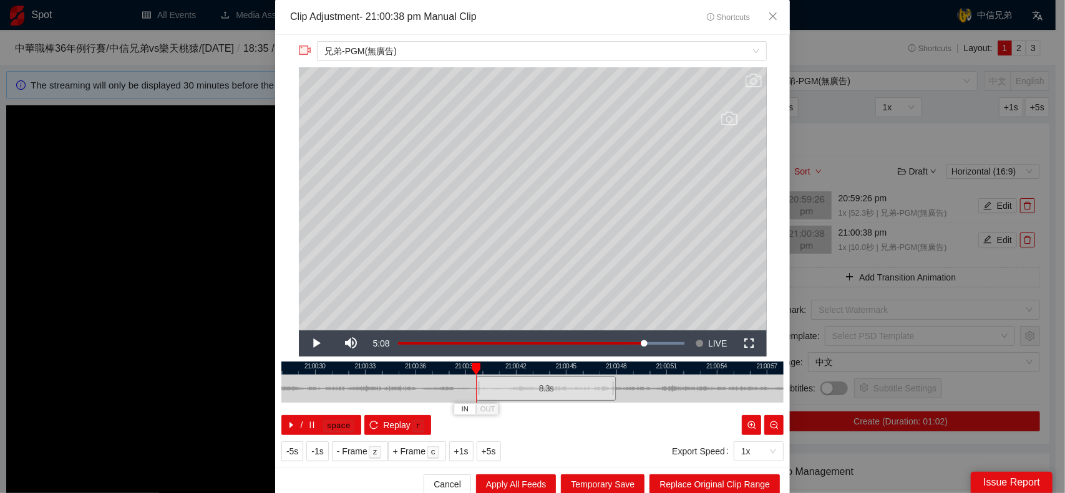
drag, startPoint x: 445, startPoint y: 385, endPoint x: 473, endPoint y: 391, distance: 28.2
click at [474, 391] on div at bounding box center [477, 389] width 7 height 28
drag, startPoint x: 610, startPoint y: 389, endPoint x: 681, endPoint y: 379, distance: 71.8
click at [682, 379] on div at bounding box center [685, 389] width 7 height 28
click at [718, 487] on span "Replace Original Clip Range" at bounding box center [714, 485] width 110 height 14
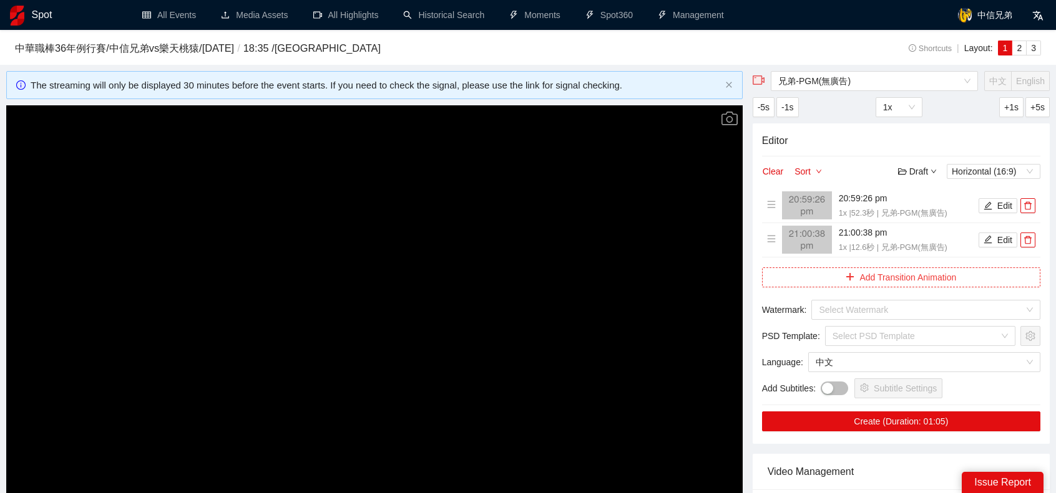
click at [907, 270] on button "Add Transition Animation" at bounding box center [901, 278] width 278 height 20
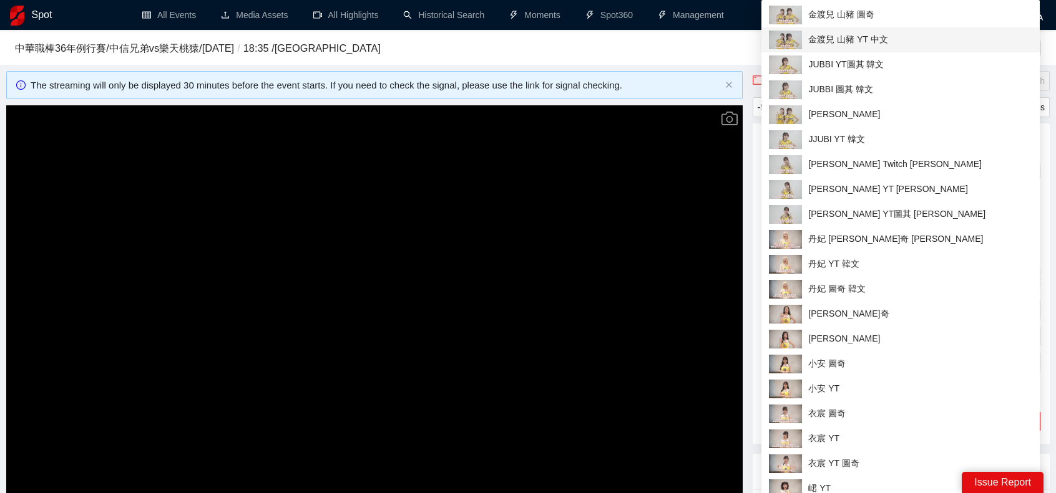
click at [867, 42] on span "金渡兒 山豬 YT 中文" at bounding box center [900, 40] width 263 height 19
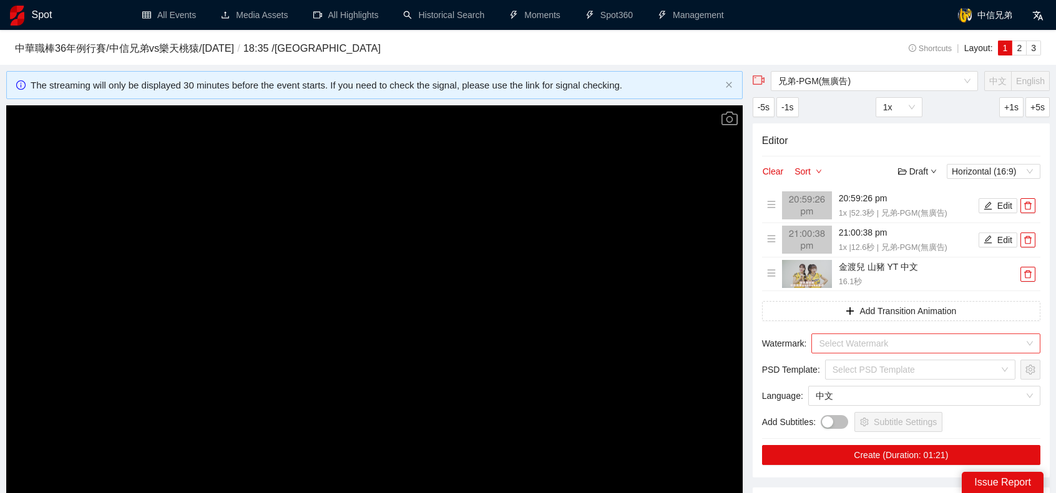
click at [897, 337] on input "search" at bounding box center [921, 343] width 205 height 19
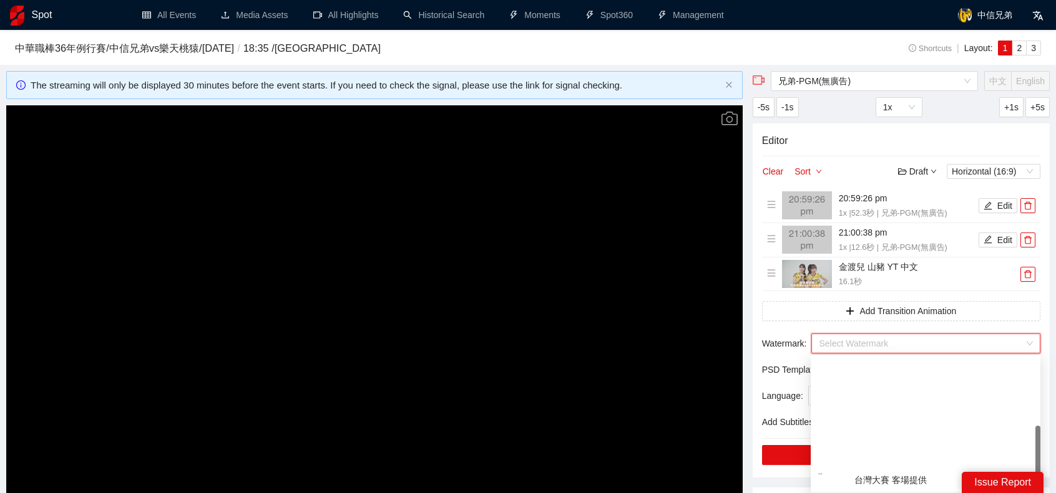
scroll to position [125, 0]
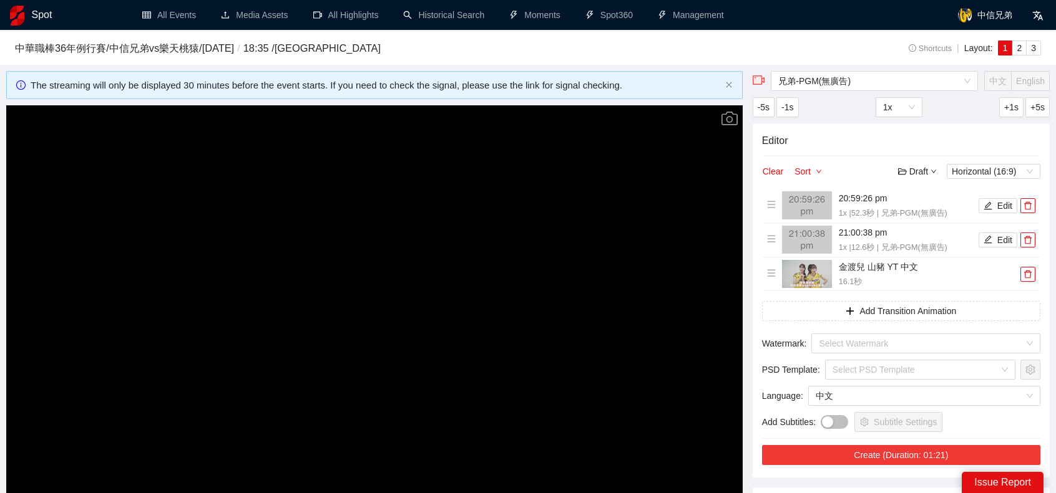
click at [892, 460] on button "Create (Duration: 01:21)" at bounding box center [901, 455] width 278 height 20
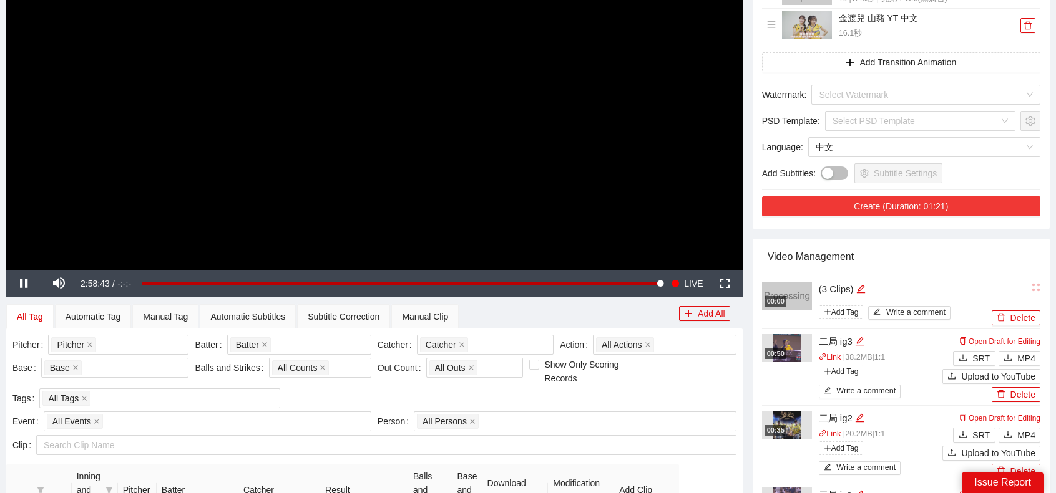
scroll to position [250, 0]
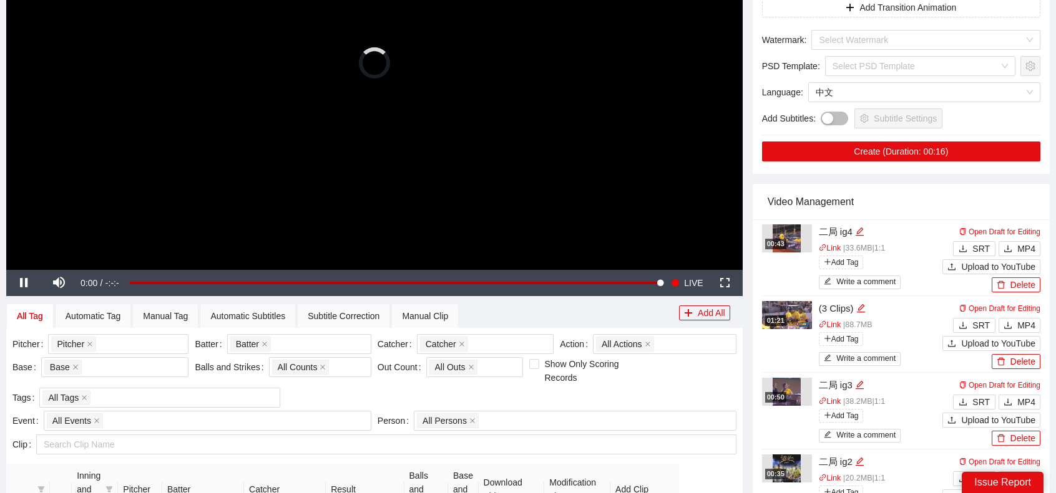
scroll to position [250, 0]
click at [866, 301] on div "(3 Clips)" at bounding box center [881, 308] width 124 height 15
click at [862, 304] on icon "edit" at bounding box center [860, 308] width 9 height 9
type textarea "*"
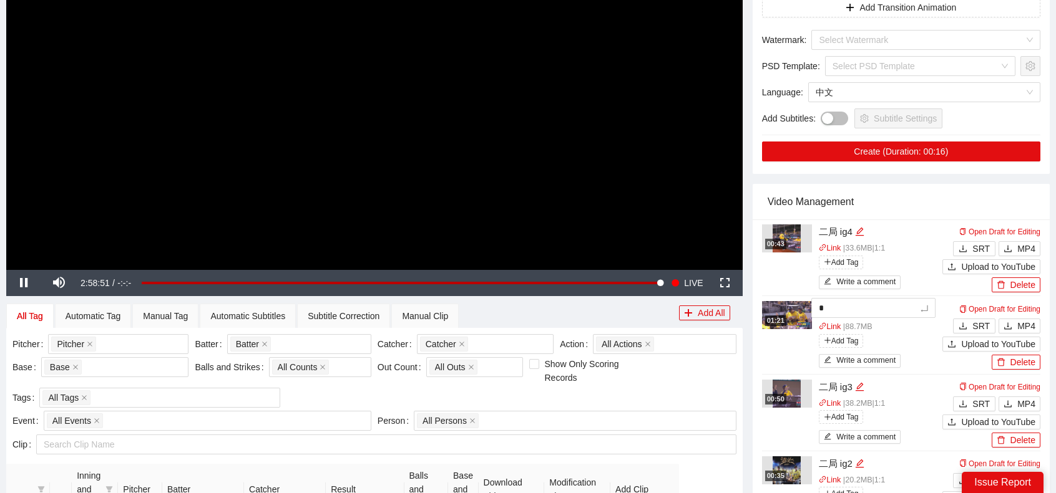
type textarea "**"
type textarea "*"
type textarea "**"
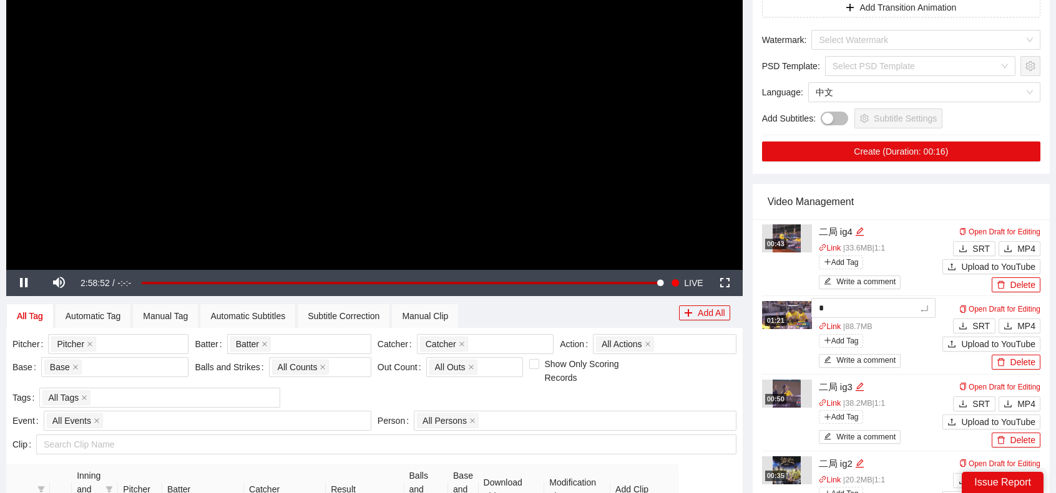
type textarea "**"
type textarea "***"
type textarea "**"
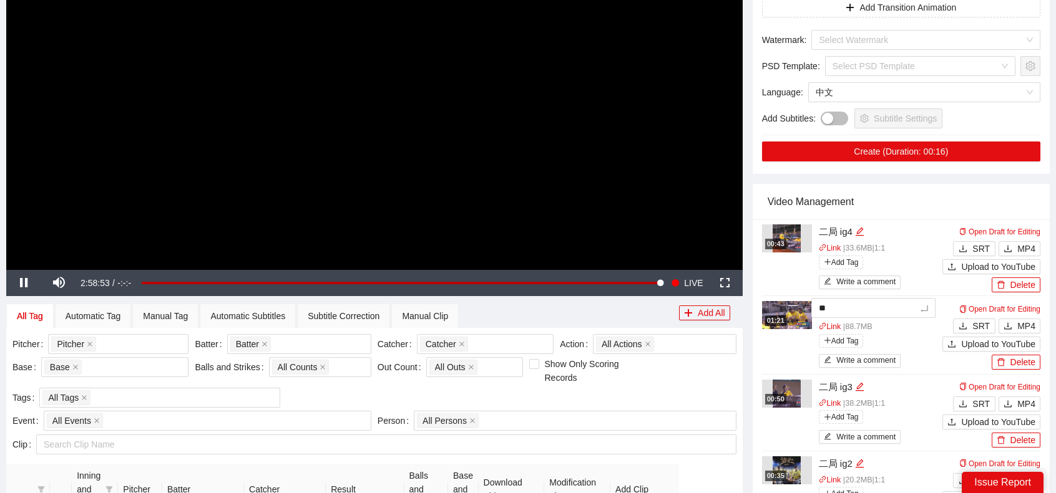
type textarea "*"
type textarea "**"
type textarea "***"
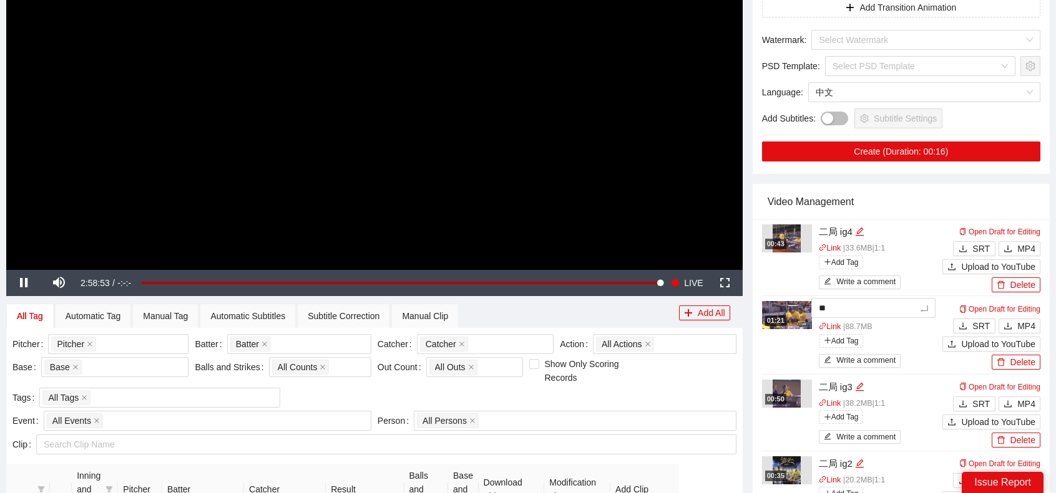
type textarea "***"
type textarea "**"
type textarea "***"
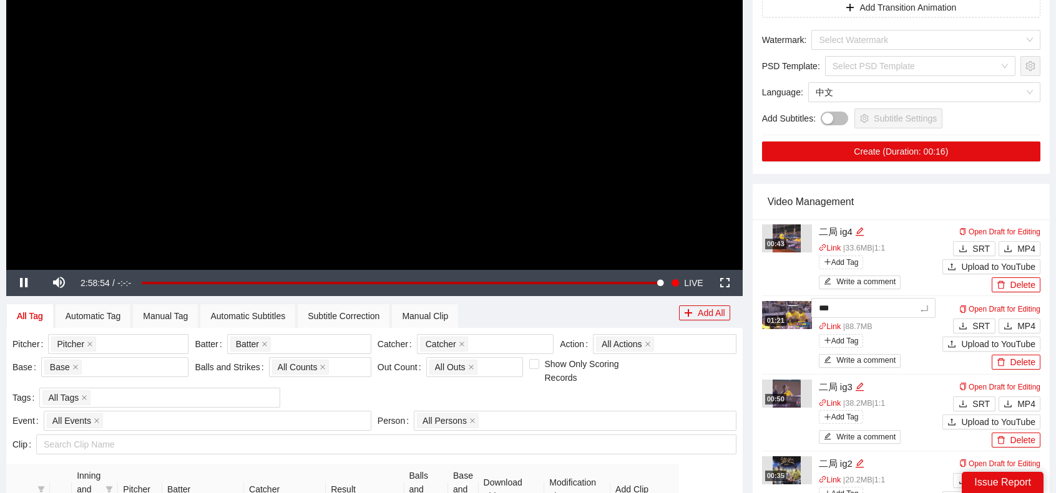
type textarea "****"
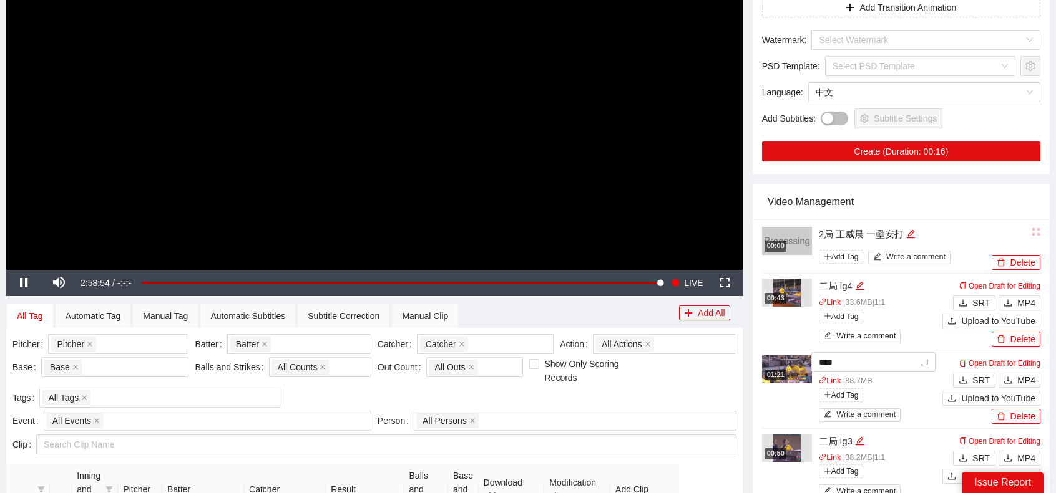
type textarea "*****"
type textarea "***"
type textarea "**"
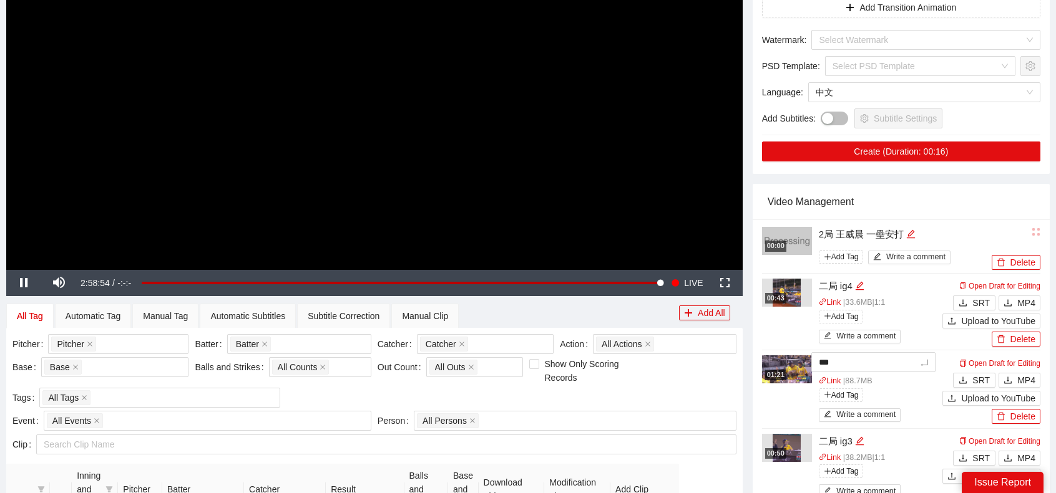
type textarea "**"
type textarea "*"
type textarea "**"
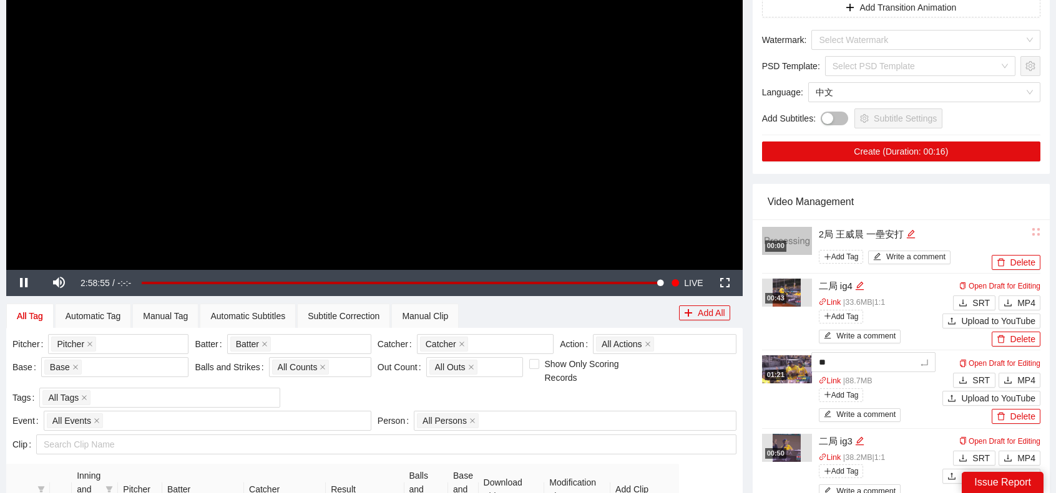
type textarea "***"
type textarea "**"
type textarea "***"
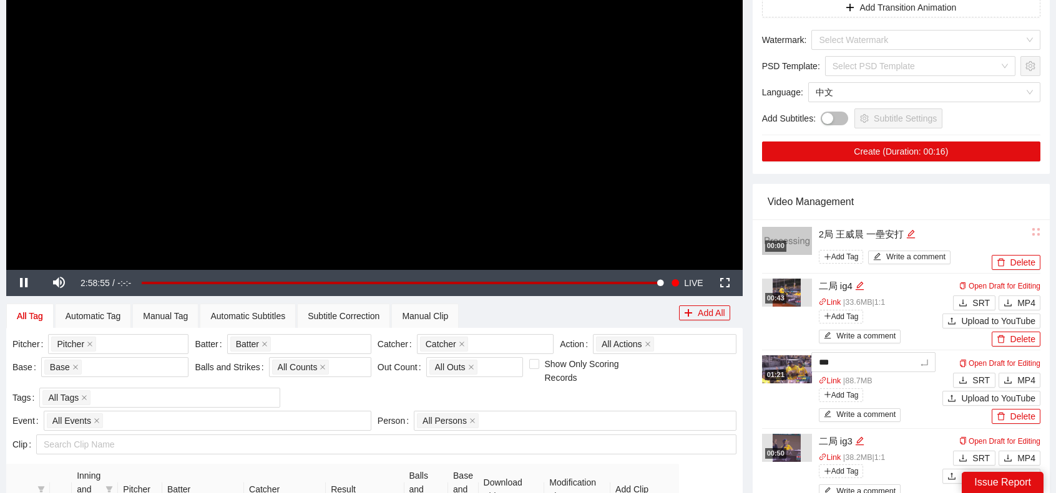
type textarea "****"
type textarea "*****"
type textarea "***"
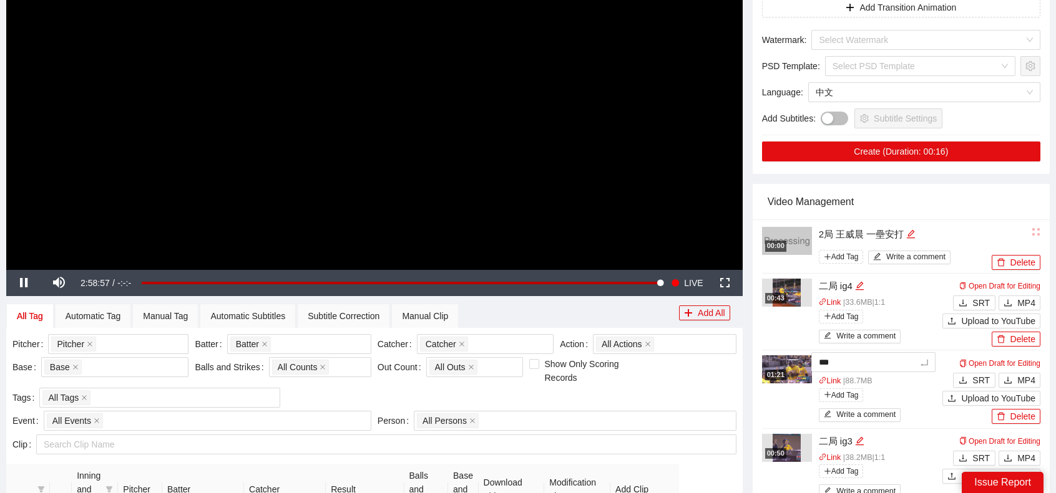
click at [915, 391] on div "Link | 88.7 MB Add Tag Write a comment" at bounding box center [881, 401] width 124 height 50
click at [1017, 373] on button "MP4" at bounding box center [1019, 379] width 42 height 15
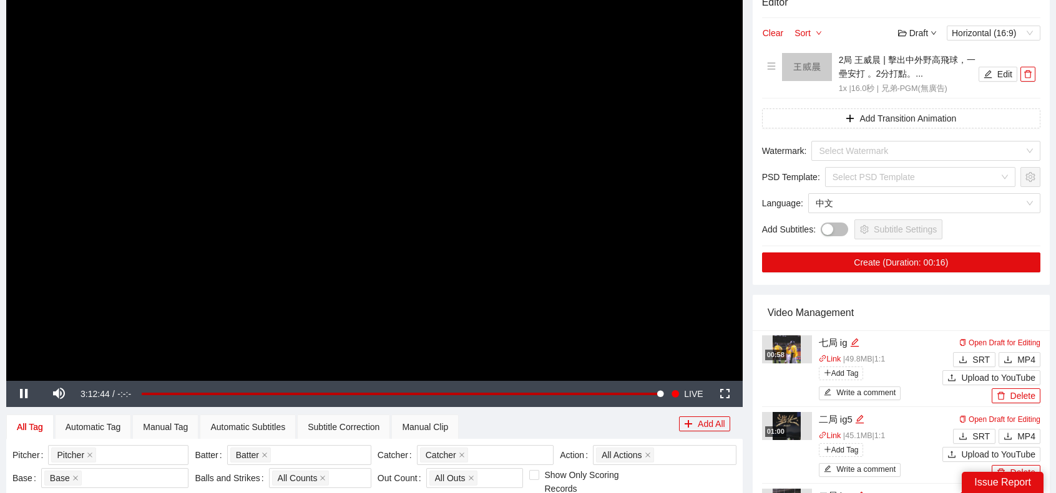
scroll to position [0, 0]
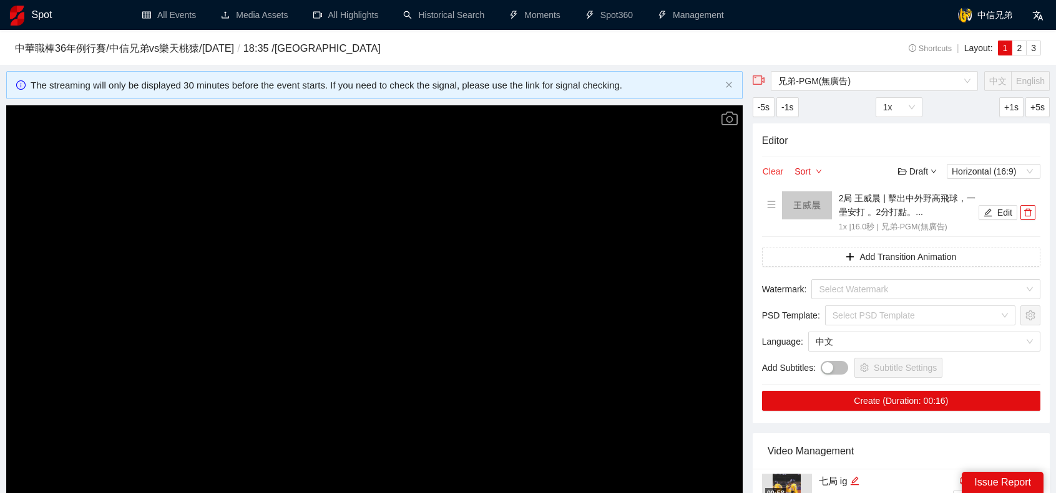
click at [779, 172] on button "Clear" at bounding box center [773, 171] width 22 height 15
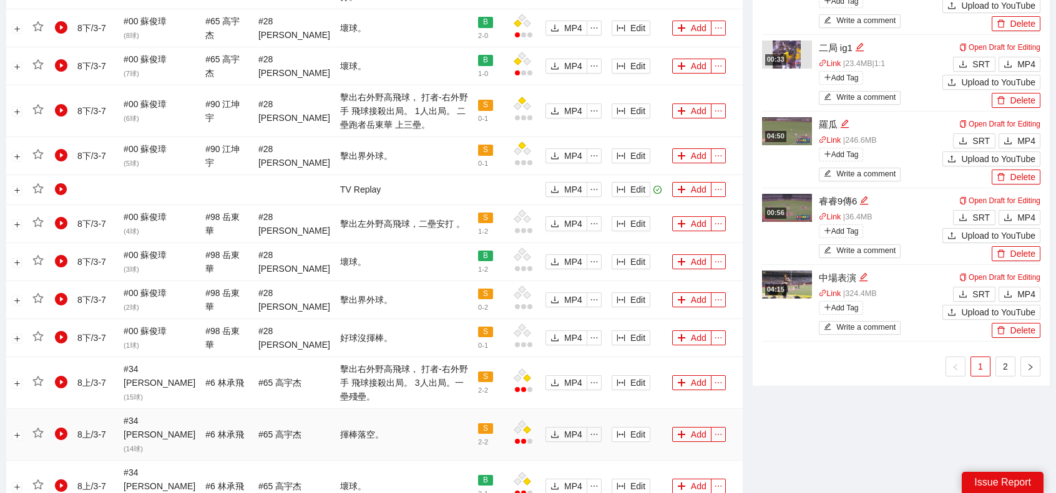
scroll to position [1180, 0]
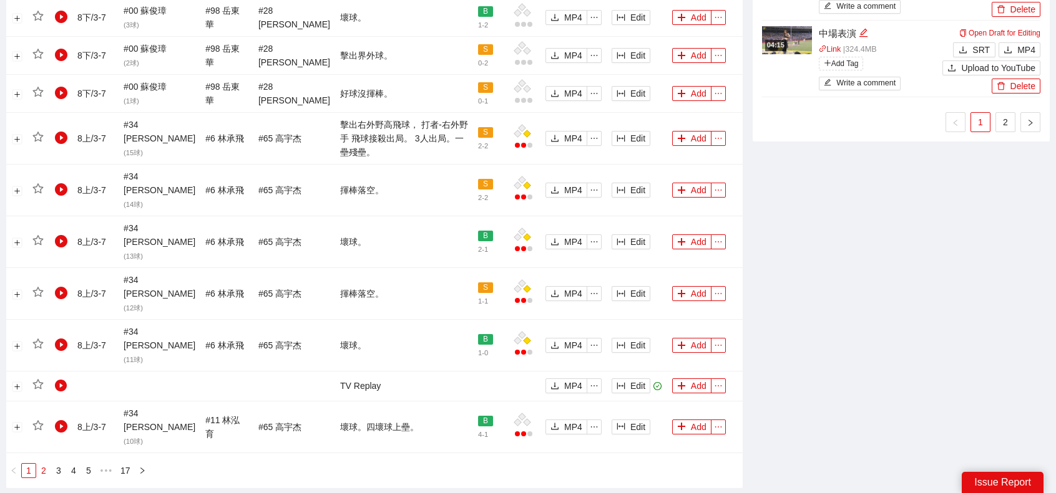
click at [46, 464] on link "2" at bounding box center [44, 471] width 14 height 14
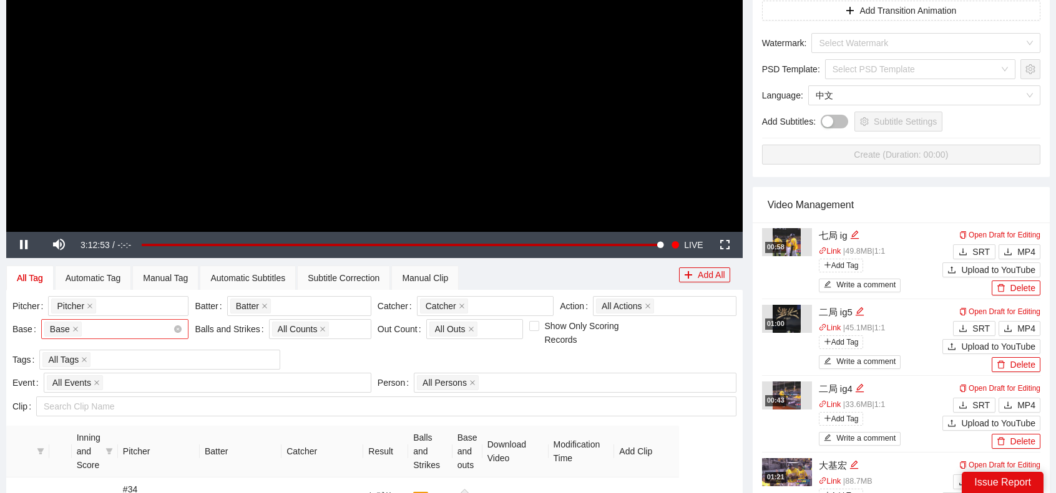
scroll to position [288, 0]
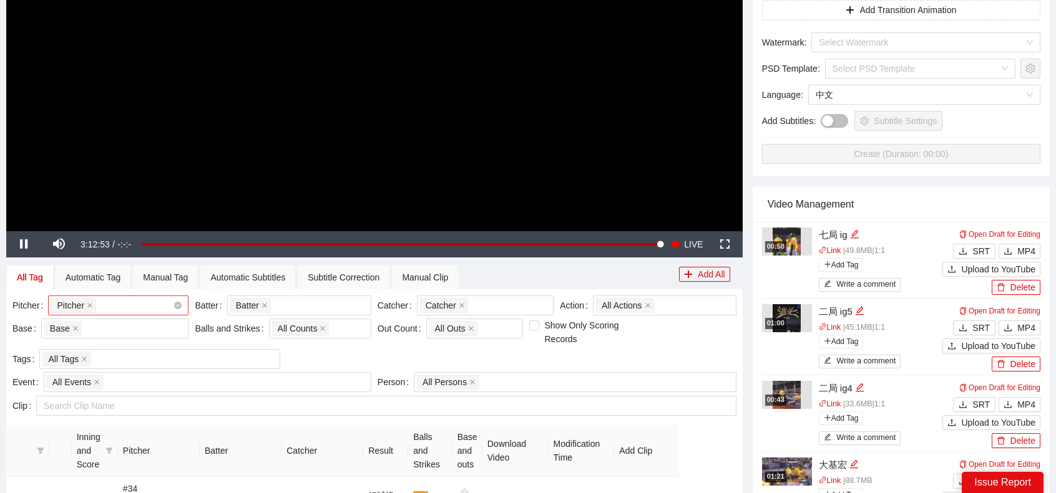
click at [128, 308] on div "Pitcher + 0 ..." at bounding box center [112, 305] width 122 height 17
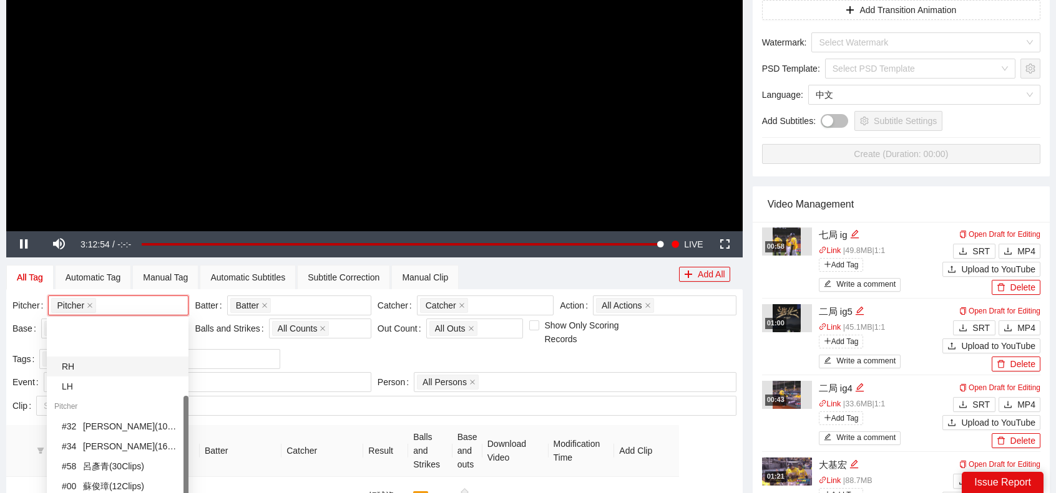
scroll to position [110, 0]
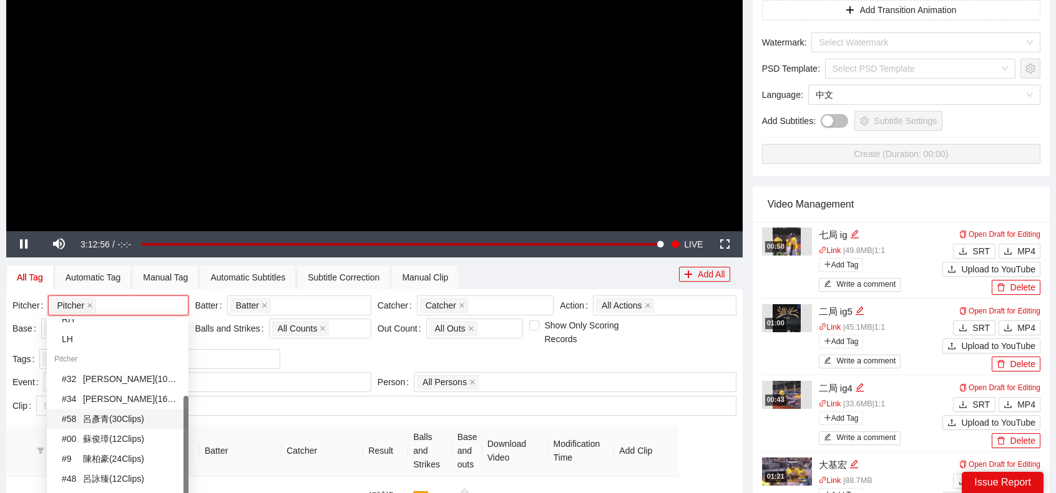
click at [116, 419] on div "# 58 [PERSON_NAME] ( 30 Clips )" at bounding box center [121, 419] width 119 height 14
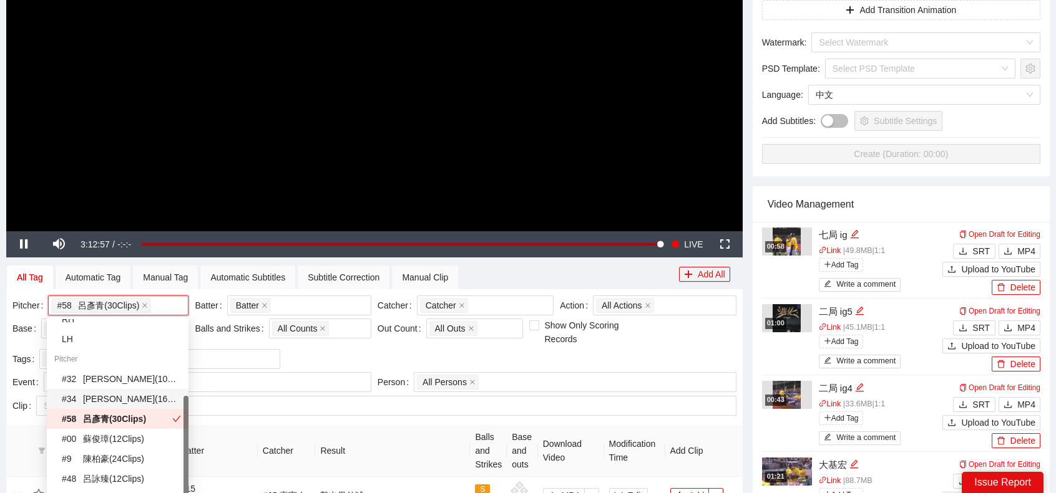
click at [109, 402] on div "# 34 [PERSON_NAME] ( 16 Clips )" at bounding box center [121, 399] width 119 height 14
click at [571, 361] on div "Pitcher # 58 [PERSON_NAME] ( 30 Clips ) # 34 [PERSON_NAME] ( 16 Clips ) + 2 ...…" at bounding box center [374, 334] width 730 height 77
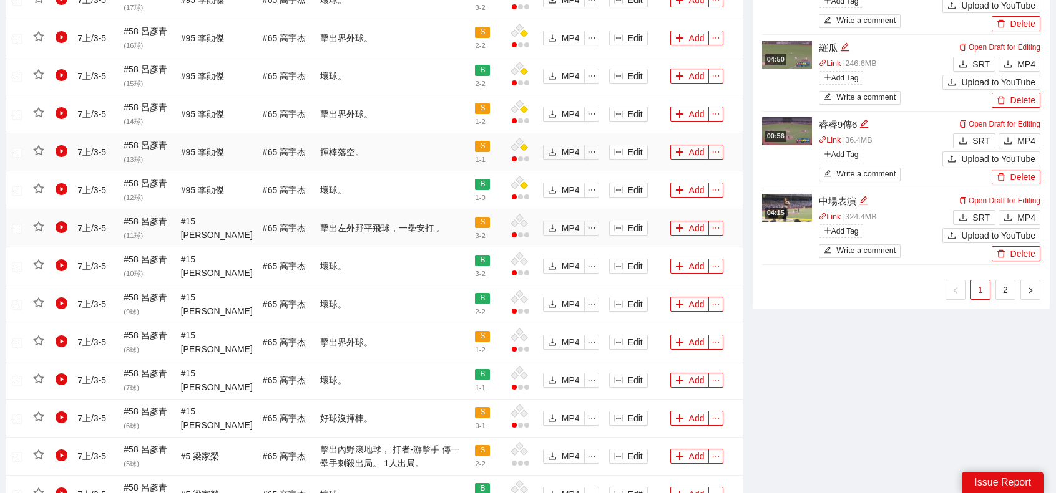
scroll to position [1162, 0]
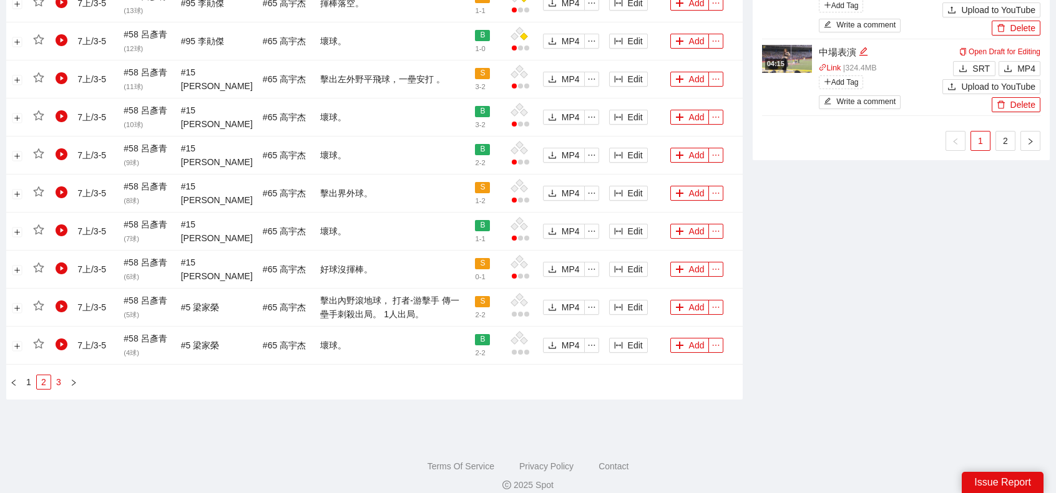
click at [58, 379] on link "3" at bounding box center [59, 383] width 14 height 14
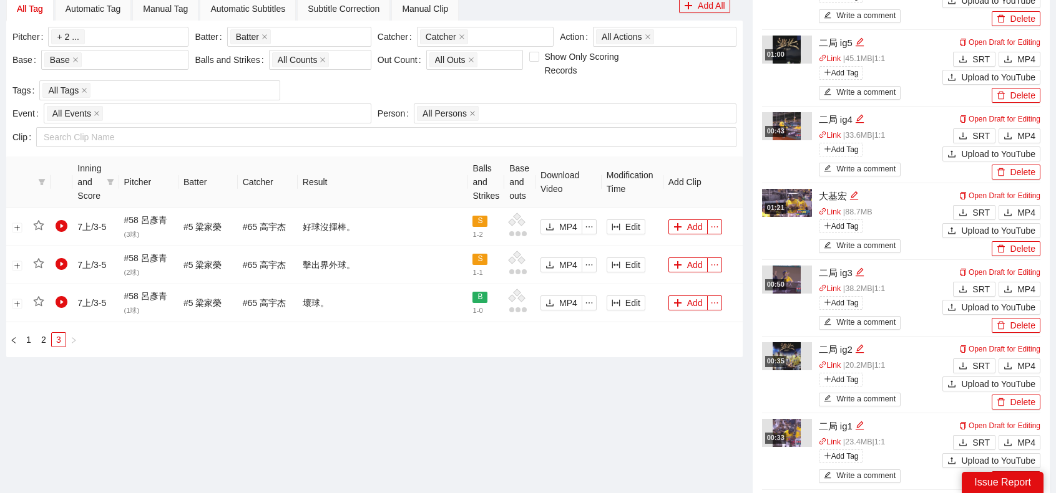
scroll to position [553, 0]
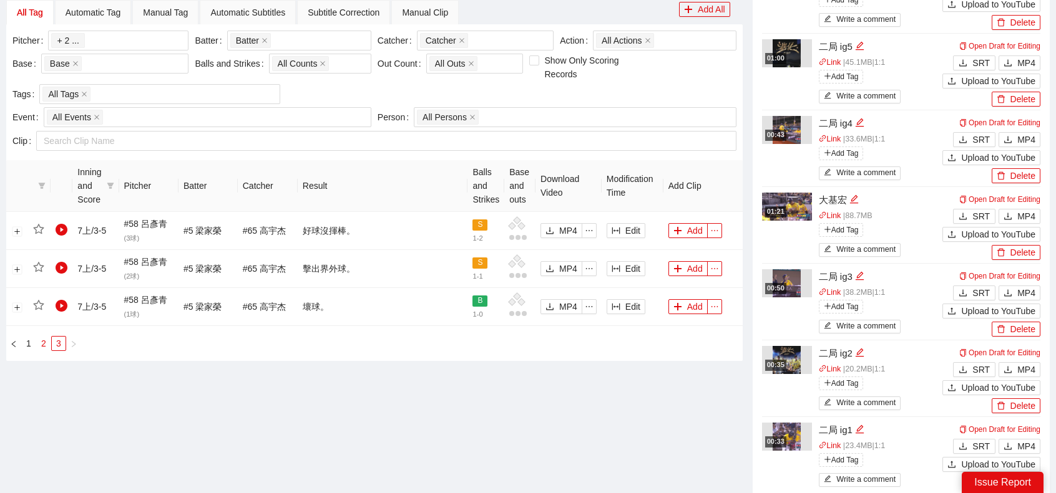
click at [43, 340] on link "2" at bounding box center [44, 344] width 14 height 14
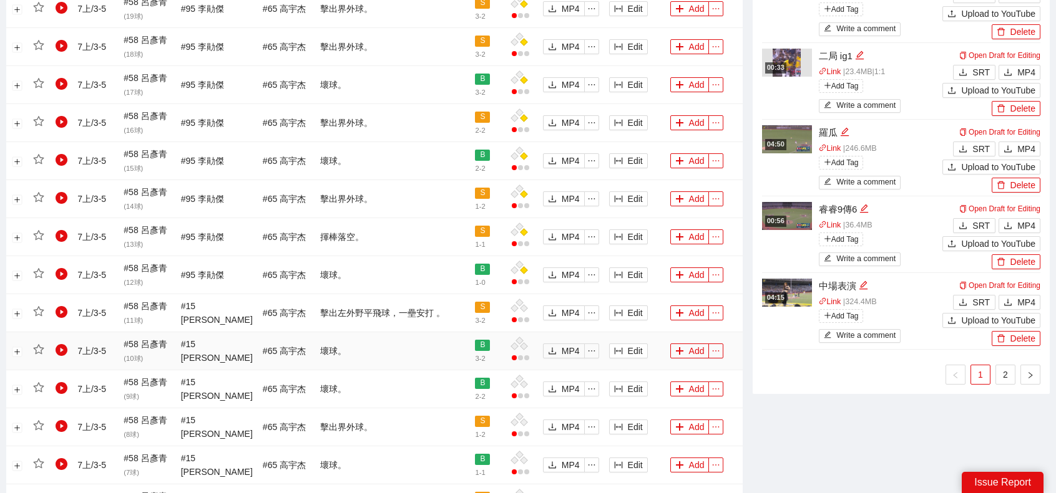
scroll to position [1052, 0]
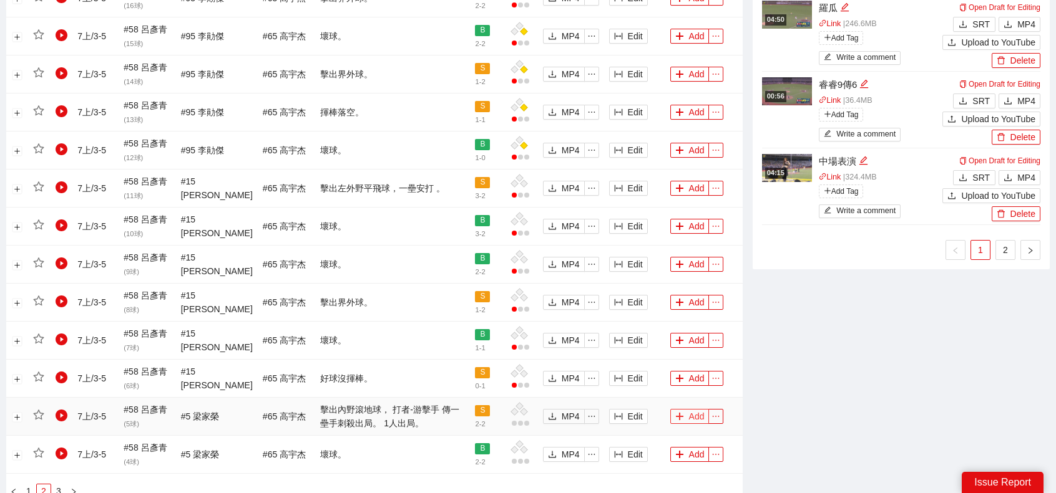
click at [688, 409] on button "Add" at bounding box center [689, 416] width 39 height 15
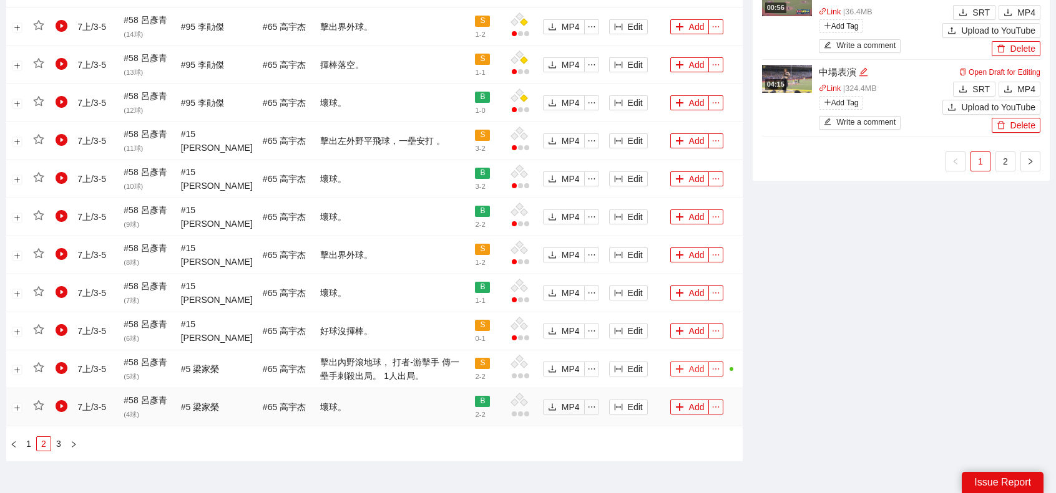
scroll to position [1170, 0]
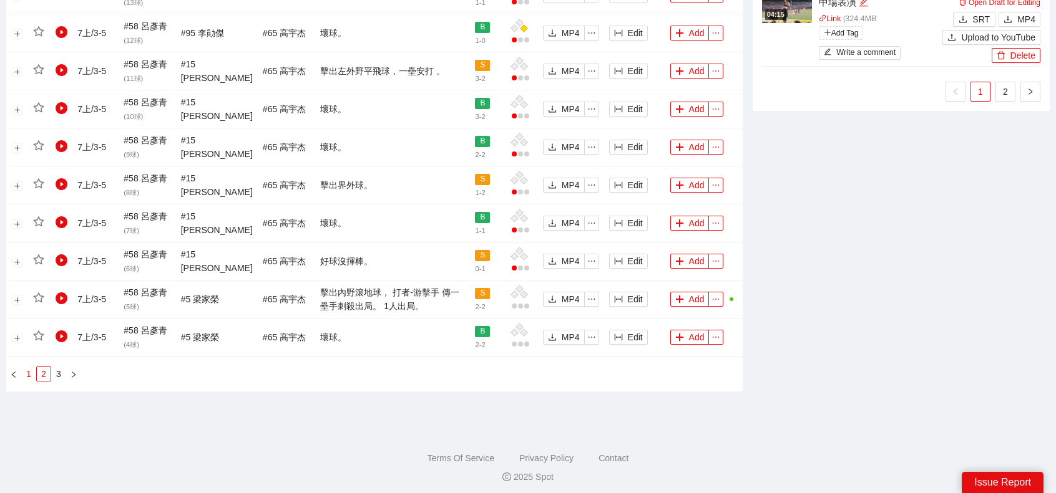
click at [29, 371] on link "1" at bounding box center [29, 374] width 14 height 14
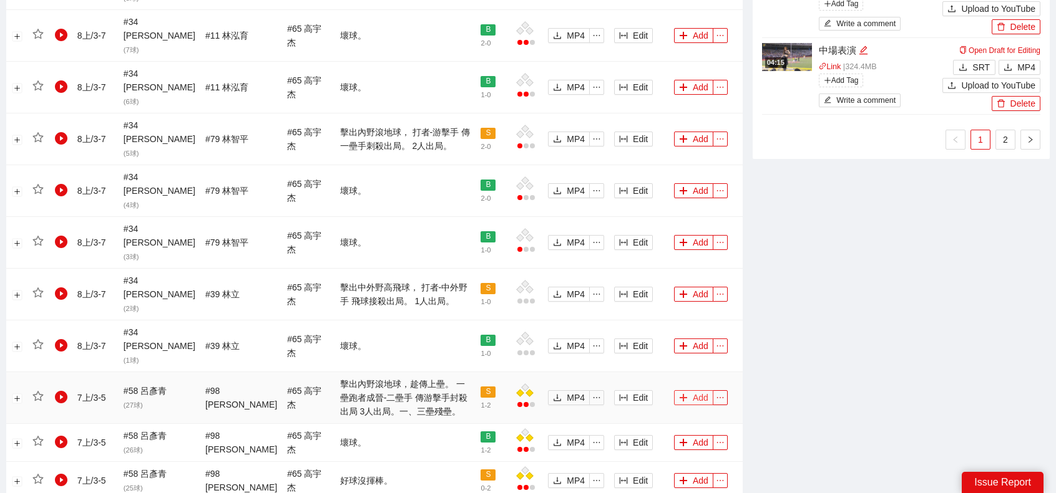
click at [681, 394] on icon "plus" at bounding box center [683, 398] width 9 height 9
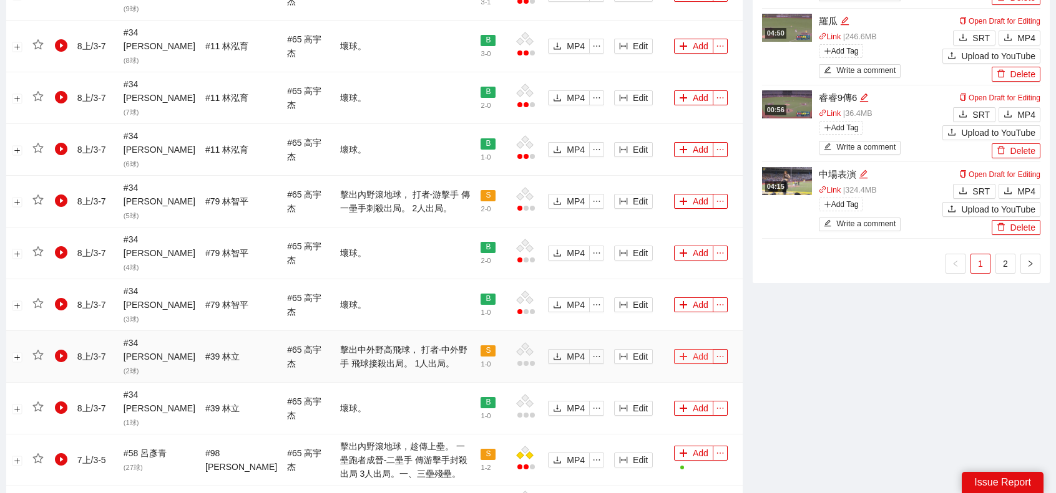
click at [691, 349] on button "Add" at bounding box center [693, 356] width 39 height 15
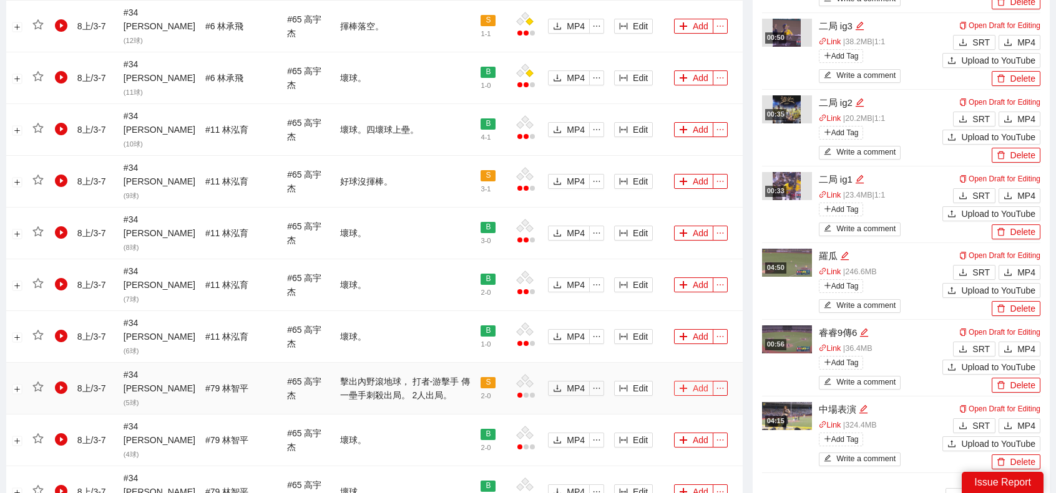
click at [688, 381] on button "Add" at bounding box center [693, 388] width 39 height 15
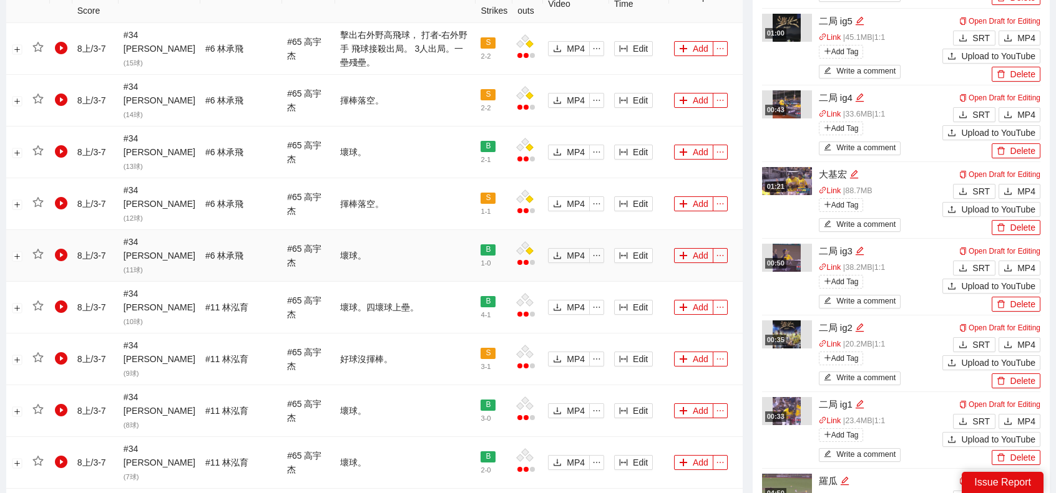
scroll to position [608, 0]
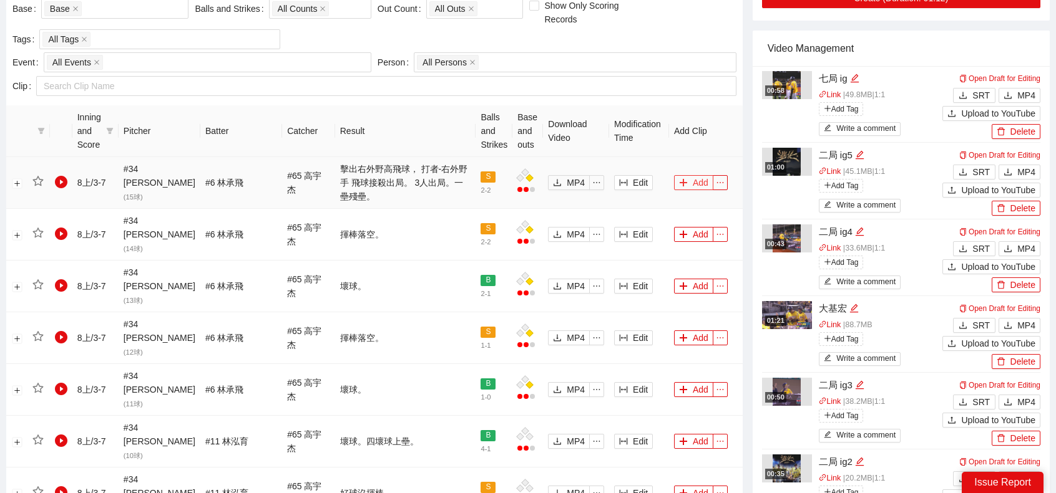
click at [679, 178] on icon "plus" at bounding box center [683, 182] width 9 height 9
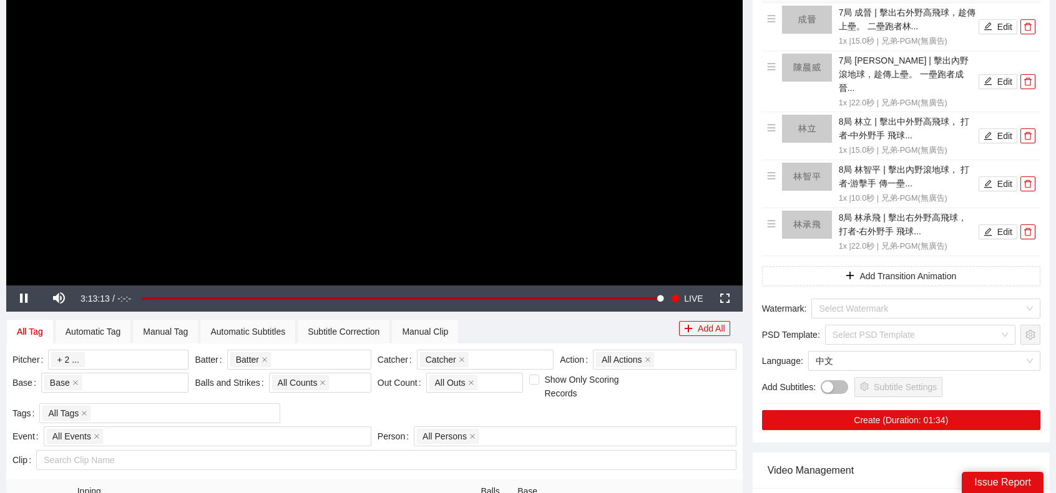
scroll to position [0, 0]
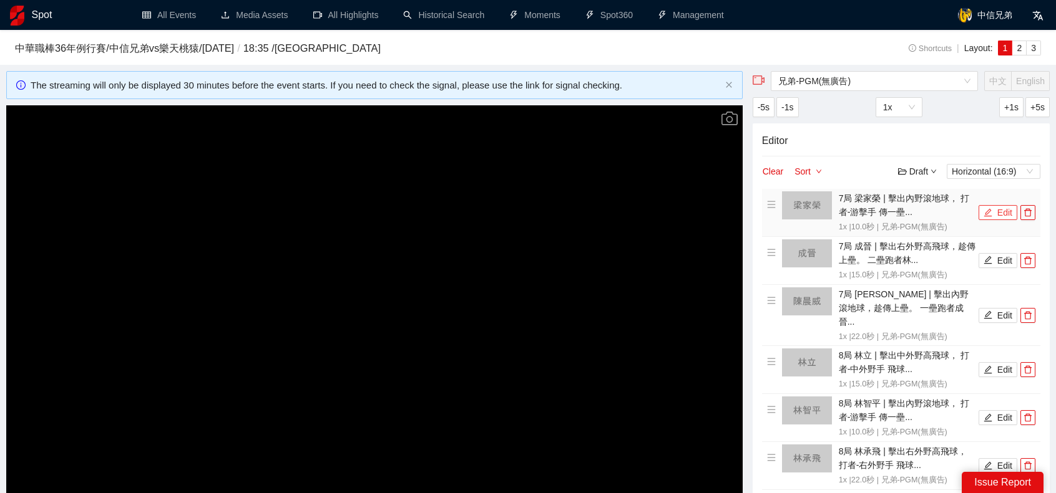
click at [993, 210] on button "Edit" at bounding box center [997, 212] width 39 height 15
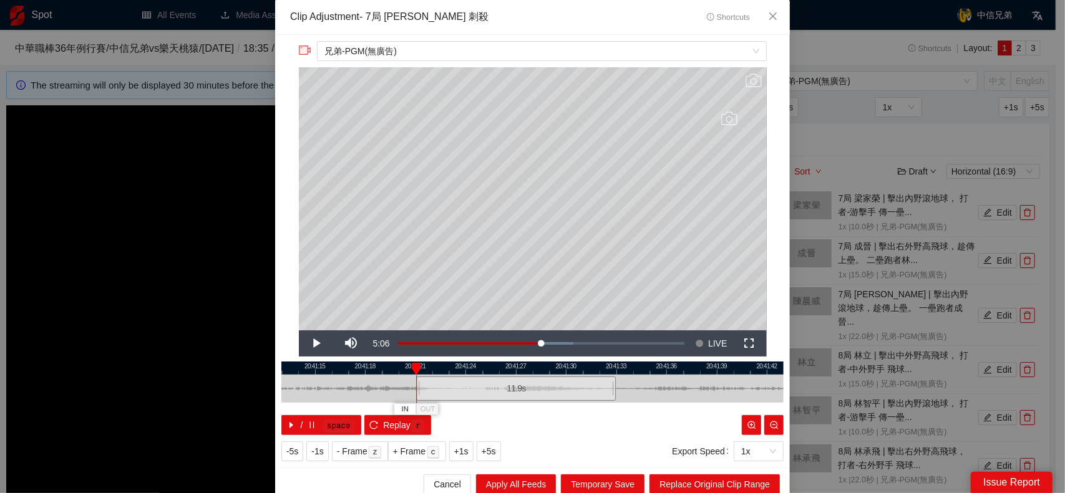
drag, startPoint x: 442, startPoint y: 389, endPoint x: 409, endPoint y: 382, distance: 33.0
click at [414, 382] on div at bounding box center [417, 389] width 7 height 28
drag, startPoint x: 609, startPoint y: 386, endPoint x: 639, endPoint y: 389, distance: 30.1
click at [641, 389] on div at bounding box center [644, 389] width 7 height 28
click at [710, 478] on span "Replace Original Clip Range" at bounding box center [714, 485] width 110 height 14
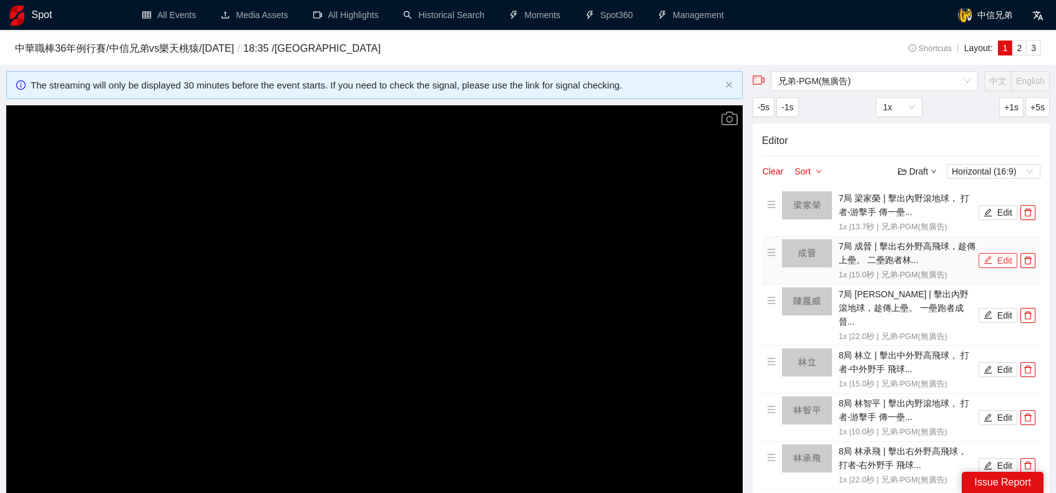
click at [996, 256] on button "Edit" at bounding box center [997, 260] width 39 height 15
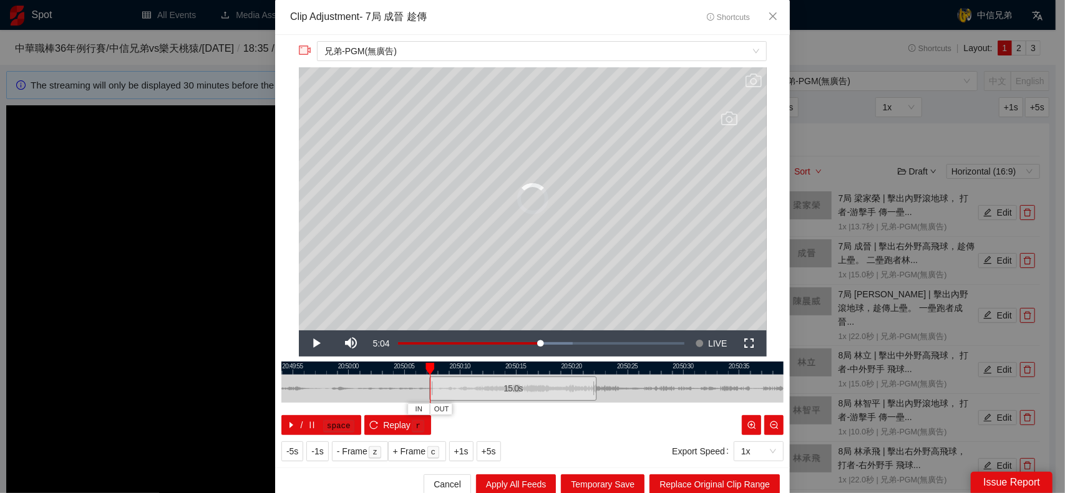
drag, startPoint x: 515, startPoint y: 391, endPoint x: 496, endPoint y: 390, distance: 19.4
click at [496, 390] on div "15.0 s" at bounding box center [512, 389] width 167 height 24
drag, startPoint x: 590, startPoint y: 391, endPoint x: 616, endPoint y: 387, distance: 27.2
click at [618, 387] on div at bounding box center [621, 389] width 7 height 28
click at [709, 485] on span "Replace Original Clip Range" at bounding box center [714, 485] width 110 height 14
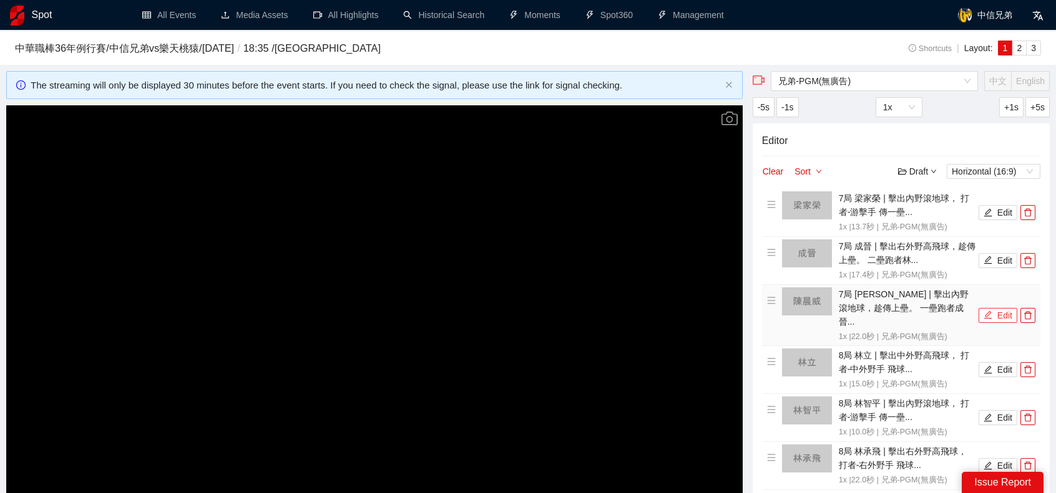
click at [999, 311] on button "Edit" at bounding box center [997, 315] width 39 height 15
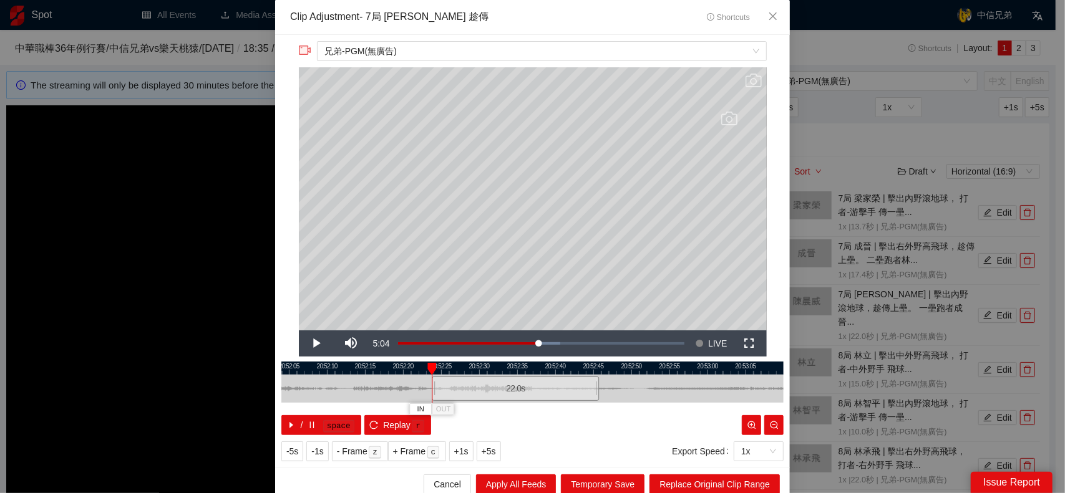
drag, startPoint x: 537, startPoint y: 385, endPoint x: 523, endPoint y: 384, distance: 13.1
click at [523, 384] on div "22.0 s" at bounding box center [515, 389] width 167 height 24
drag, startPoint x: 591, startPoint y: 384, endPoint x: 549, endPoint y: 391, distance: 43.0
click at [552, 391] on div at bounding box center [555, 389] width 7 height 28
click at [719, 479] on span "Replace Original Clip Range" at bounding box center [714, 485] width 110 height 14
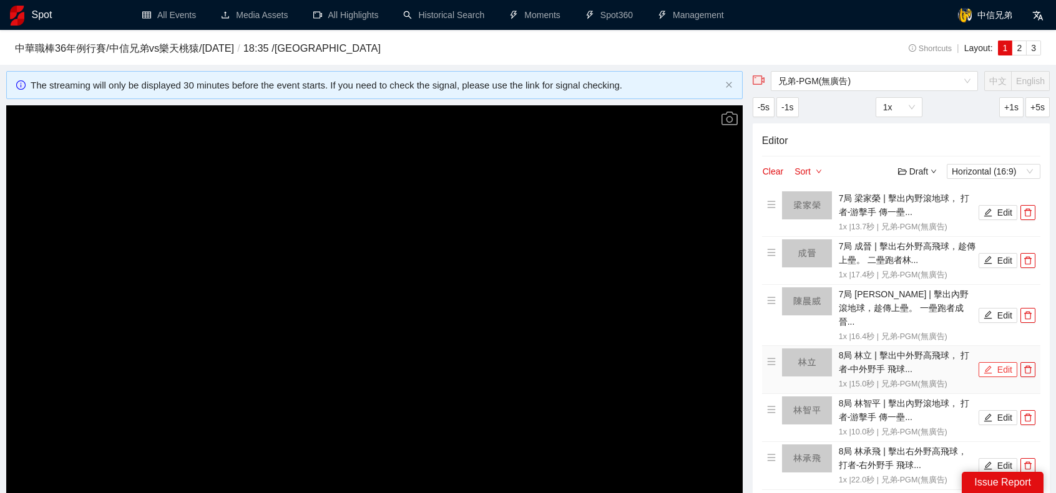
click at [1003, 362] on button "Edit" at bounding box center [997, 369] width 39 height 15
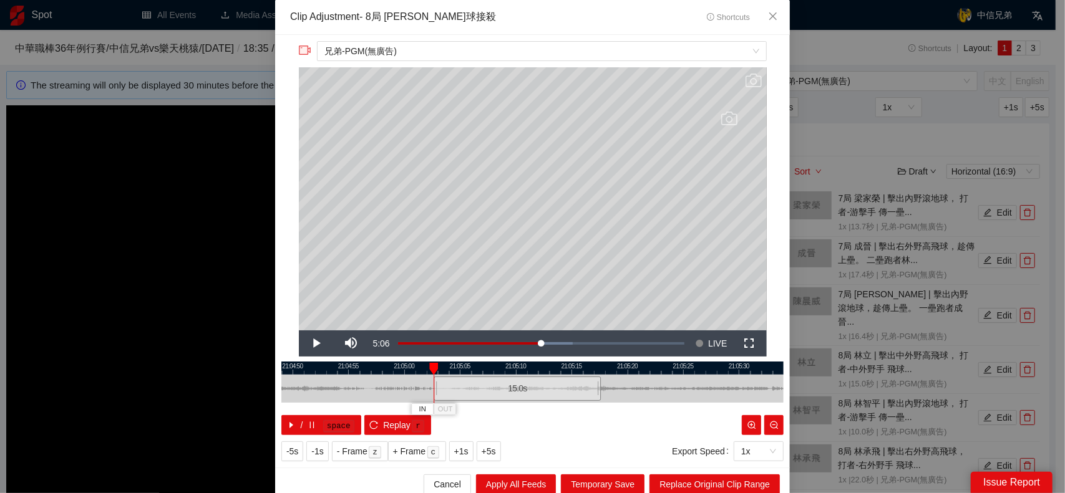
drag, startPoint x: 521, startPoint y: 391, endPoint x: 507, endPoint y: 389, distance: 14.6
click at [507, 389] on div "15.0 s" at bounding box center [517, 389] width 167 height 24
drag, startPoint x: 596, startPoint y: 386, endPoint x: 570, endPoint y: 387, distance: 26.2
click at [570, 387] on div at bounding box center [573, 389] width 7 height 28
click at [746, 487] on span "Replace Original Clip Range" at bounding box center [714, 485] width 110 height 14
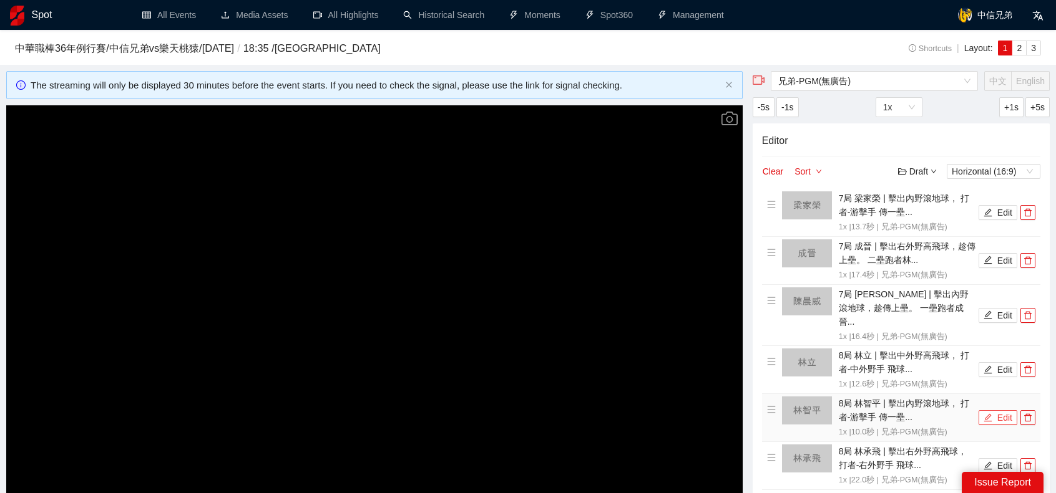
click at [996, 411] on button "Edit" at bounding box center [997, 418] width 39 height 15
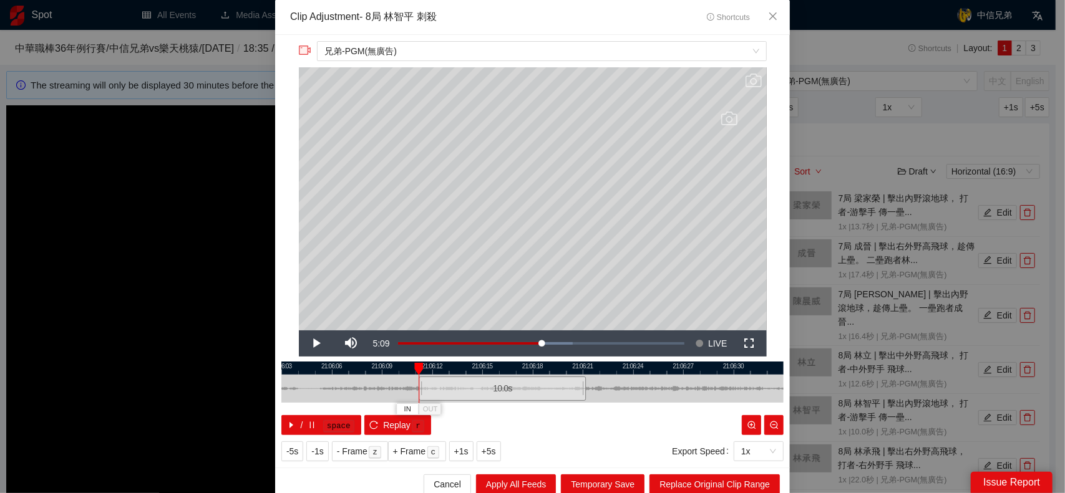
drag, startPoint x: 521, startPoint y: 387, endPoint x: 493, endPoint y: 384, distance: 27.7
click at [493, 384] on div "10.0 s" at bounding box center [502, 389] width 167 height 24
click at [583, 389] on div at bounding box center [532, 389] width 502 height 28
drag, startPoint x: 581, startPoint y: 387, endPoint x: 596, endPoint y: 391, distance: 16.0
click at [596, 391] on div at bounding box center [599, 389] width 7 height 28
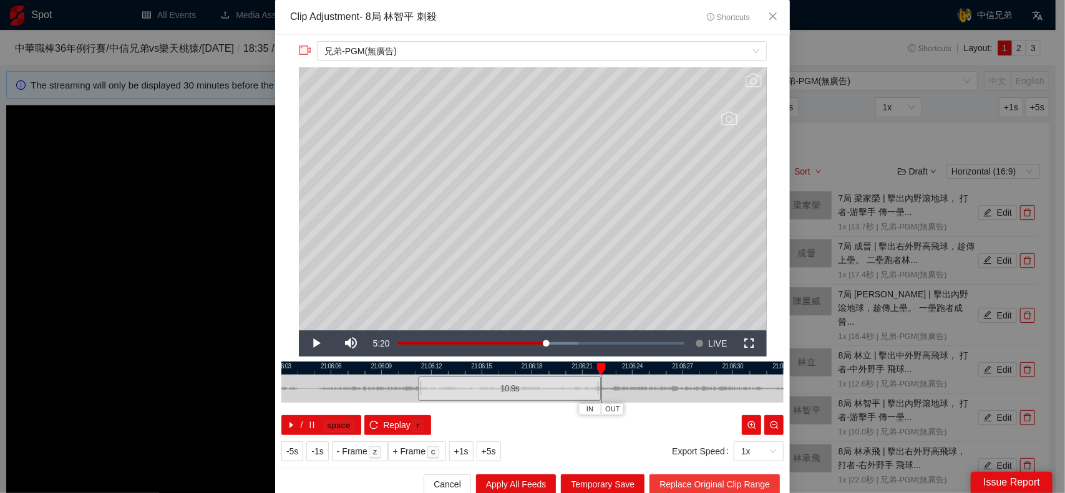
click at [704, 478] on span "Replace Original Clip Range" at bounding box center [714, 485] width 110 height 14
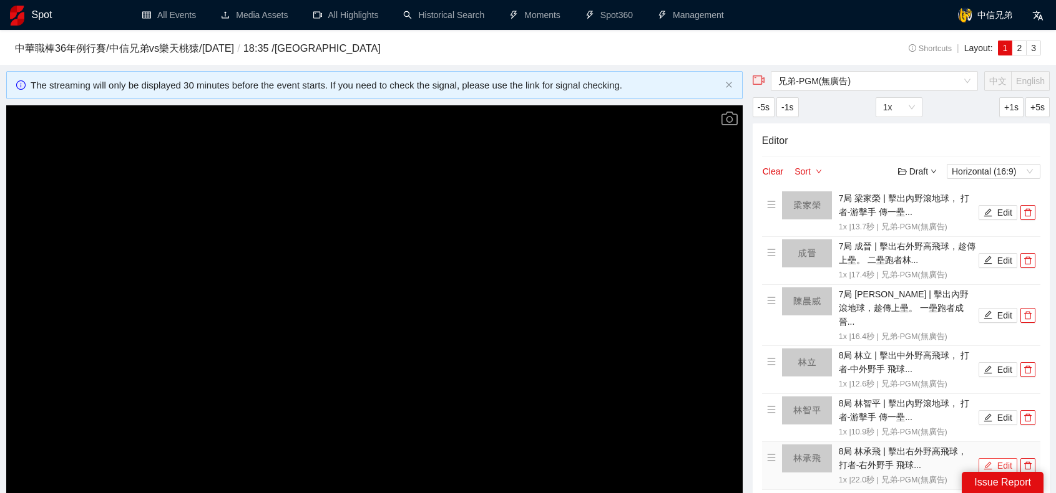
click at [1006, 459] on button "Edit" at bounding box center [997, 466] width 39 height 15
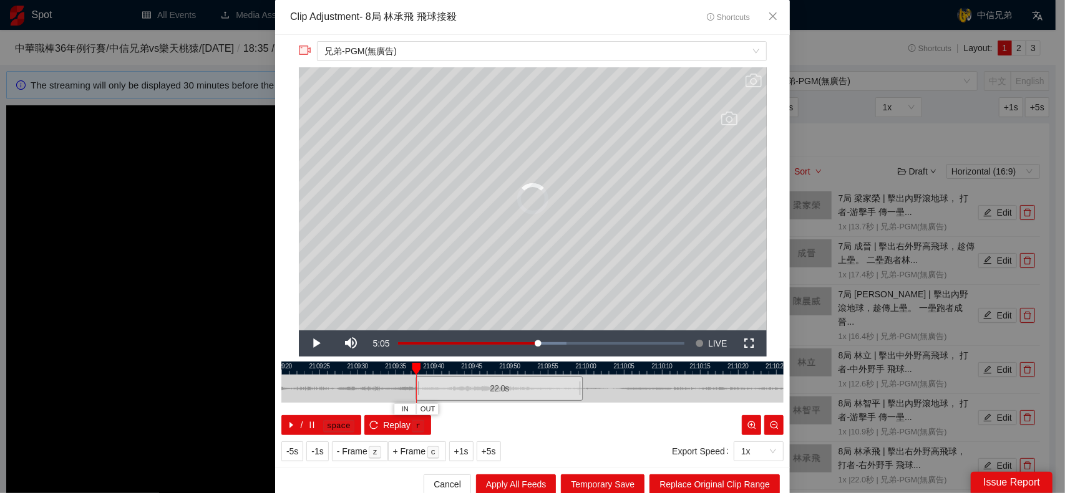
drag, startPoint x: 535, startPoint y: 386, endPoint x: 505, endPoint y: 386, distance: 30.6
click at [505, 386] on div "22.0 s" at bounding box center [499, 389] width 167 height 24
drag, startPoint x: 576, startPoint y: 386, endPoint x: 605, endPoint y: 387, distance: 29.3
click at [607, 387] on div at bounding box center [610, 389] width 7 height 28
click at [715, 487] on span "Replace Original Clip Range" at bounding box center [714, 485] width 110 height 14
